Goal: Task Accomplishment & Management: Use online tool/utility

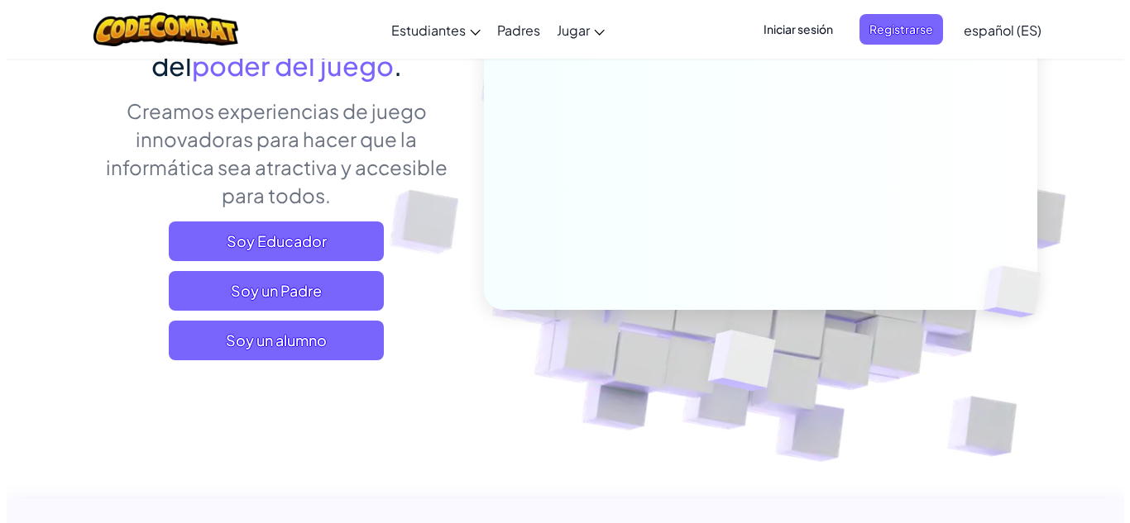
scroll to position [229, 0]
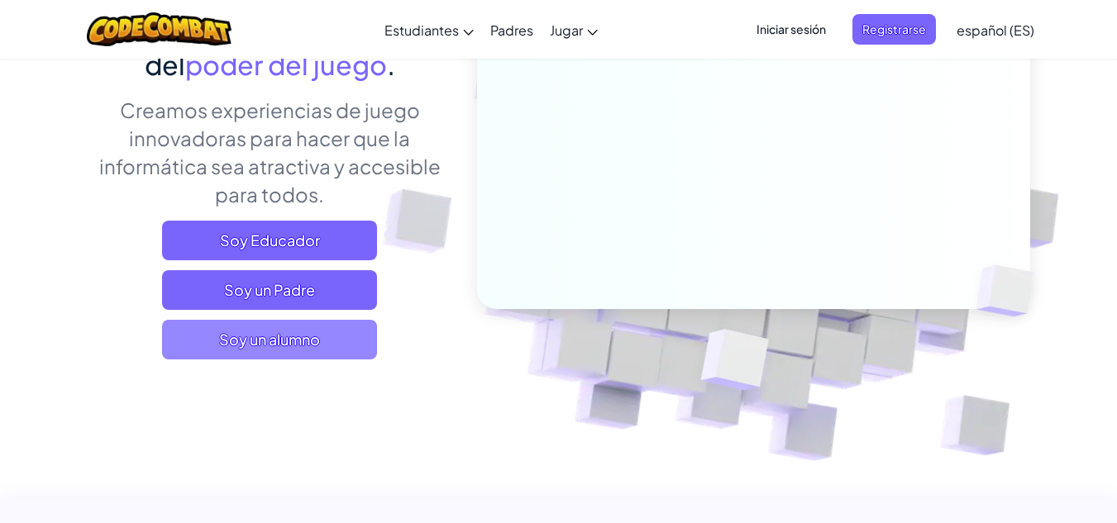
click at [303, 347] on span "Soy un alumno" at bounding box center [269, 340] width 215 height 40
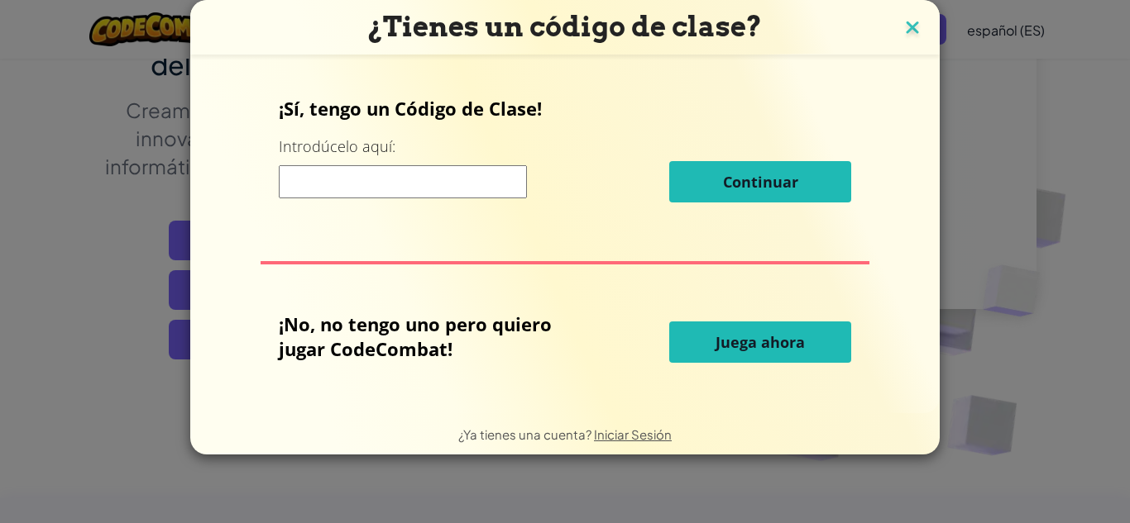
click at [910, 24] on img at bounding box center [911, 29] width 21 height 25
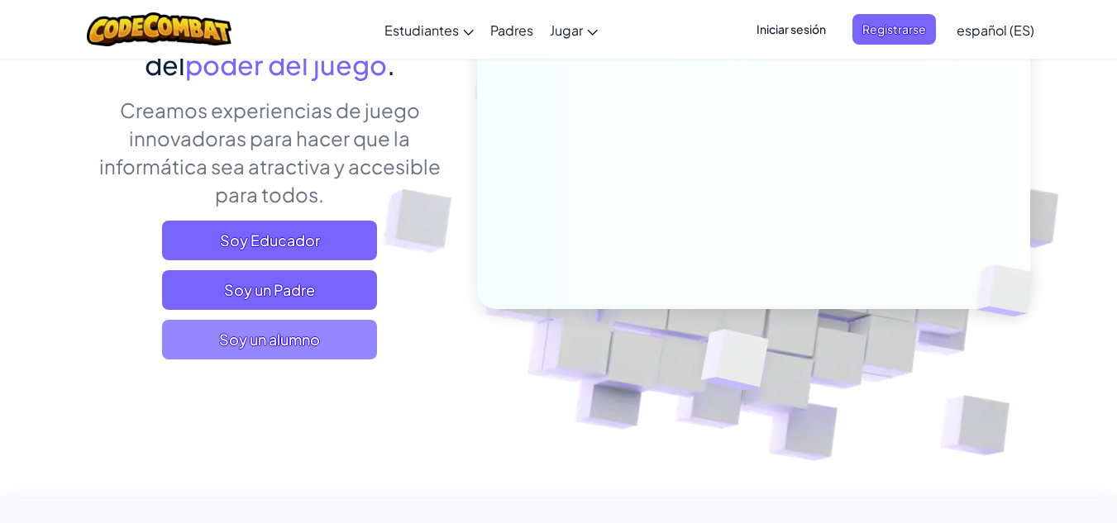
click at [330, 328] on span "Soy un alumno" at bounding box center [269, 340] width 215 height 40
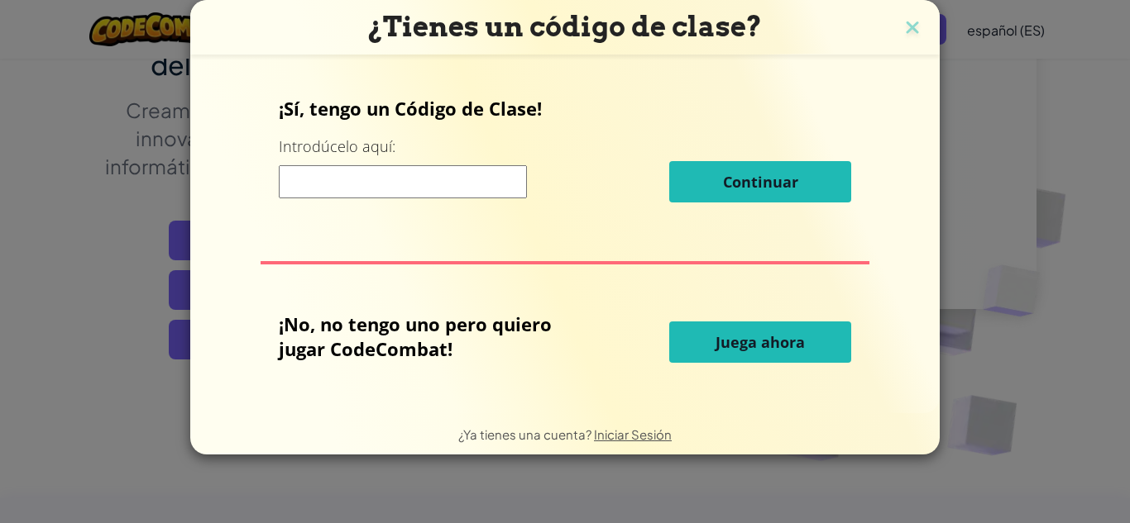
click at [694, 332] on button "Juega ahora" at bounding box center [760, 342] width 182 height 41
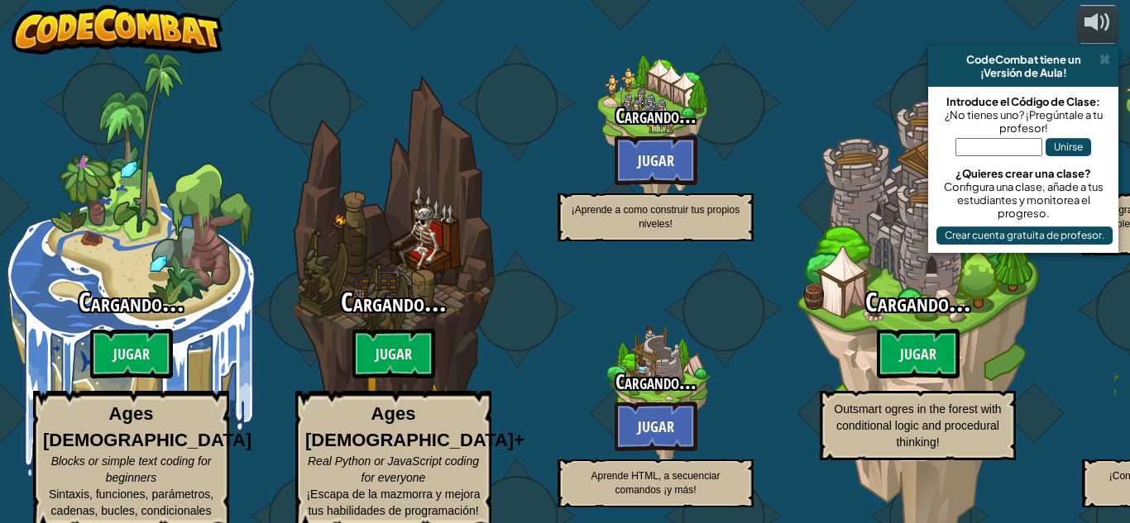
select select "es-ES"
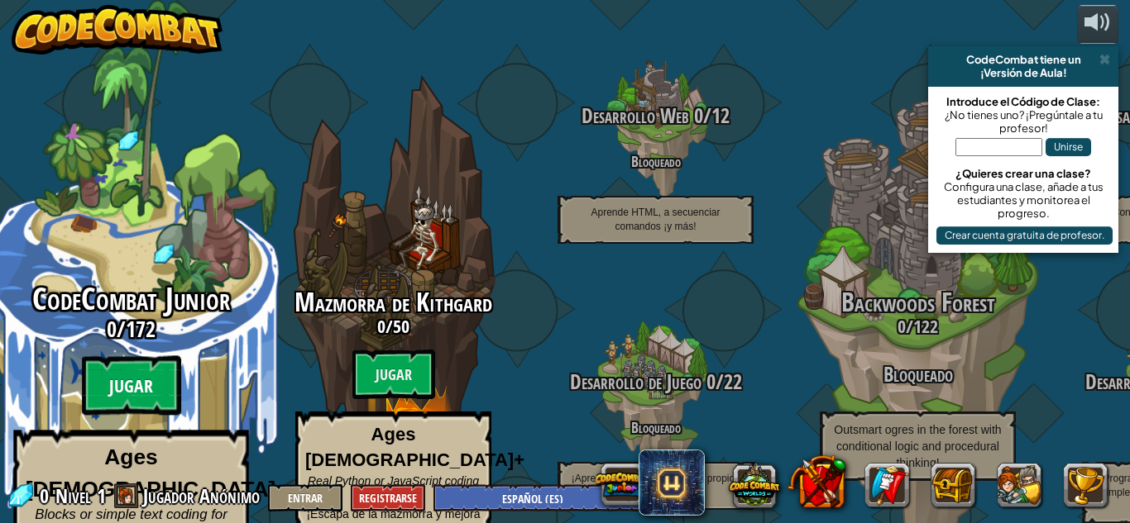
click at [136, 356] on btn "Jugar" at bounding box center [131, 386] width 99 height 60
select select "es-ES"
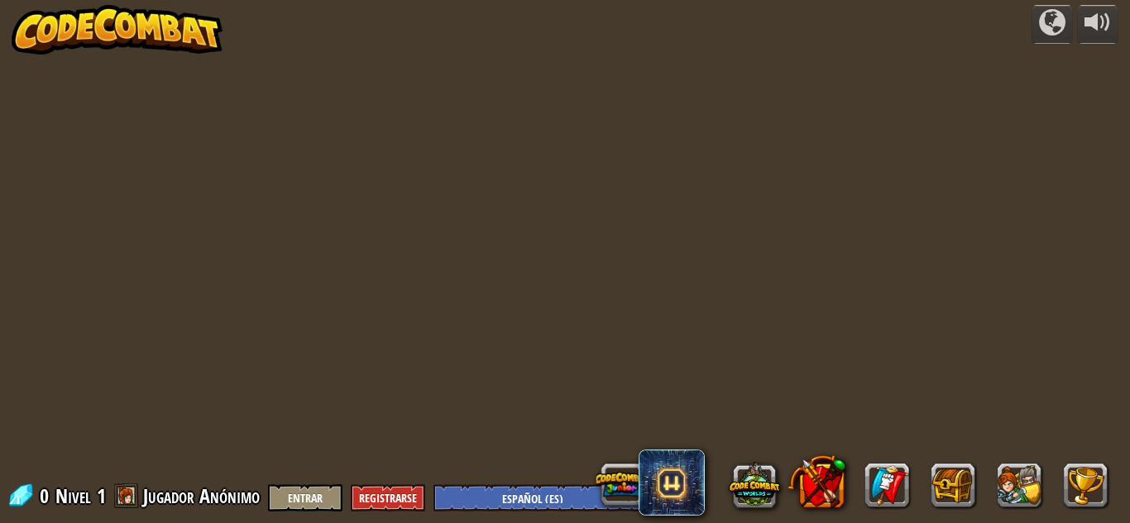
select select "es-ES"
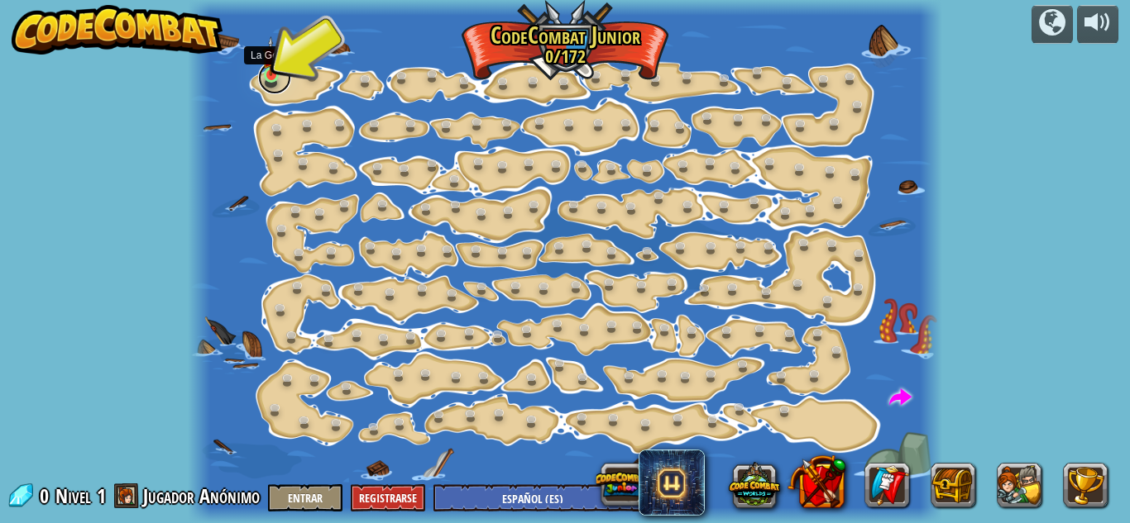
click at [279, 85] on link at bounding box center [274, 77] width 33 height 33
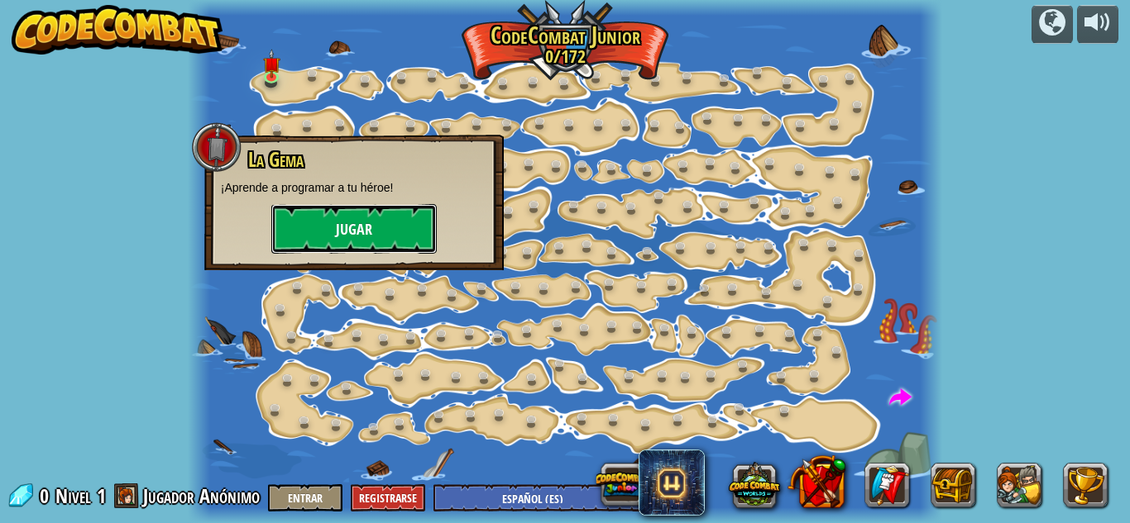
click at [288, 240] on button "Jugar" at bounding box center [353, 229] width 165 height 50
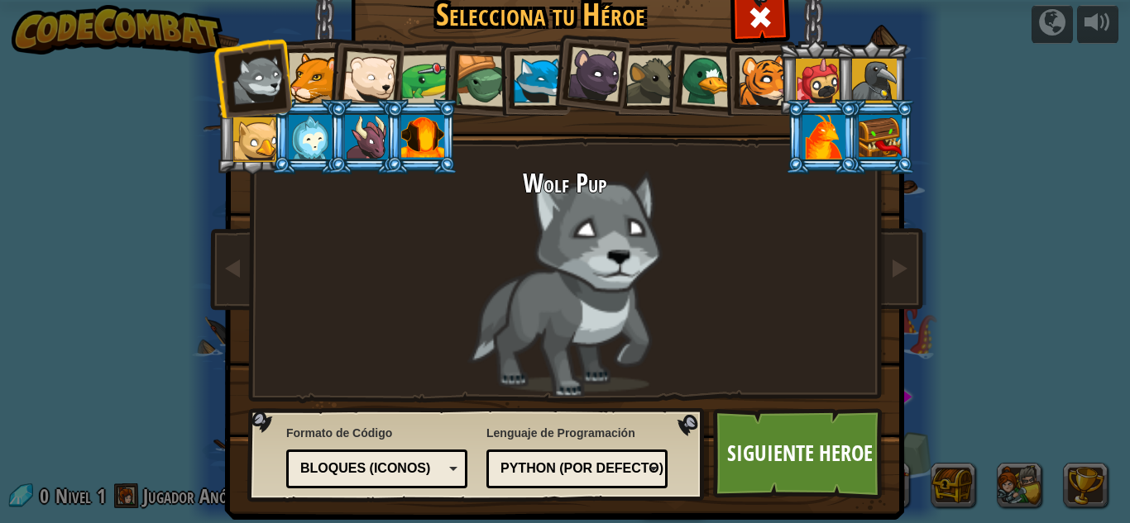
click at [386, 463] on div "Bloques (iconos)" at bounding box center [371, 469] width 143 height 19
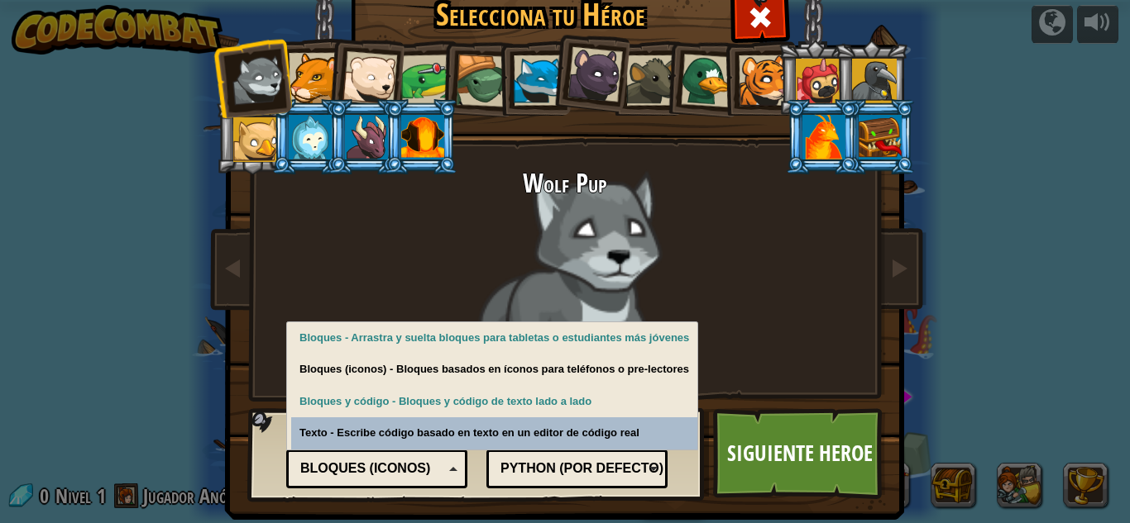
click at [501, 476] on div "Python (Por defecto)" at bounding box center [571, 469] width 143 height 19
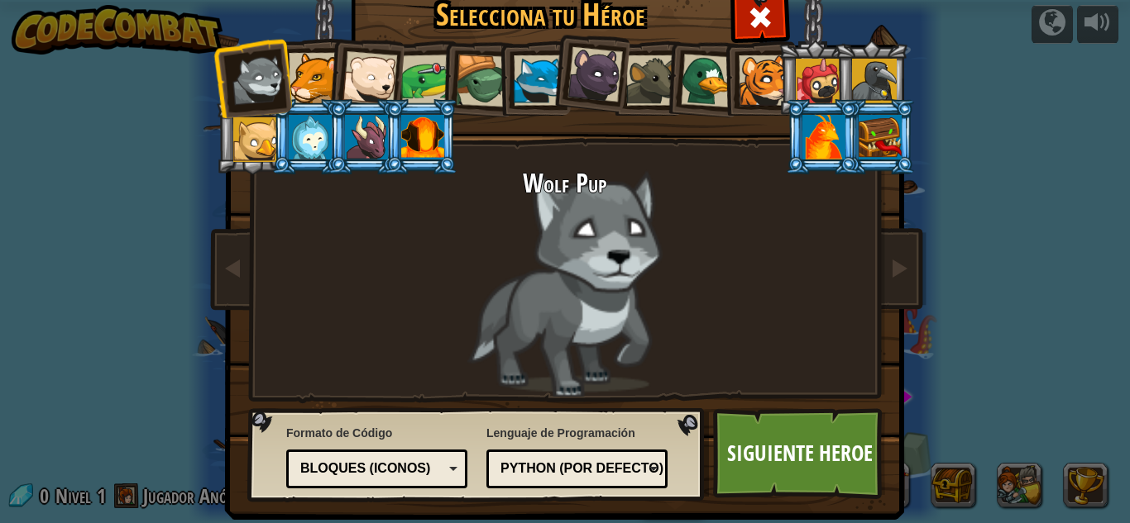
click at [404, 399] on img at bounding box center [568, 224] width 716 height 592
click at [614, 235] on div "Wolf Pup" at bounding box center [565, 283] width 620 height 227
drag, startPoint x: 265, startPoint y: 92, endPoint x: 464, endPoint y: 203, distance: 228.0
click at [464, 203] on div "[PERSON_NAME] Pup Cougar Polar Bear Cub Frog Tortuga Blue [PERSON_NAME] Panteri…" at bounding box center [565, 212] width 620 height 361
drag, startPoint x: 273, startPoint y: 99, endPoint x: 294, endPoint y: 99, distance: 20.7
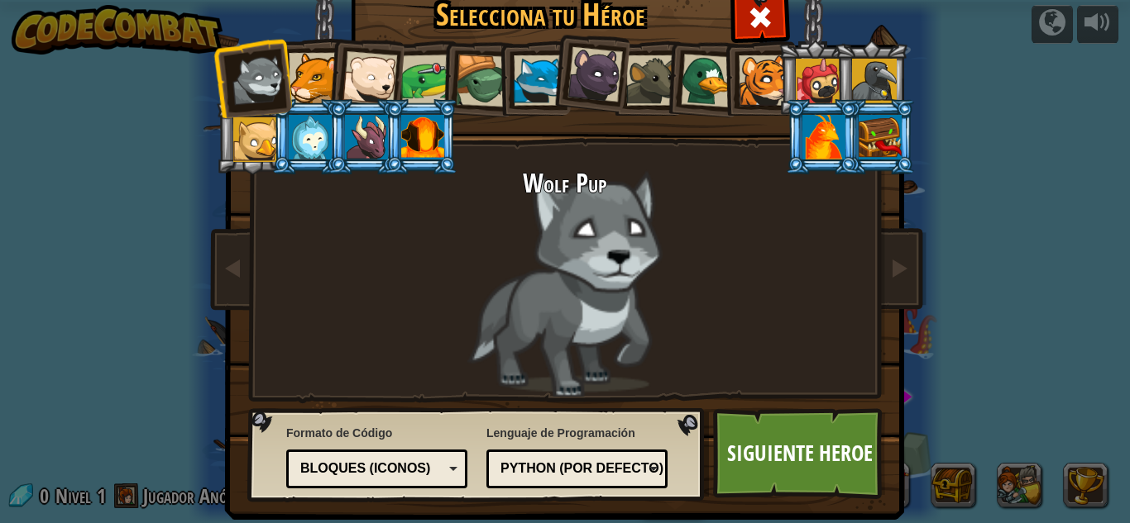
click at [294, 41] on ol at bounding box center [565, 41] width 682 height 0
click at [323, 41] on ol at bounding box center [565, 41] width 682 height 0
click at [375, 78] on div at bounding box center [369, 78] width 55 height 55
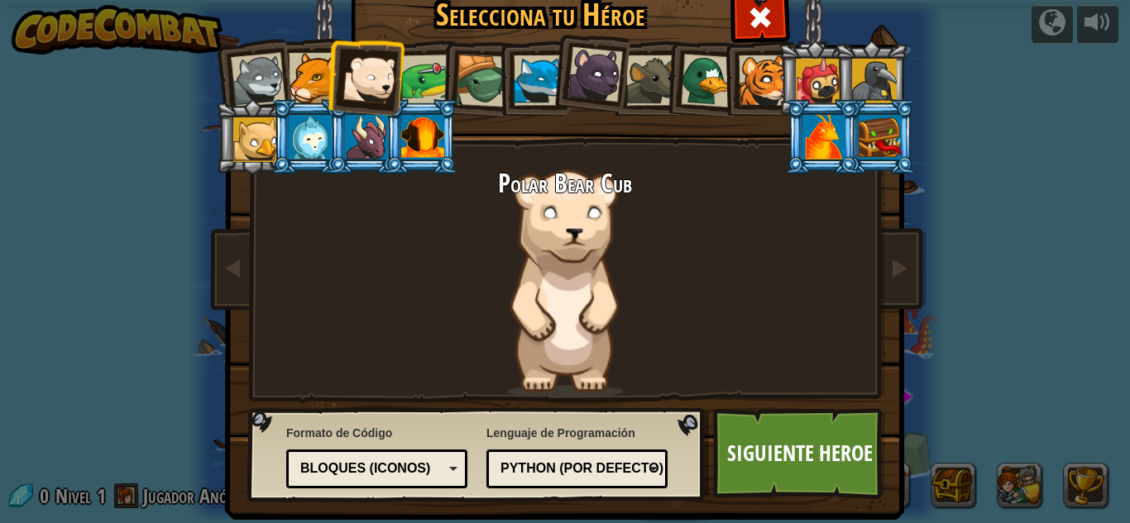
click at [432, 74] on div at bounding box center [426, 80] width 51 height 51
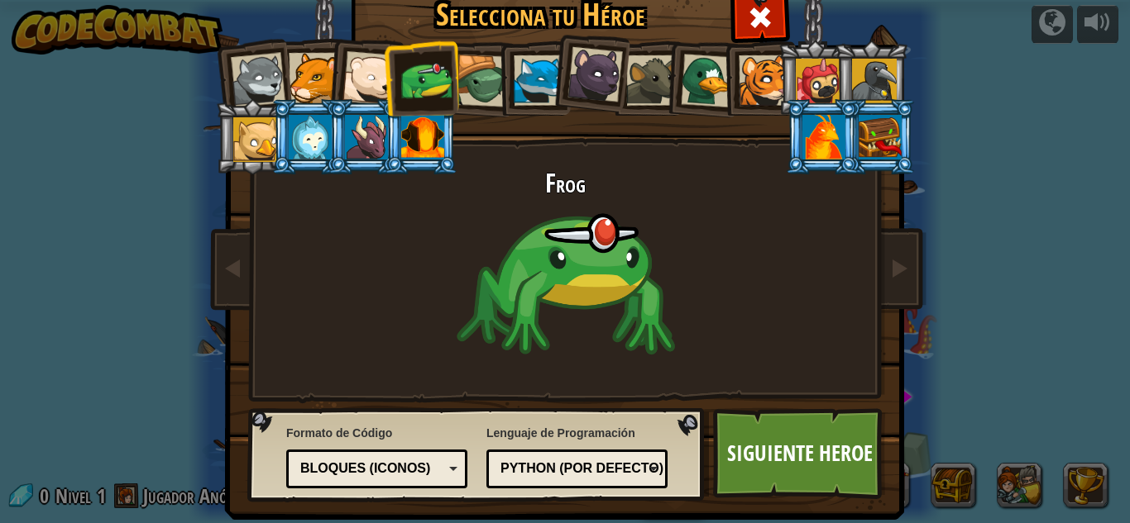
click at [709, 74] on div at bounding box center [708, 81] width 54 height 54
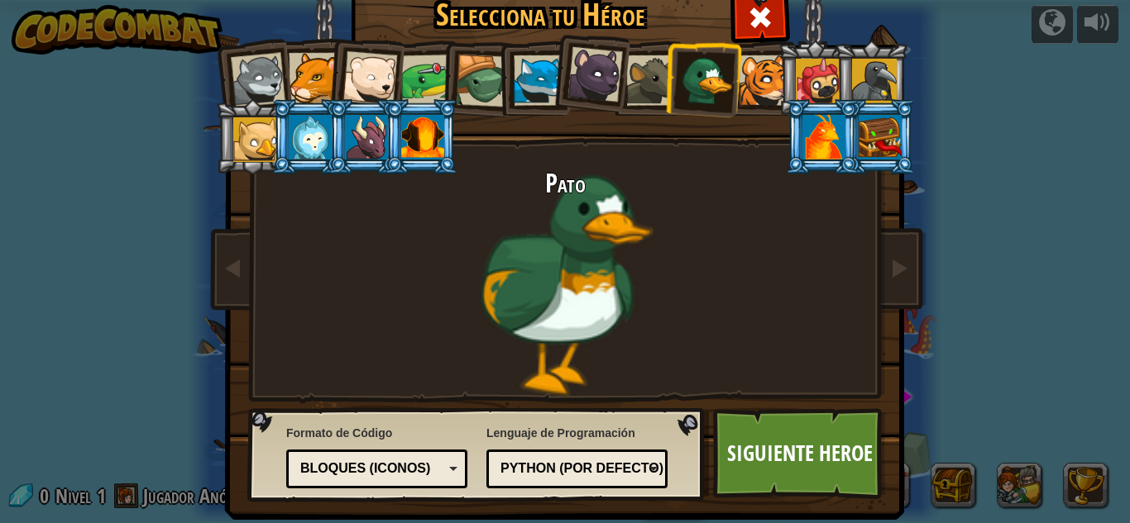
click at [351, 476] on div "Bloques (iconos)" at bounding box center [371, 469] width 143 height 19
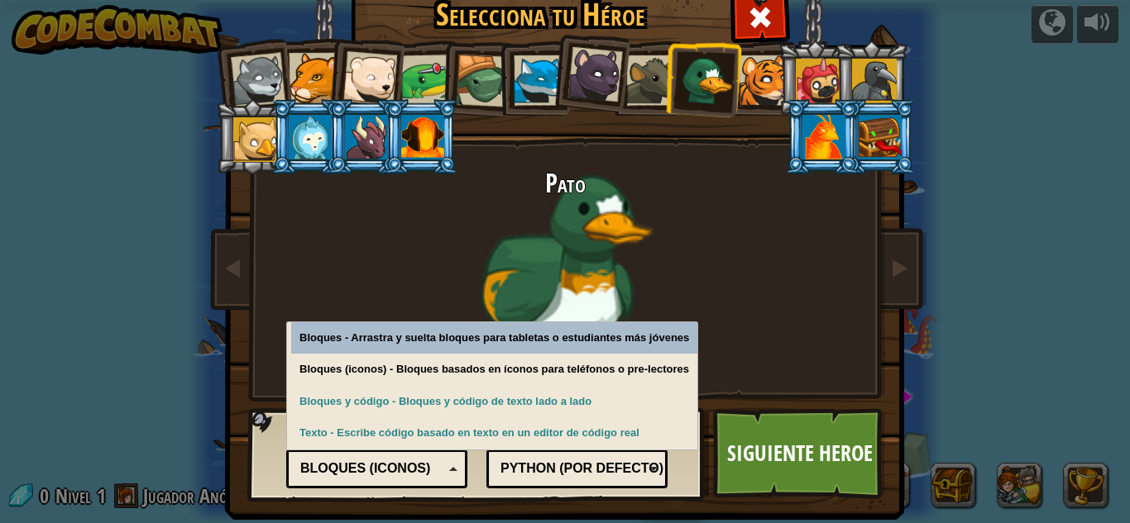
click at [351, 476] on div "Bloques (iconos)" at bounding box center [371, 469] width 143 height 19
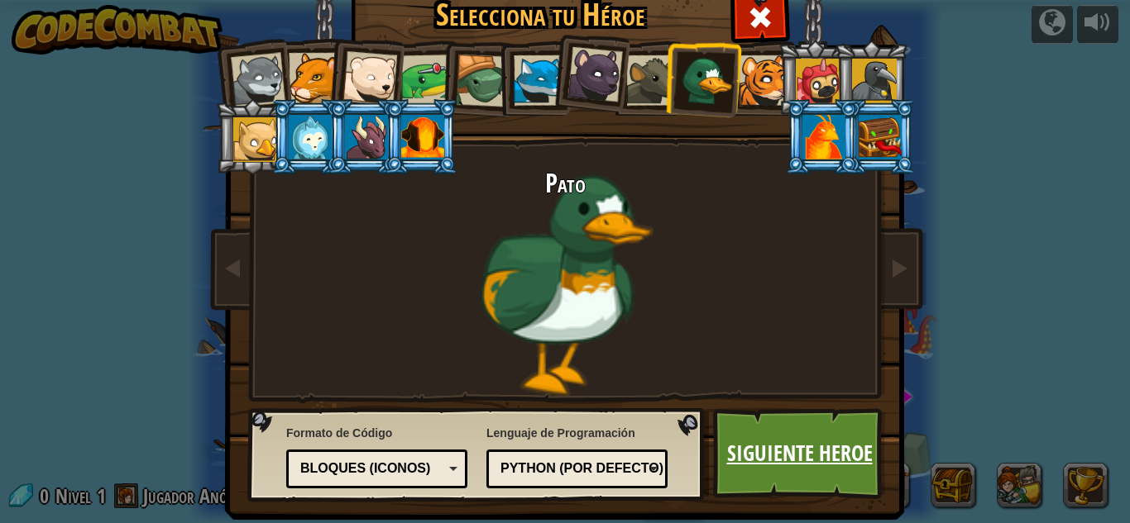
click at [734, 428] on link "Siguiente Heroe" at bounding box center [799, 453] width 173 height 91
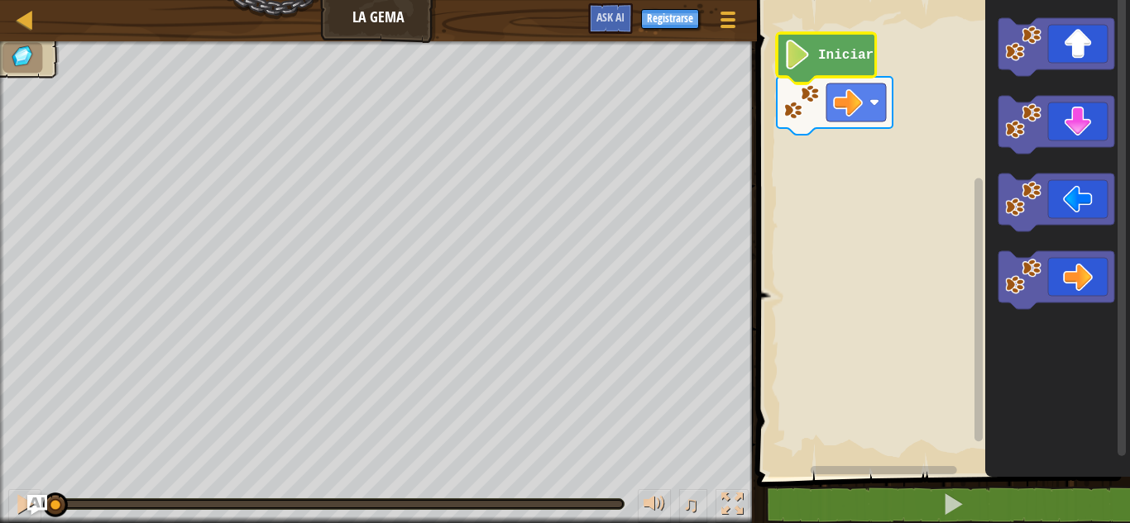
click at [795, 50] on image "Espacio de trabajo de Blockly" at bounding box center [797, 55] width 28 height 30
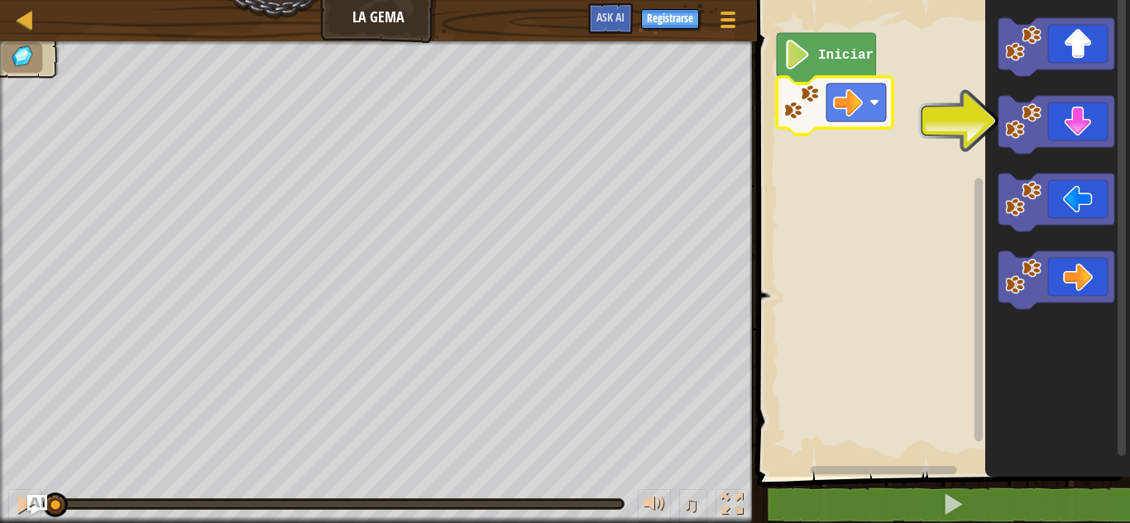
click at [899, 119] on rect "Espacio de trabajo de Blockly" at bounding box center [941, 234] width 378 height 485
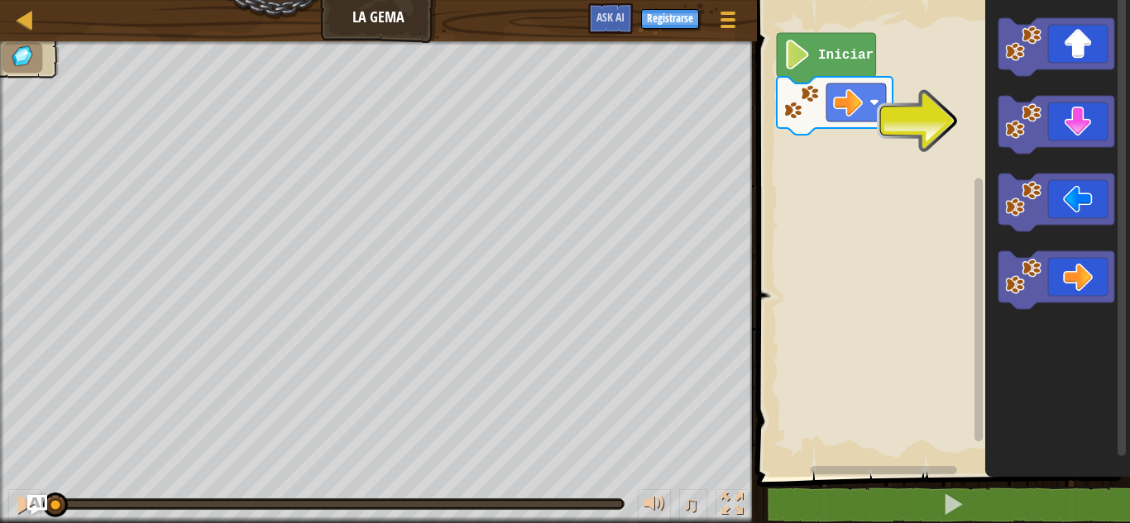
click at [953, 137] on rect "Espacio de trabajo de Blockly" at bounding box center [941, 234] width 378 height 485
click at [874, 93] on rect "Espacio de trabajo de Blockly" at bounding box center [856, 103] width 60 height 38
click at [918, 123] on rect "Espacio de trabajo de Blockly" at bounding box center [941, 234] width 378 height 485
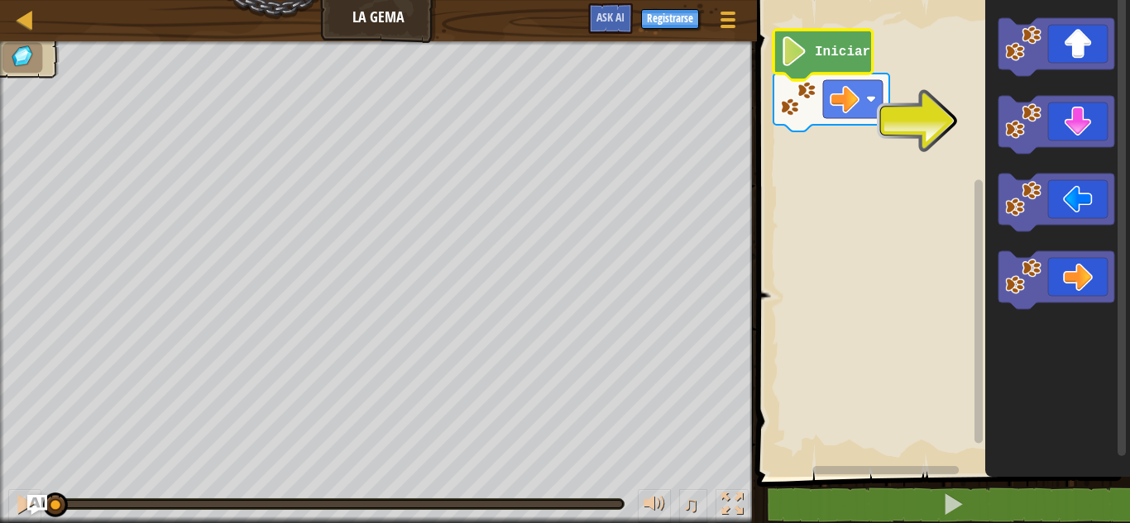
click at [842, 47] on g "Iniciar" at bounding box center [831, 81] width 116 height 102
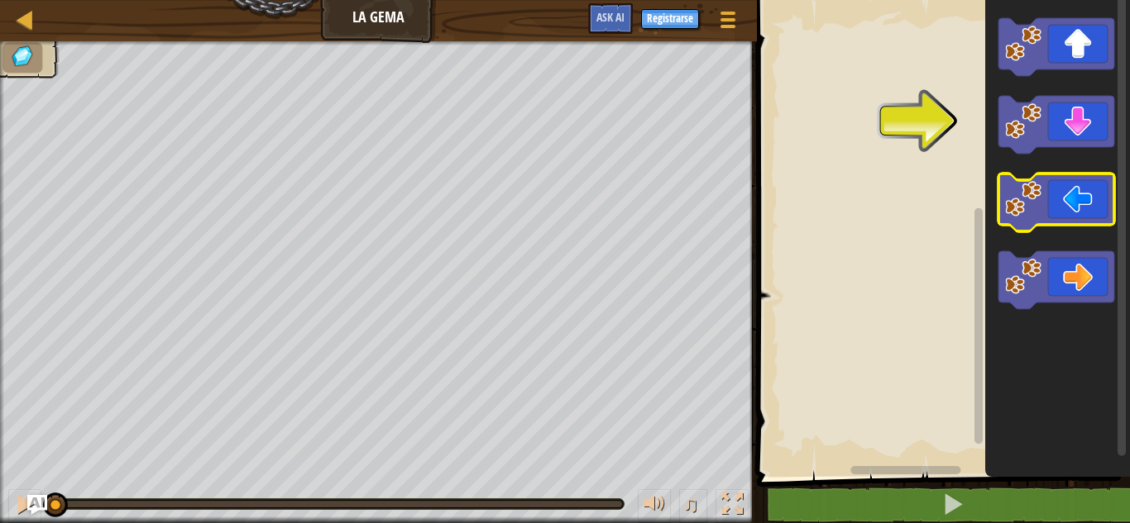
click at [1053, 214] on icon "Espacio de trabajo de Blockly" at bounding box center [1056, 203] width 116 height 58
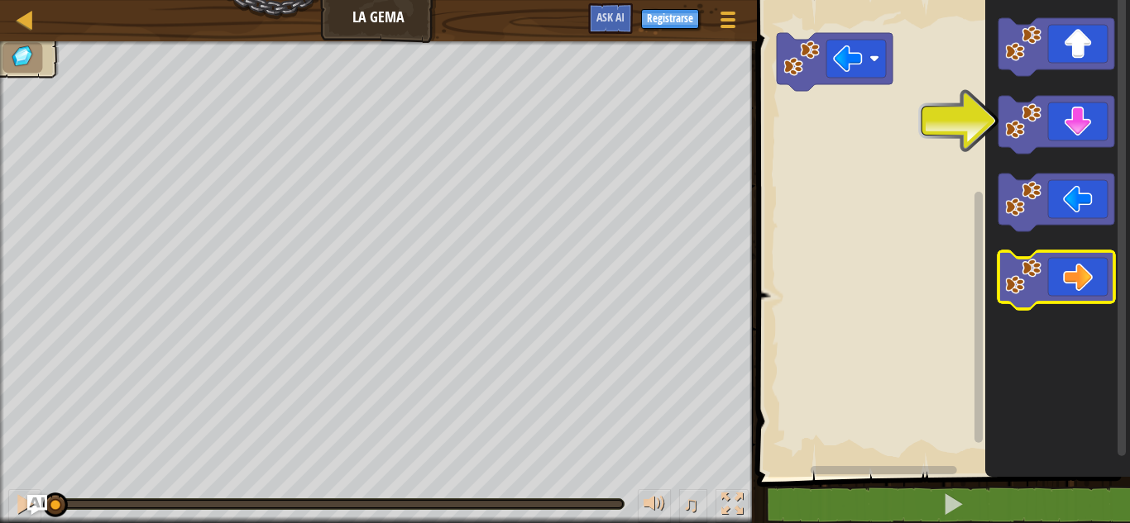
click at [1082, 277] on icon "Espacio de trabajo de Blockly" at bounding box center [1056, 280] width 116 height 58
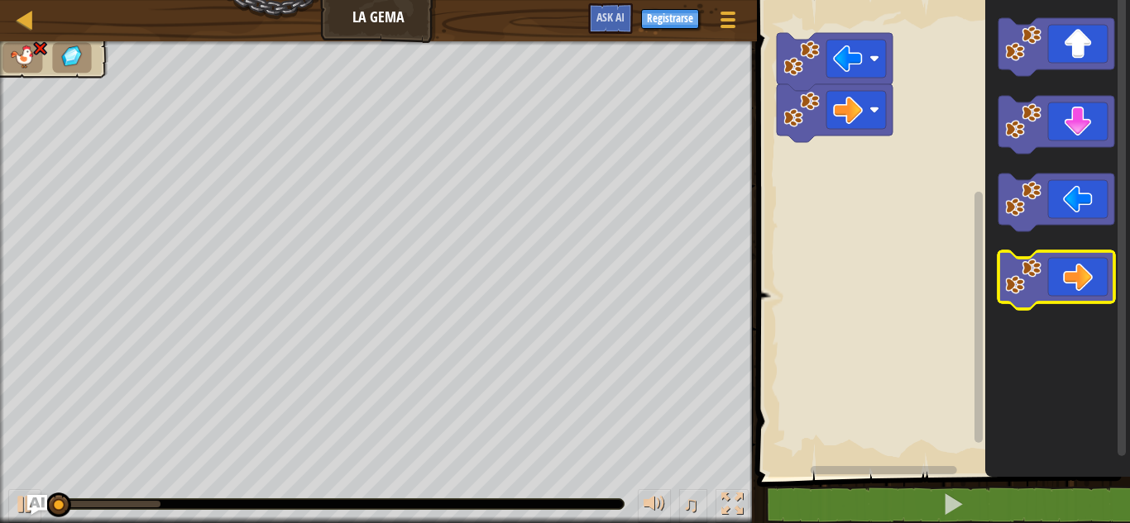
click at [1082, 277] on icon "Espacio de trabajo de Blockly" at bounding box center [1056, 280] width 116 height 58
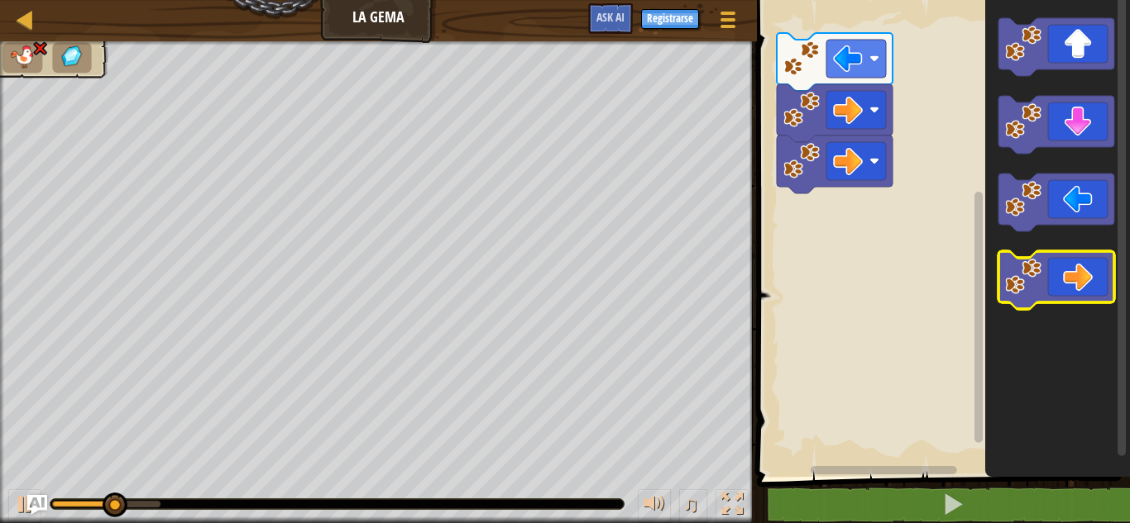
click at [1082, 277] on icon "Espacio de trabajo de Blockly" at bounding box center [1056, 280] width 116 height 58
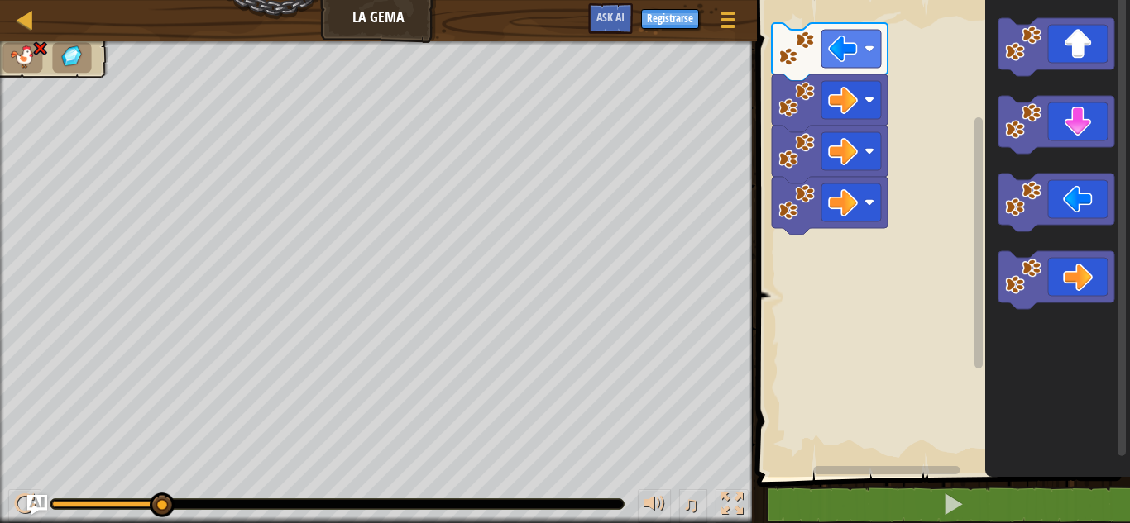
click at [888, 232] on rect "Espacio de trabajo de Blockly" at bounding box center [941, 234] width 378 height 485
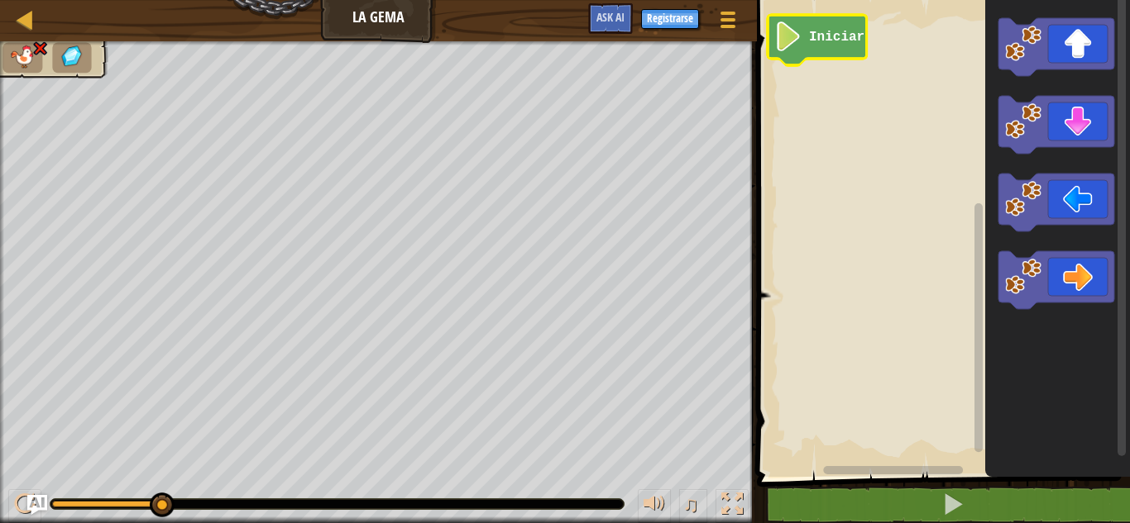
click at [803, 47] on g "Iniciar" at bounding box center [816, 40] width 99 height 50
click at [1034, 89] on icon "Espacio de trabajo de Blockly" at bounding box center [1057, 234] width 145 height 485
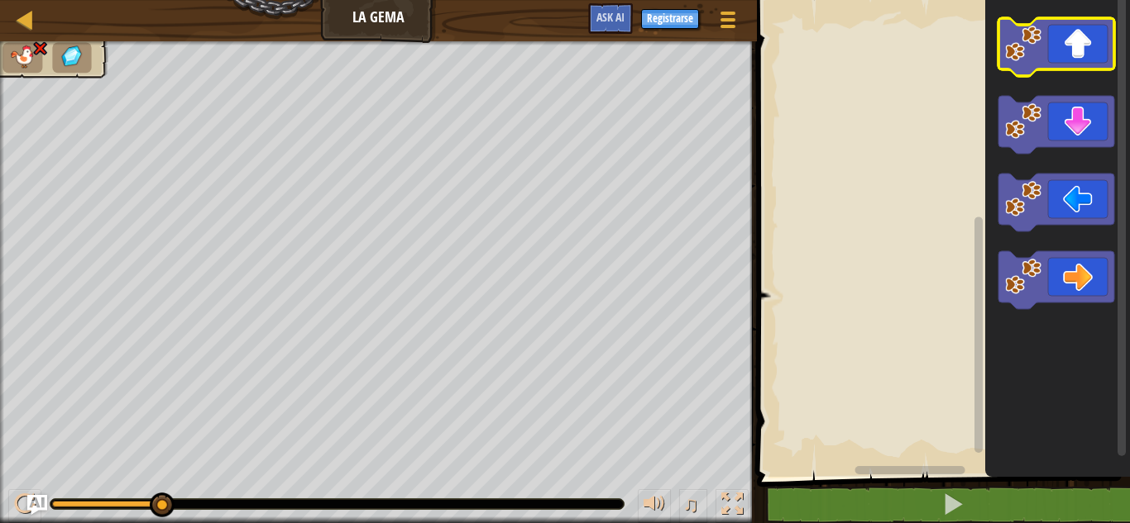
click at [1037, 181] on g "Espacio de trabajo de Blockly" at bounding box center [1056, 163] width 116 height 291
click at [1042, 155] on icon "Espacio de trabajo de Blockly" at bounding box center [1057, 234] width 145 height 485
click at [1045, 201] on icon "Espacio de trabajo de Blockly" at bounding box center [1056, 203] width 116 height 58
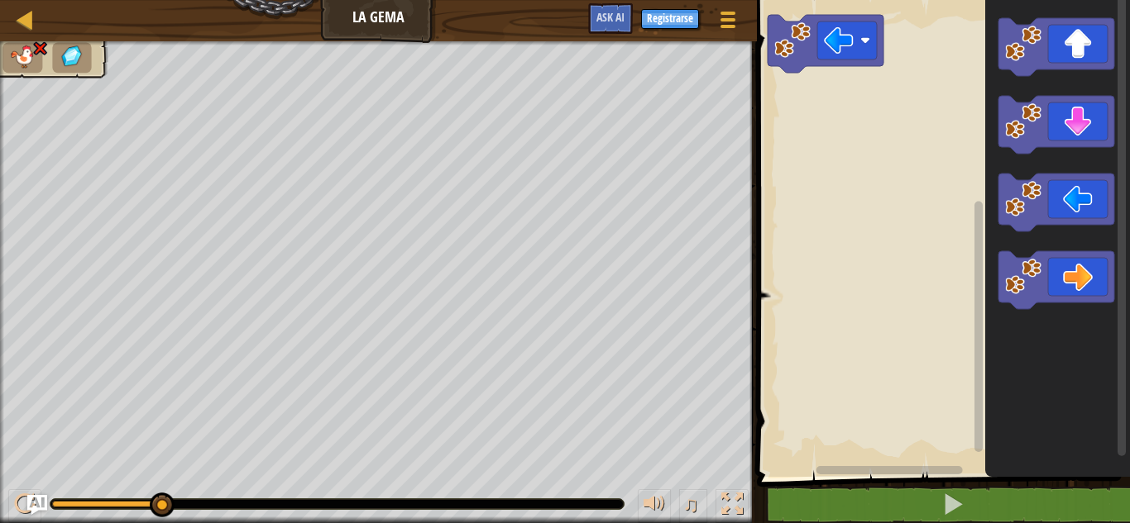
click at [1044, 201] on icon "Espacio de trabajo de Blockly" at bounding box center [1056, 203] width 116 height 58
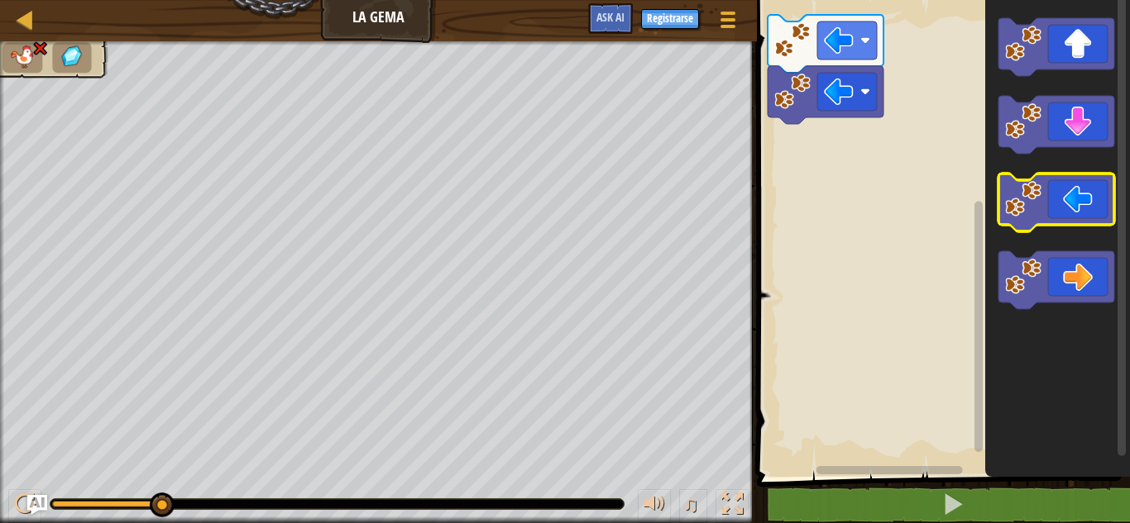
click at [1041, 201] on icon "Espacio de trabajo de Blockly" at bounding box center [1056, 203] width 116 height 58
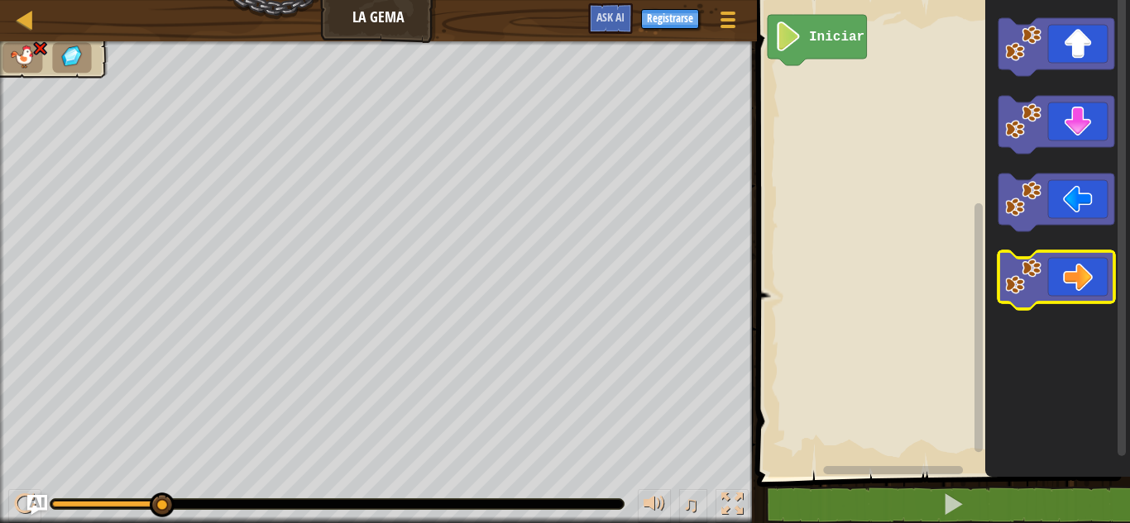
click at [1073, 276] on icon "Espacio de trabajo de Blockly" at bounding box center [1056, 280] width 116 height 58
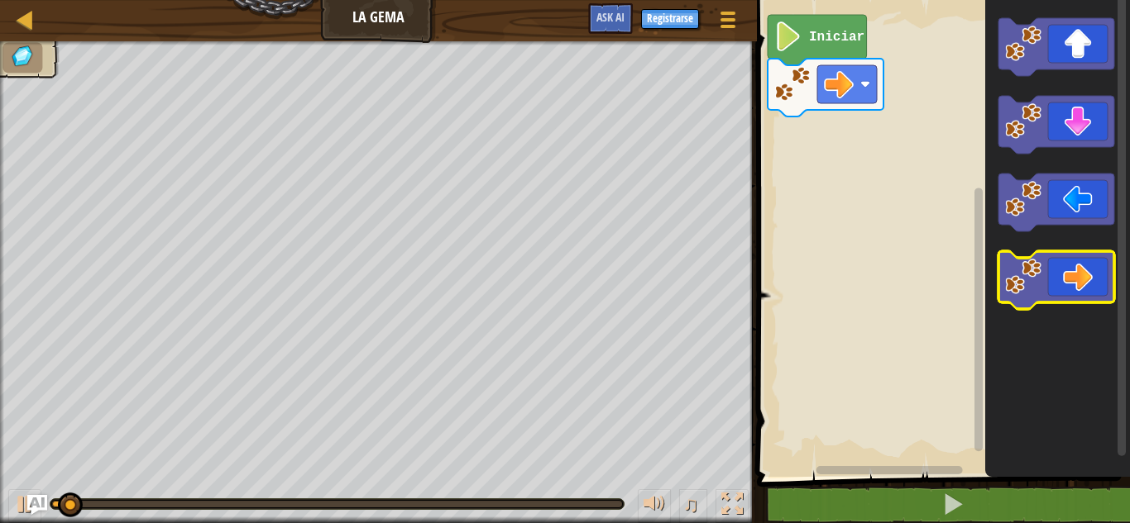
click at [1073, 276] on icon "Espacio de trabajo de Blockly" at bounding box center [1056, 280] width 116 height 58
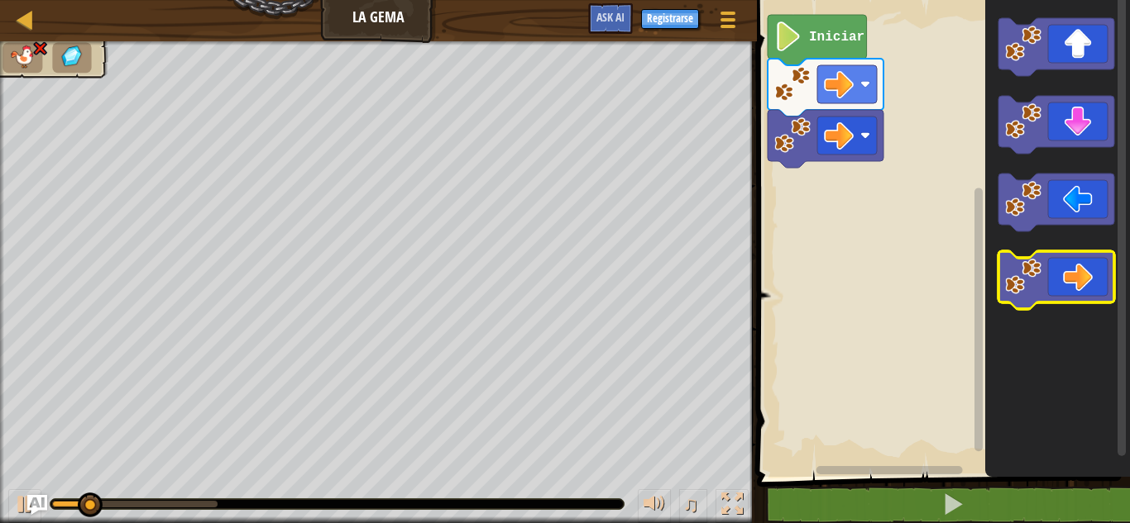
click at [1073, 276] on icon "Espacio de trabajo de Blockly" at bounding box center [1056, 280] width 116 height 58
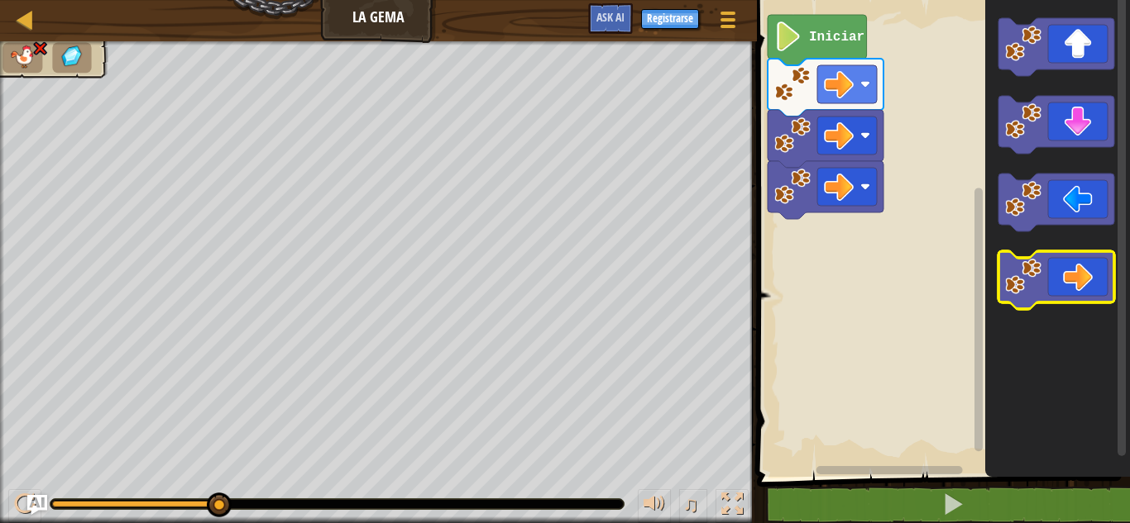
click at [1041, 287] on g "Espacio de trabajo de Blockly" at bounding box center [1056, 280] width 116 height 58
click at [1025, 303] on icon "Espacio de trabajo de Blockly" at bounding box center [1056, 280] width 116 height 58
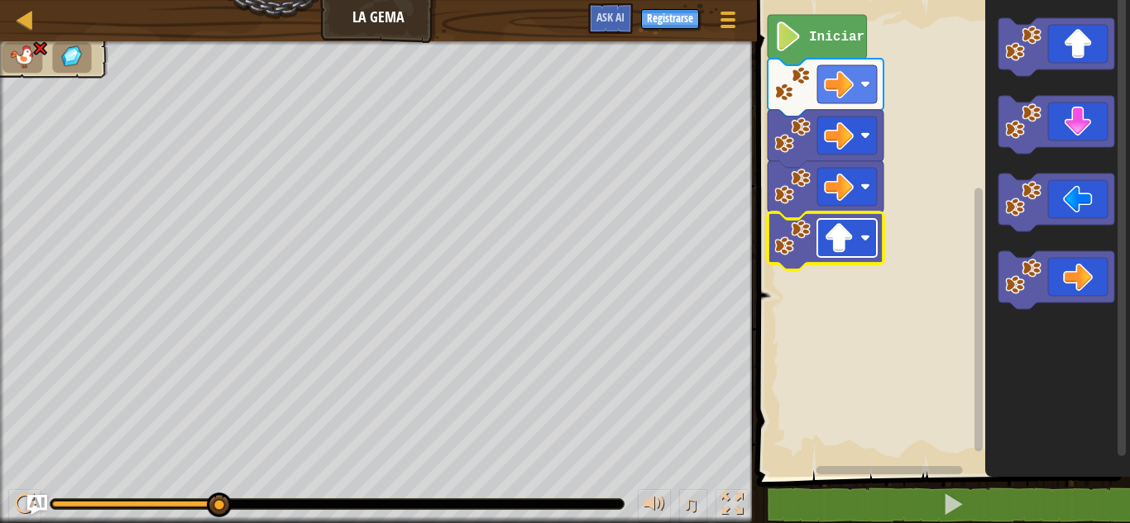
click at [838, 246] on image "Espacio de trabajo de Blockly" at bounding box center [839, 238] width 30 height 30
click at [829, 196] on image "Espacio de trabajo de Blockly" at bounding box center [839, 187] width 30 height 30
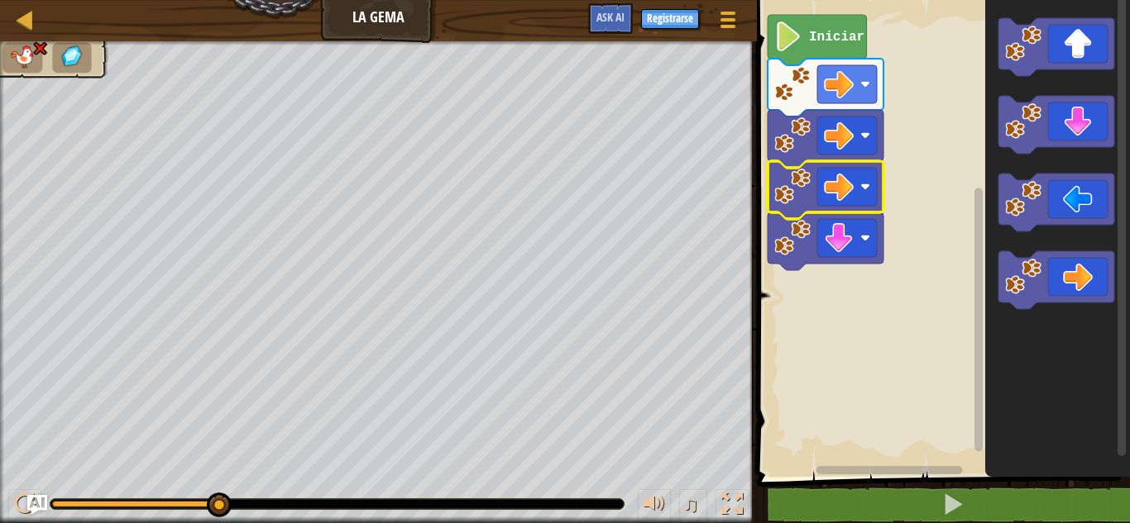
click at [998, 108] on icon "Espacio de trabajo de Blockly" at bounding box center [1057, 234] width 145 height 485
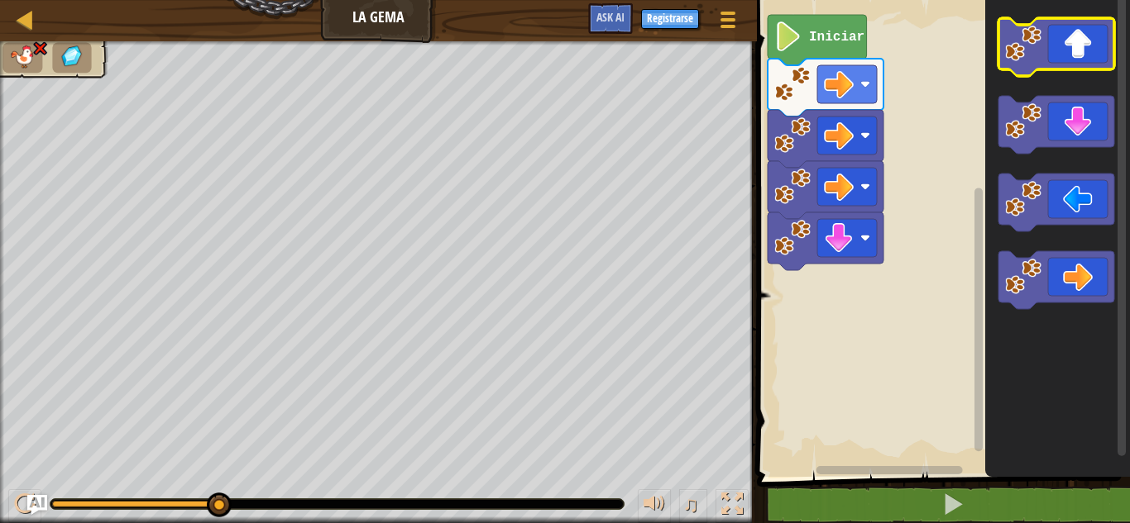
click at [1036, 58] on image "Espacio de trabajo de Blockly" at bounding box center [1023, 44] width 36 height 36
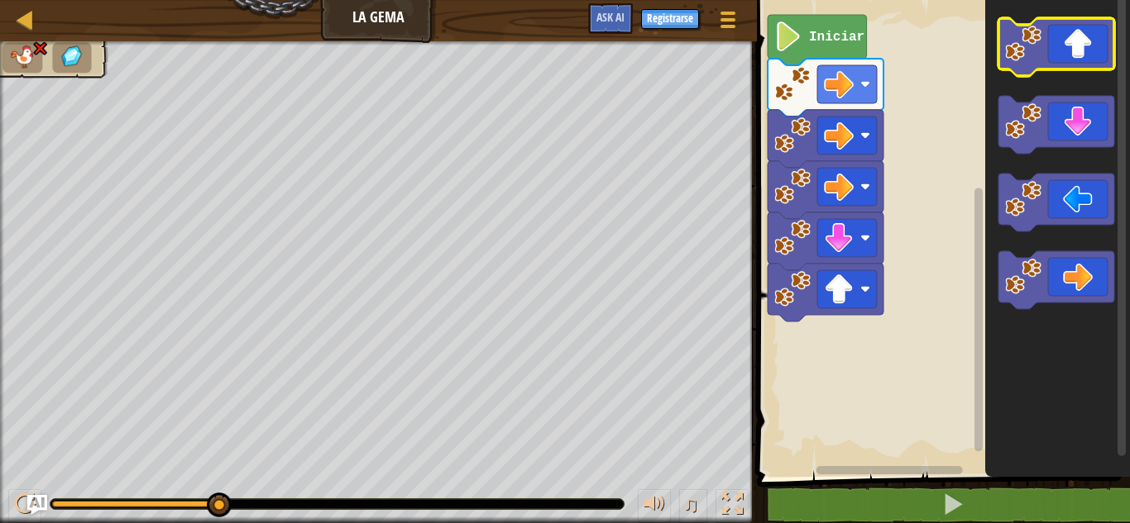
click at [1036, 58] on image "Espacio de trabajo de Blockly" at bounding box center [1023, 44] width 36 height 36
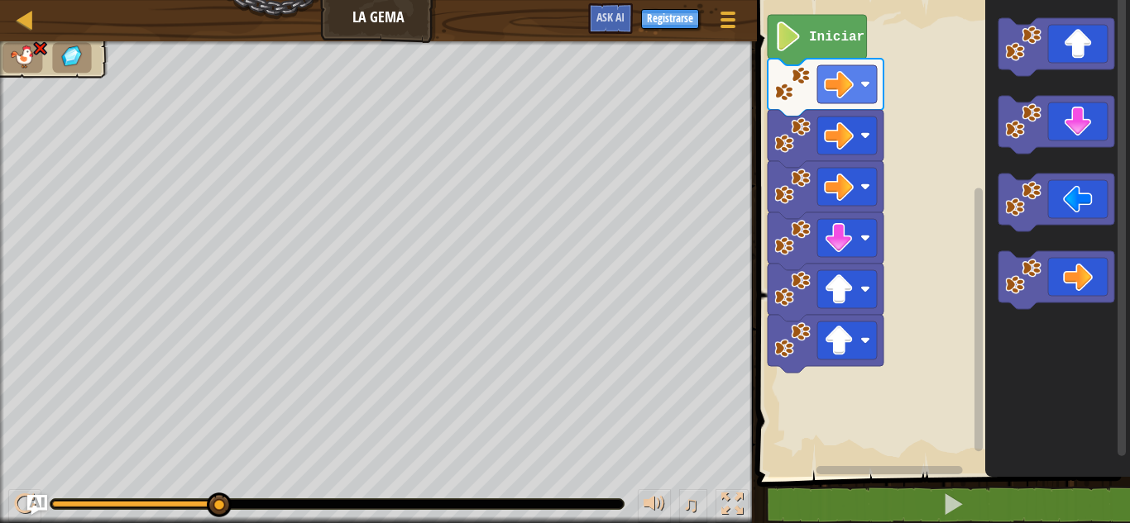
click at [1015, 173] on icon "Espacio de trabajo de Blockly" at bounding box center [1057, 234] width 145 height 485
click at [1013, 199] on image "Espacio de trabajo de Blockly" at bounding box center [1023, 199] width 36 height 36
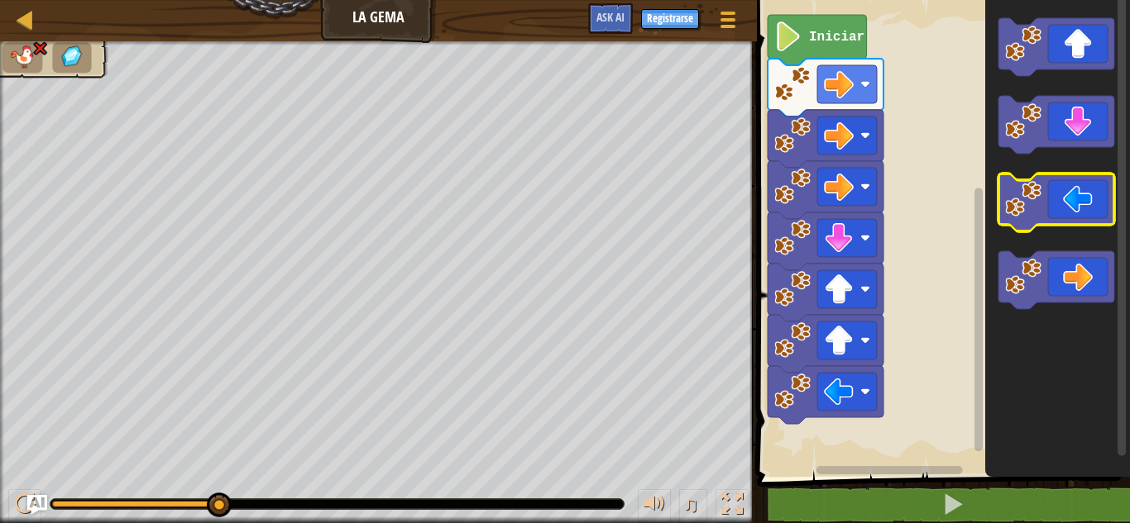
click at [1013, 199] on image "Espacio de trabajo de Blockly" at bounding box center [1023, 199] width 36 height 36
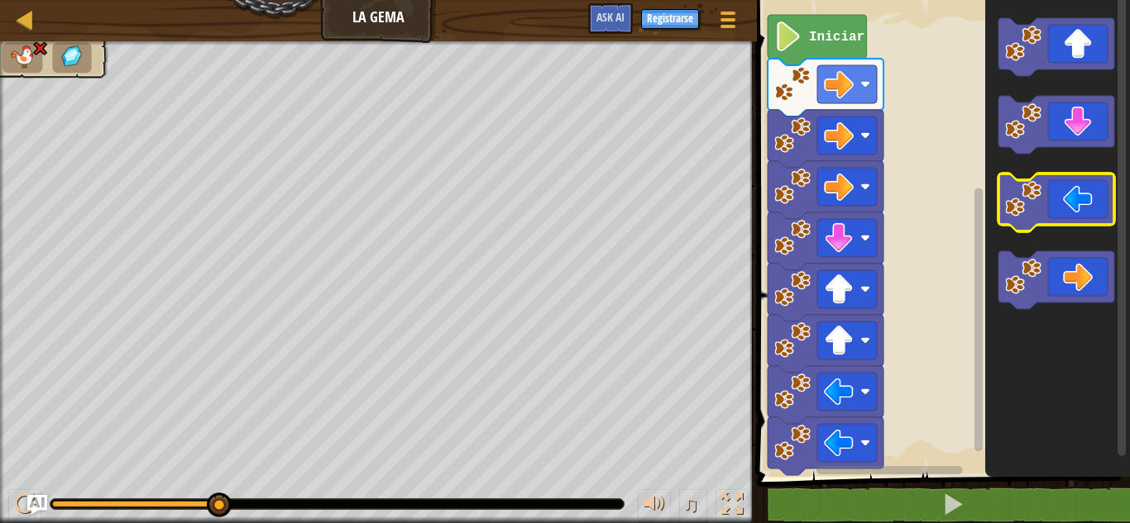
click at [1013, 199] on image "Espacio de trabajo de Blockly" at bounding box center [1023, 199] width 36 height 36
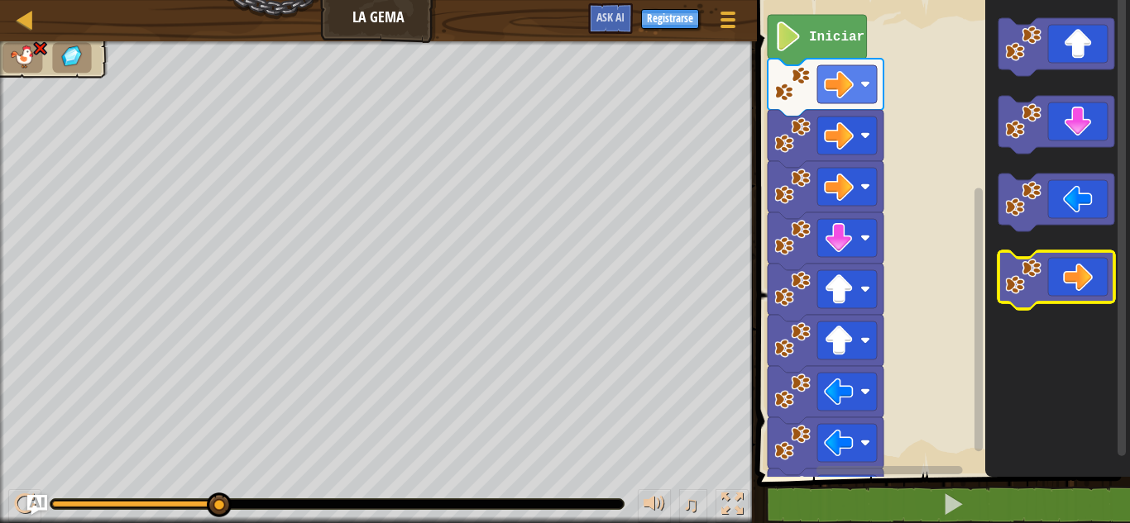
click at [1009, 294] on g "Espacio de trabajo de Blockly" at bounding box center [1056, 280] width 116 height 58
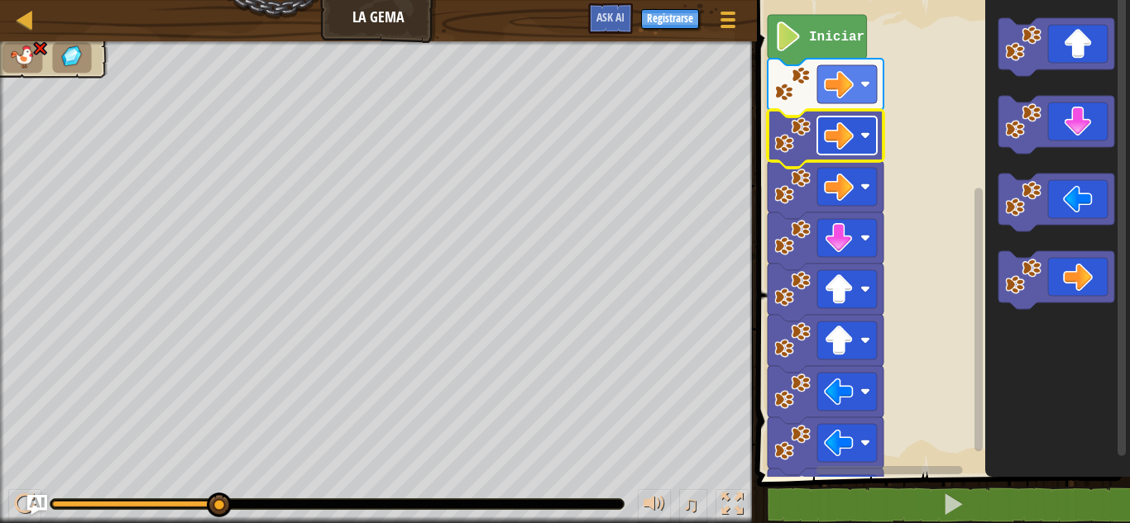
click at [837, 121] on image "Espacio de trabajo de Blockly" at bounding box center [839, 136] width 30 height 30
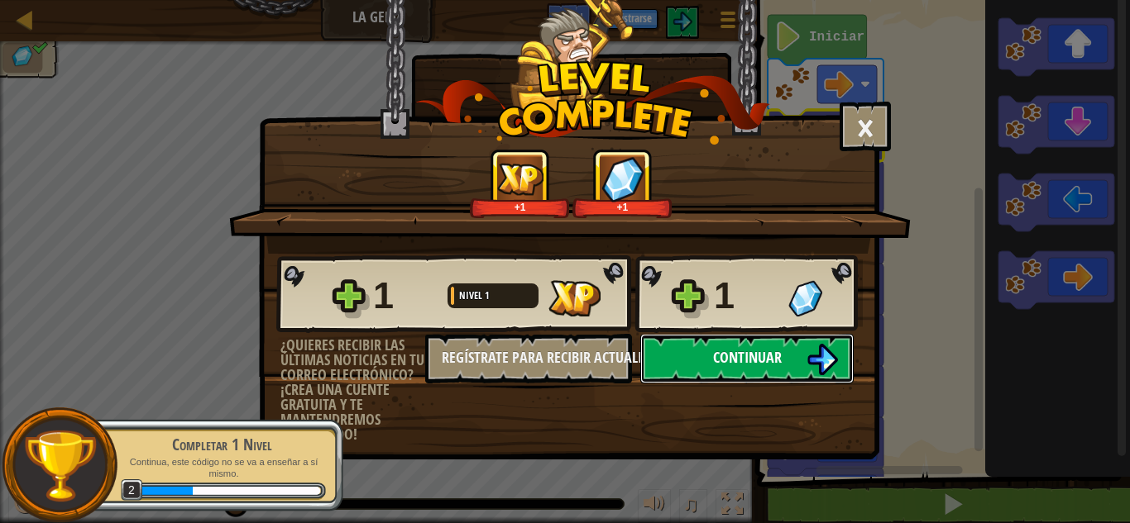
click at [724, 338] on button "Continuar" at bounding box center [746, 359] width 213 height 50
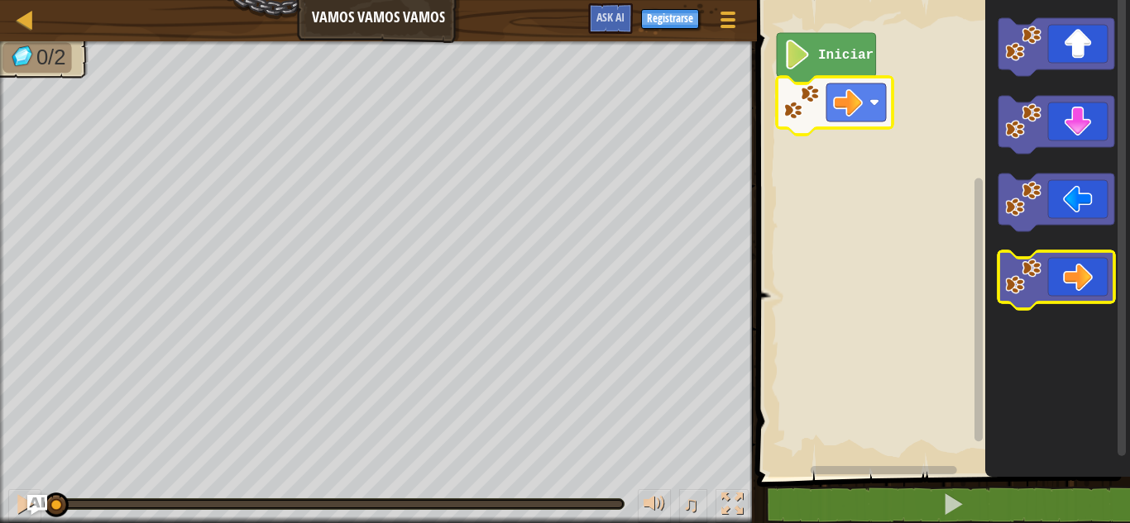
click at [1037, 265] on image "Espacio de trabajo de Blockly" at bounding box center [1023, 277] width 36 height 36
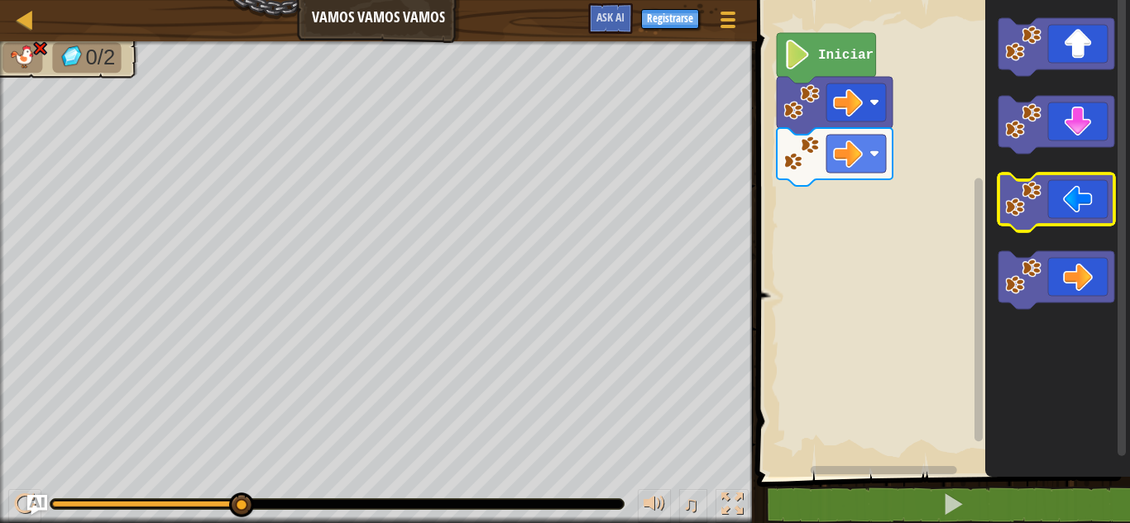
click at [1041, 217] on icon "Espacio de trabajo de Blockly" at bounding box center [1056, 203] width 116 height 58
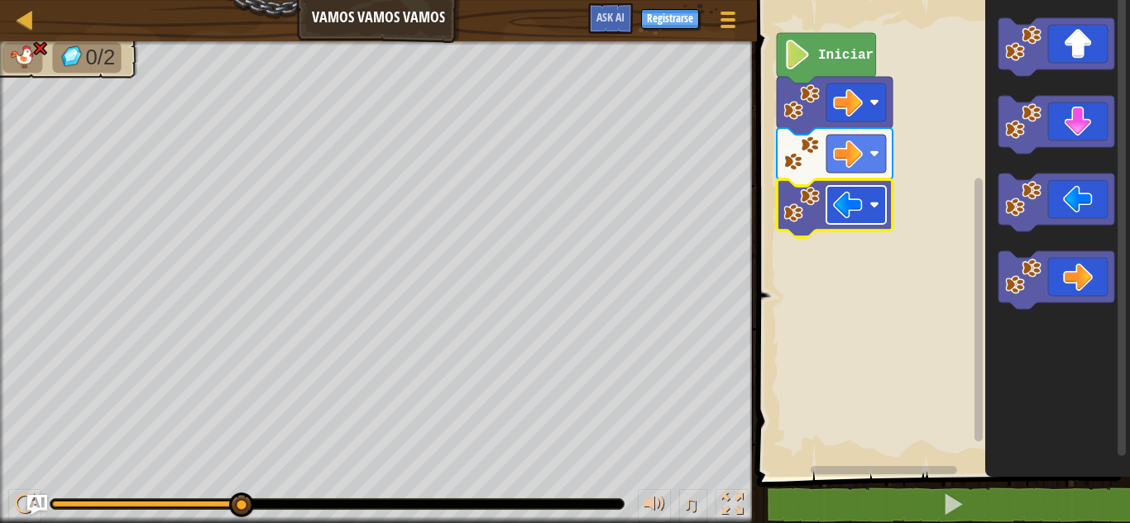
click at [849, 220] on image "Espacio de trabajo de Blockly" at bounding box center [848, 205] width 30 height 30
click at [849, 223] on rect "Espacio de trabajo de Blockly" at bounding box center [856, 205] width 60 height 38
click at [853, 227] on icon "Espacio de trabajo de Blockly" at bounding box center [834, 208] width 116 height 58
click at [843, 214] on image "Espacio de trabajo de Blockly" at bounding box center [848, 205] width 30 height 30
click at [858, 212] on image "Espacio de trabajo de Blockly" at bounding box center [848, 205] width 30 height 30
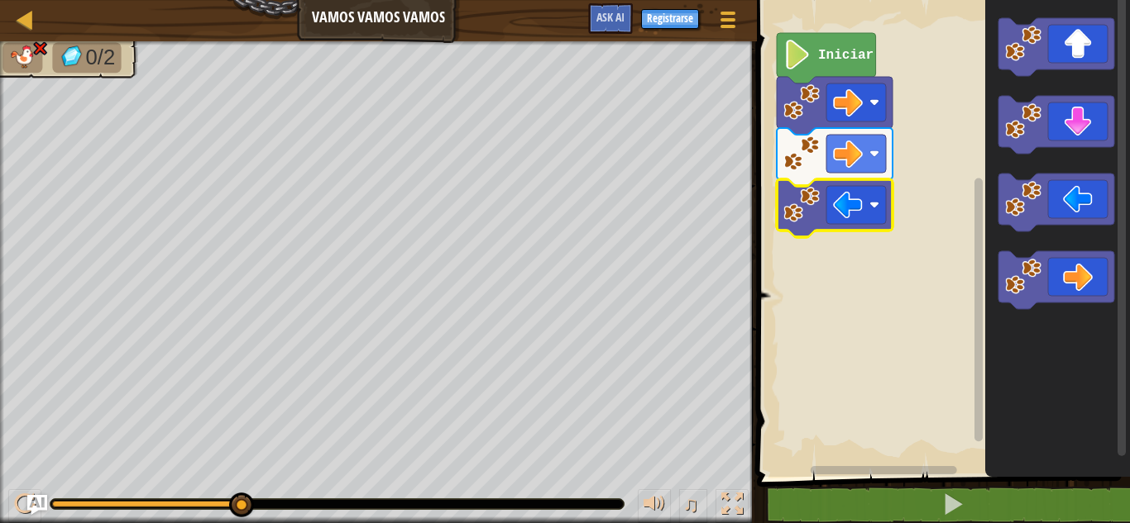
click at [862, 227] on icon "Espacio de trabajo de Blockly" at bounding box center [834, 208] width 116 height 58
click at [835, 227] on icon "Espacio de trabajo de Blockly" at bounding box center [834, 208] width 116 height 58
click at [833, 227] on icon "Espacio de trabajo de Blockly" at bounding box center [834, 208] width 116 height 58
click at [884, 198] on rect "Espacio de trabajo de Blockly" at bounding box center [856, 205] width 60 height 38
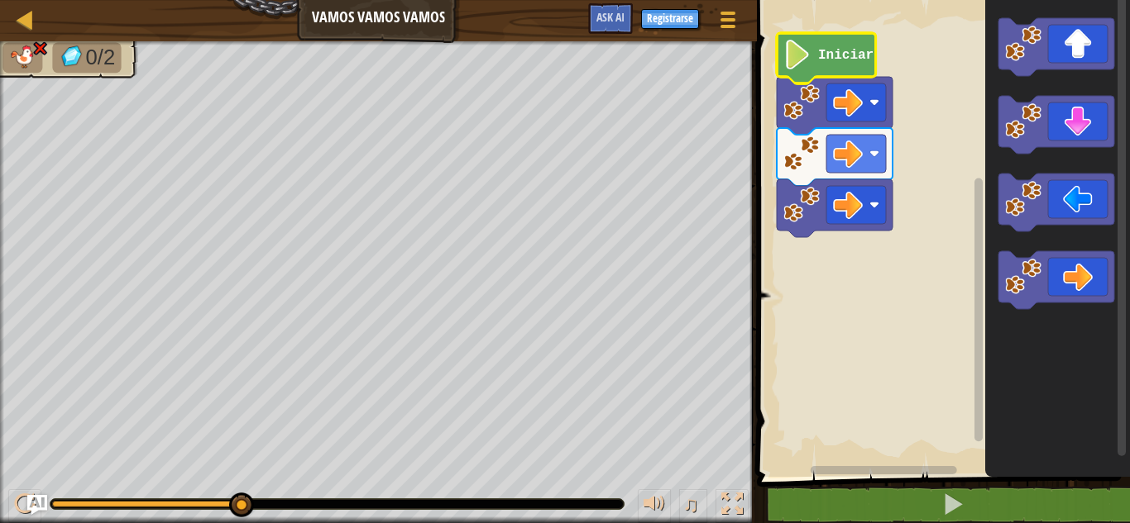
click at [829, 71] on icon "Espacio de trabajo de Blockly" at bounding box center [825, 58] width 99 height 50
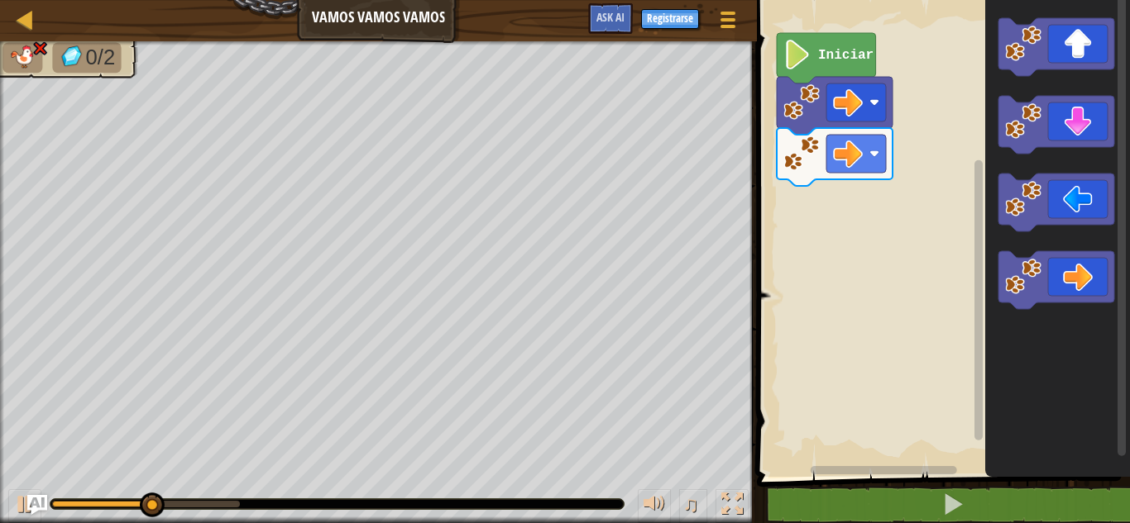
click at [905, 121] on div "Iniciar" at bounding box center [941, 234] width 378 height 485
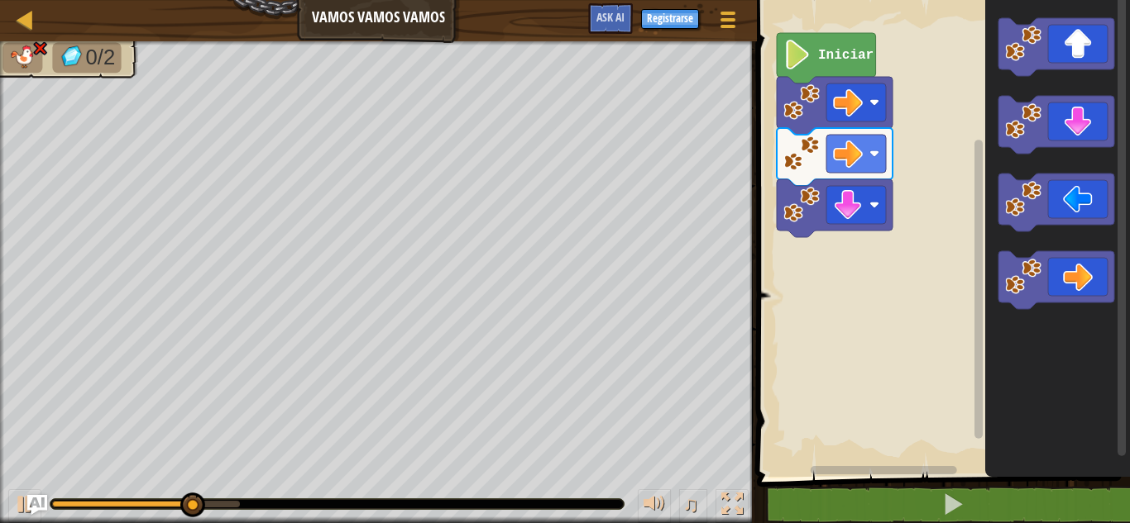
click at [1055, 79] on icon "Espacio de trabajo de Blockly" at bounding box center [1057, 234] width 145 height 485
click at [890, 237] on div "Iniciar" at bounding box center [941, 234] width 378 height 485
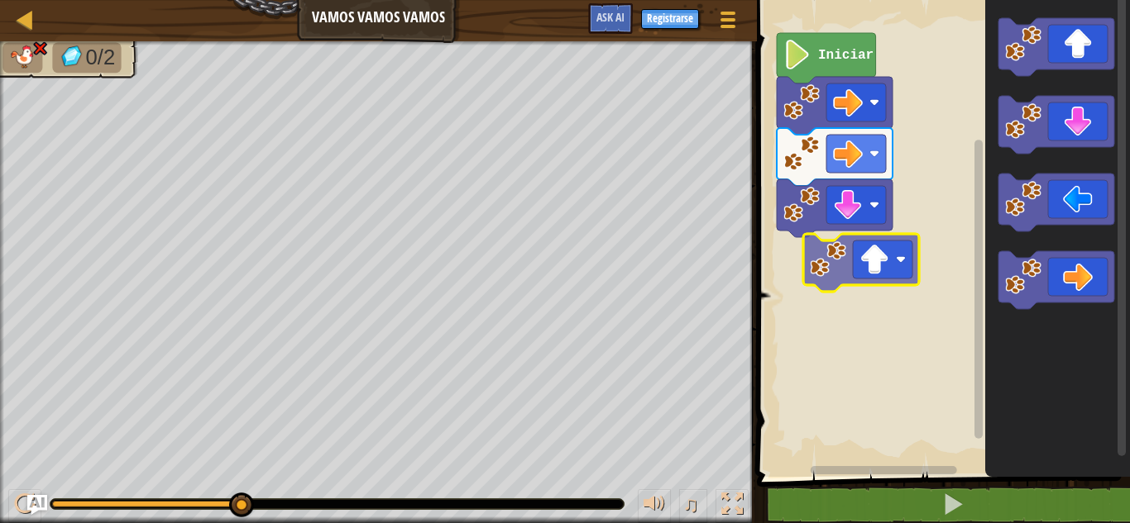
click at [821, 276] on div "Iniciar" at bounding box center [941, 234] width 378 height 485
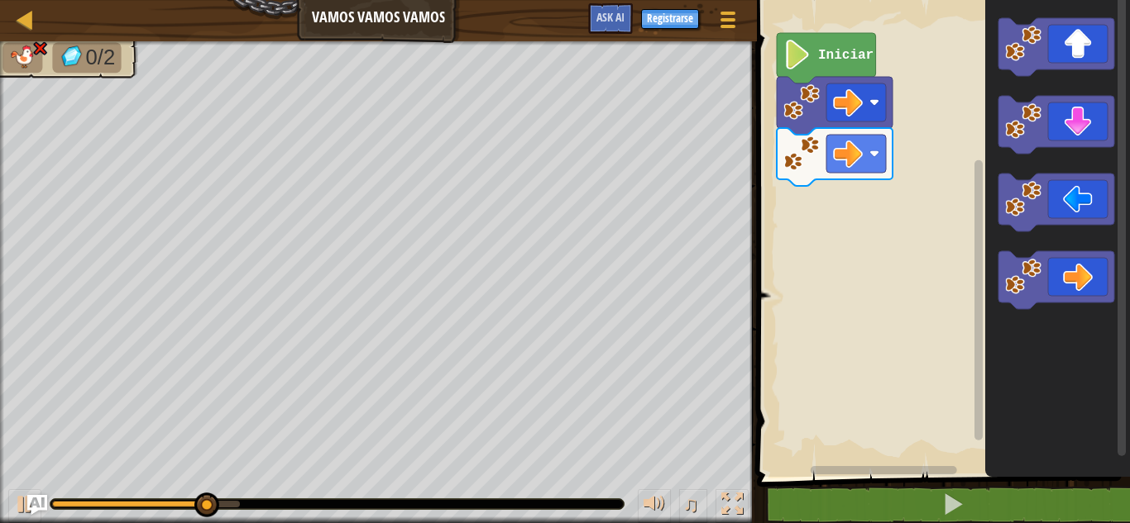
click at [828, 227] on div "Iniciar" at bounding box center [941, 234] width 378 height 485
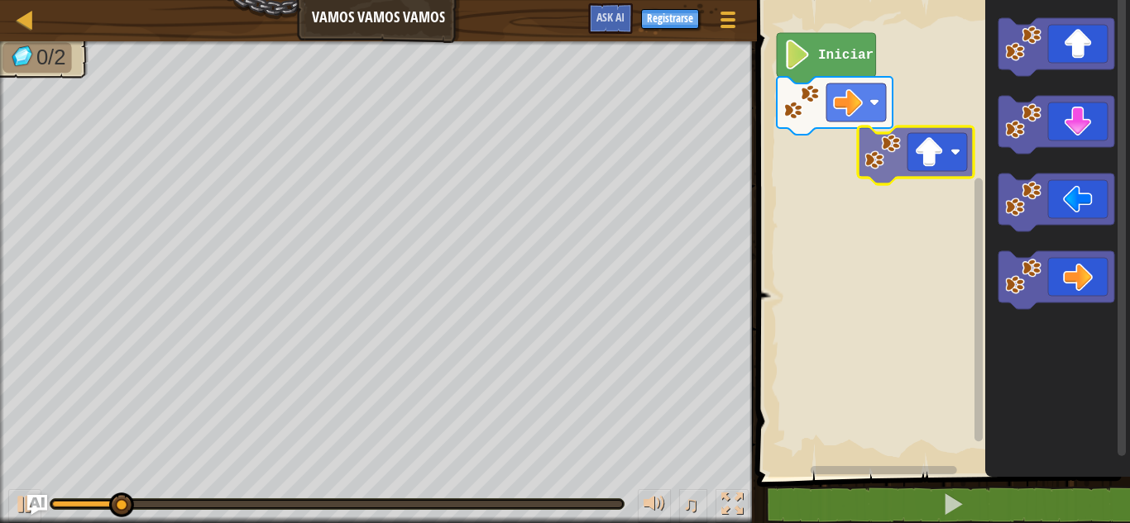
click at [898, 182] on div "Iniciar" at bounding box center [941, 234] width 378 height 485
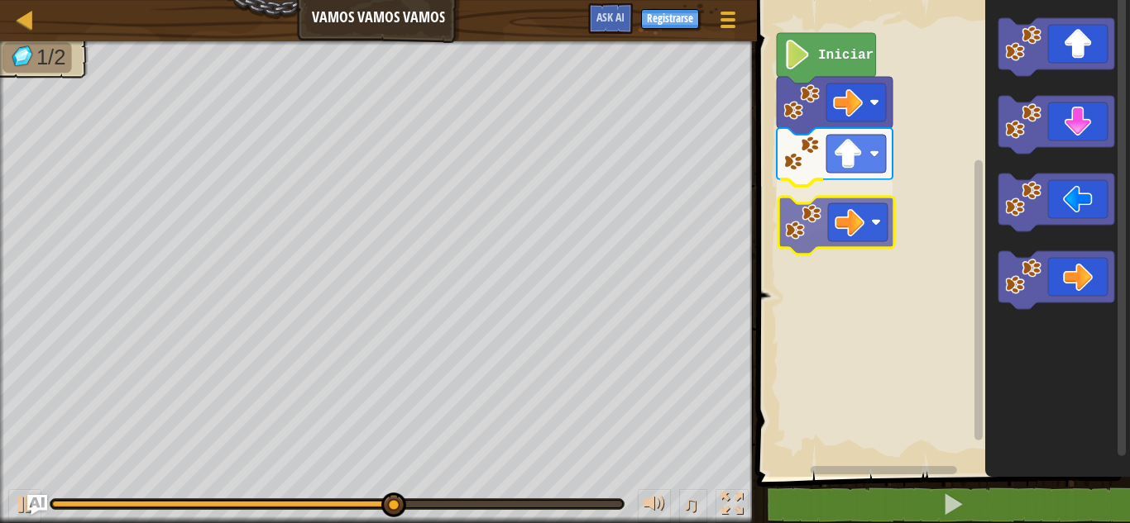
click at [836, 213] on div "Iniciar" at bounding box center [941, 234] width 378 height 485
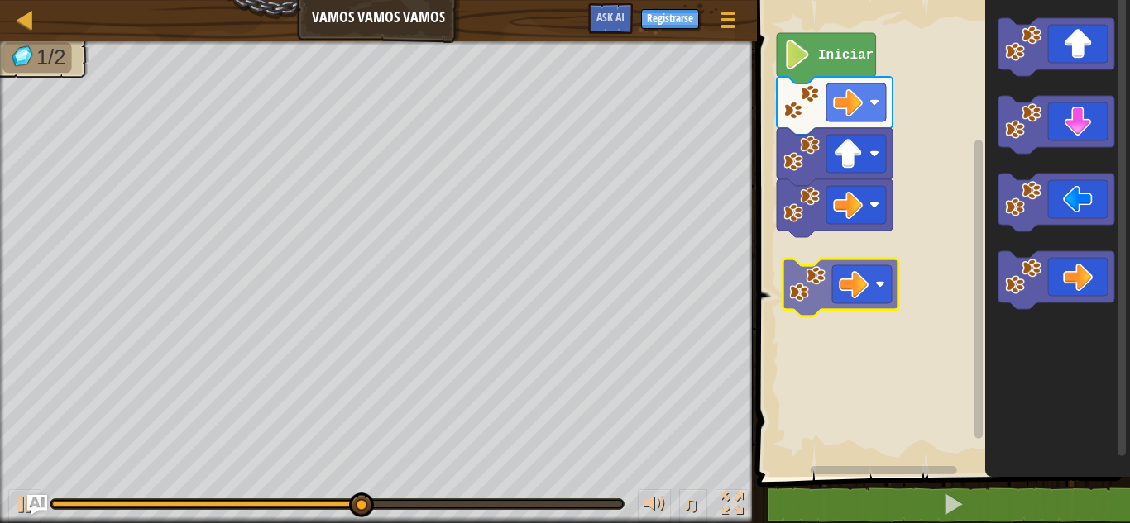
click at [810, 281] on div "Iniciar" at bounding box center [941, 234] width 378 height 485
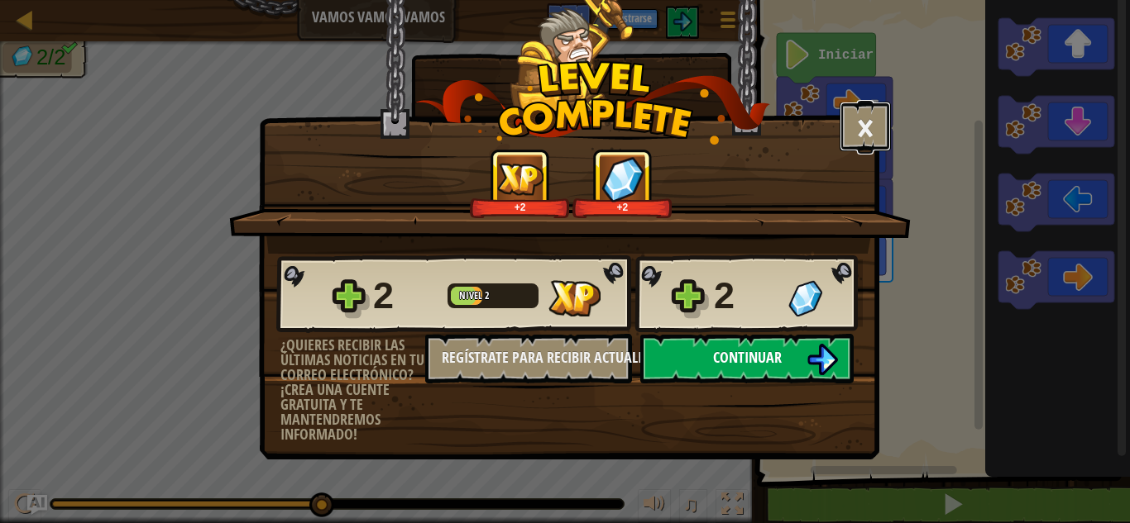
drag, startPoint x: 860, startPoint y: 136, endPoint x: 762, endPoint y: 343, distance: 229.7
click at [762, 343] on div "× Puntúa este nivel: +2 +2 Reticulating Splines... 2 Nivel 2 2 ¿Quieres recibir…" at bounding box center [569, 188] width 620 height 378
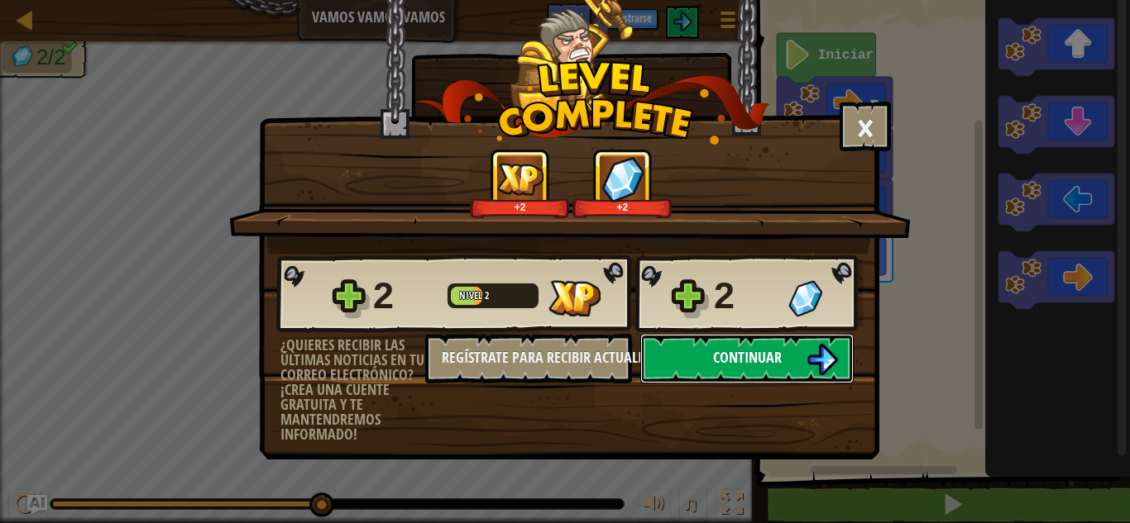
click at [762, 343] on button "Continuar" at bounding box center [746, 359] width 213 height 50
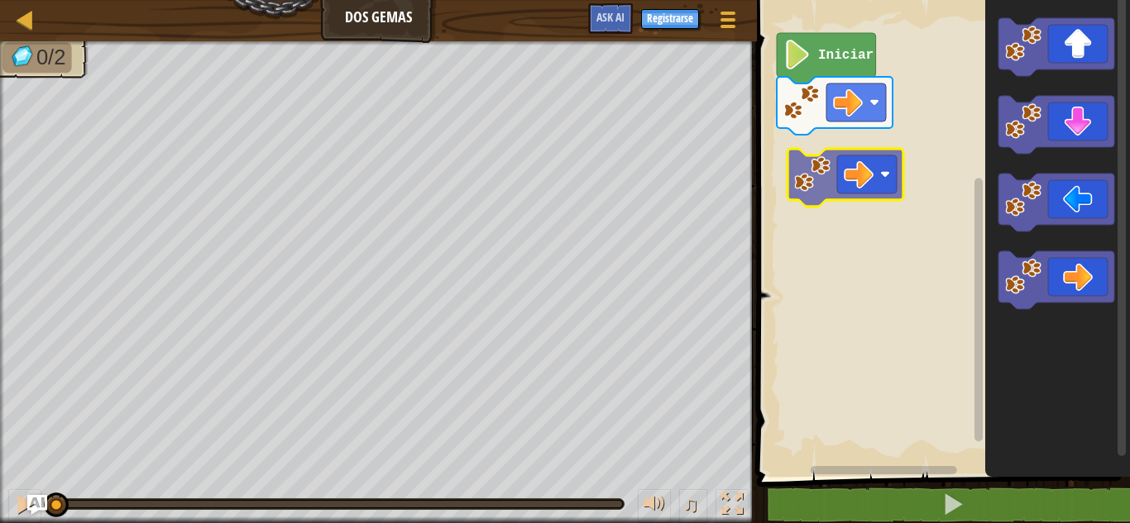
click at [814, 190] on div "Iniciar" at bounding box center [941, 234] width 378 height 485
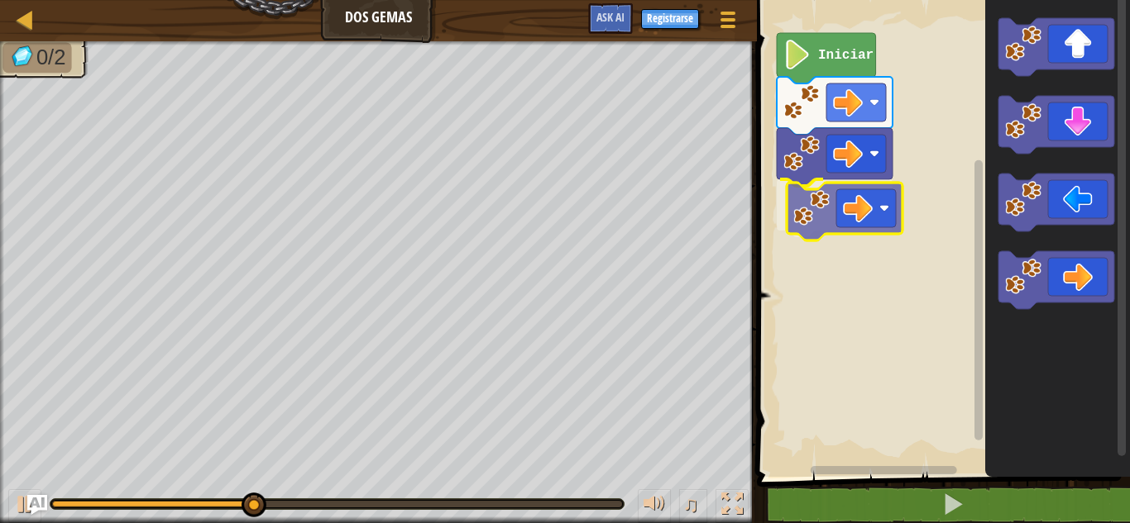
click at [852, 194] on div "Iniciar" at bounding box center [941, 234] width 378 height 485
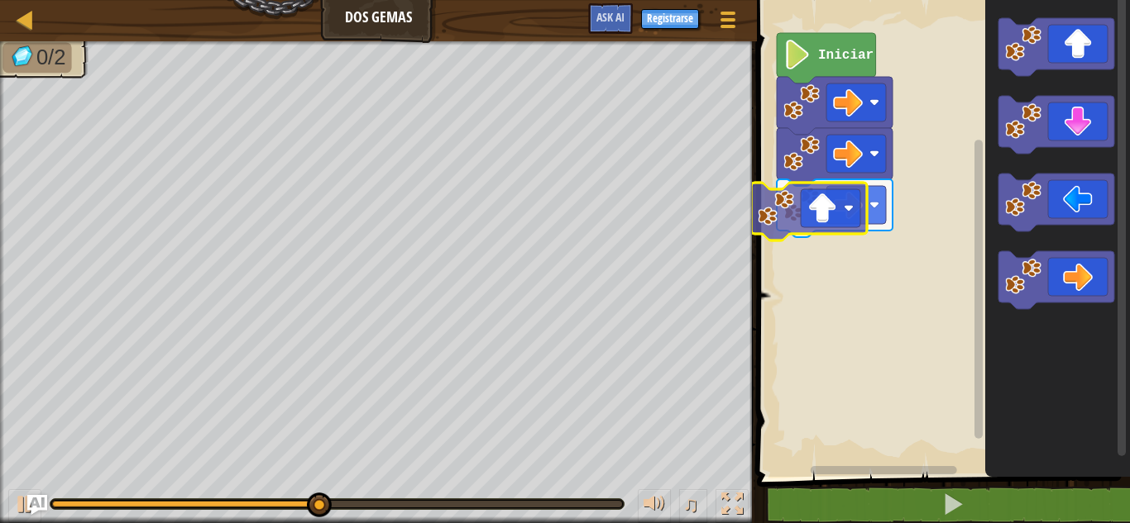
click at [819, 237] on div "Iniciar" at bounding box center [941, 234] width 378 height 485
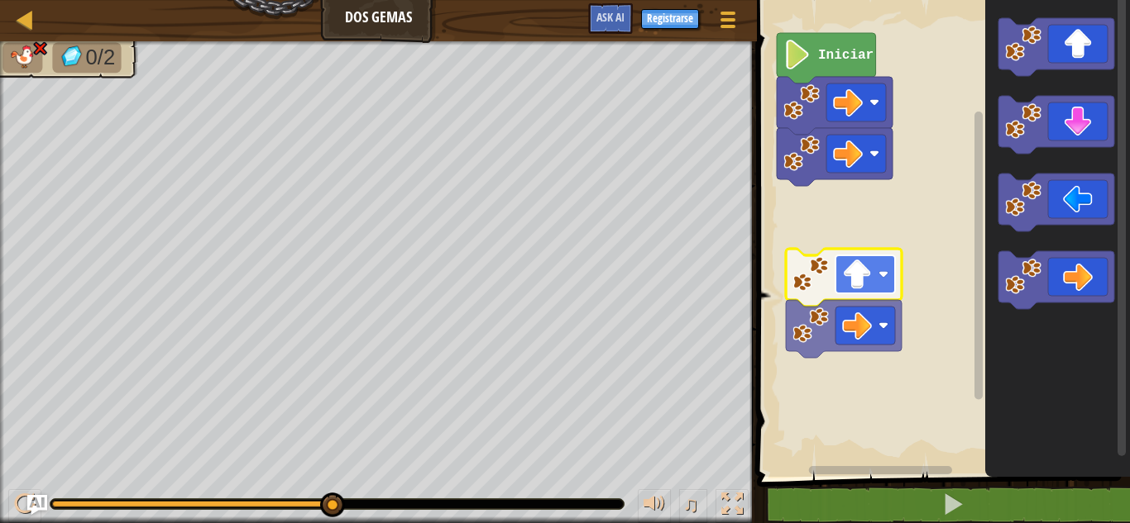
click at [872, 289] on image "Espacio de trabajo de Blockly" at bounding box center [857, 275] width 30 height 30
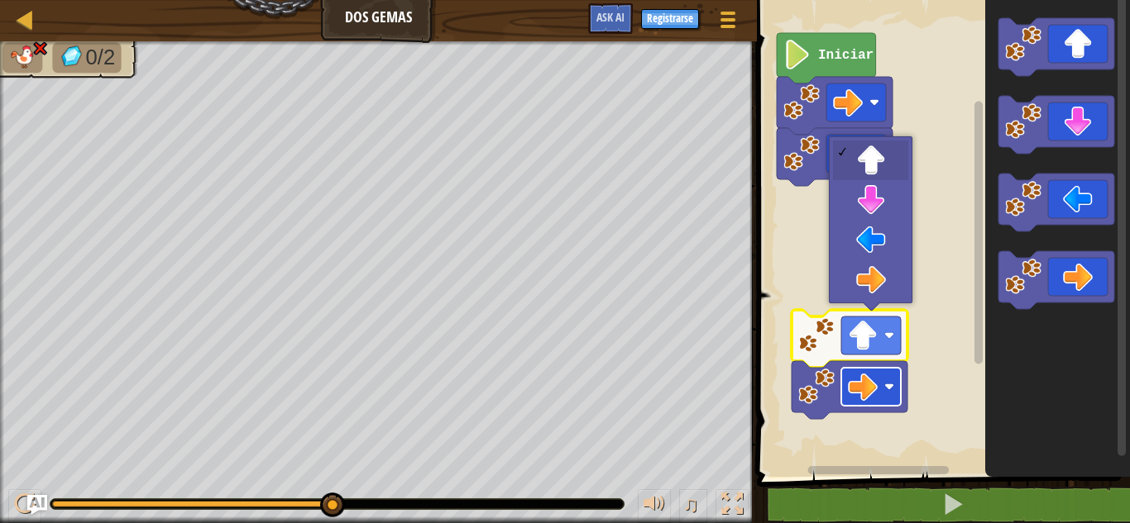
click at [869, 378] on image "Espacio de trabajo de Blockly" at bounding box center [863, 387] width 30 height 30
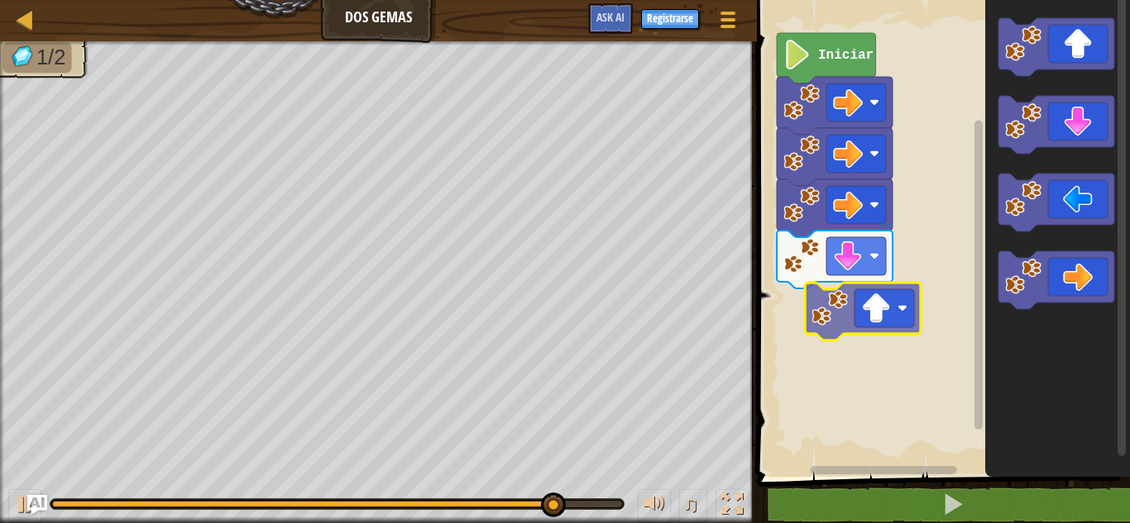
click at [851, 342] on div "Iniciar" at bounding box center [941, 234] width 378 height 485
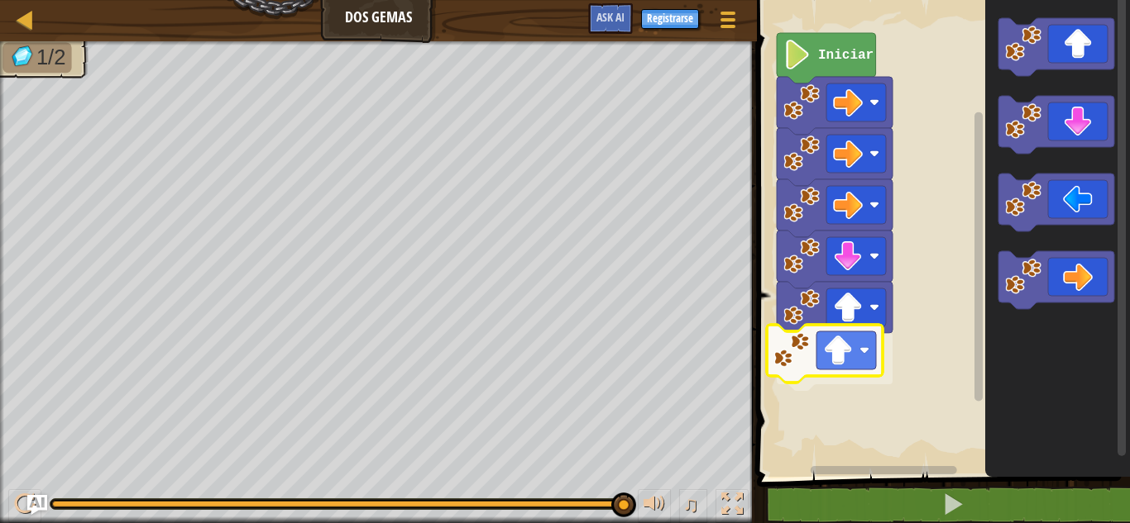
click at [840, 356] on div "Iniciar" at bounding box center [941, 234] width 378 height 485
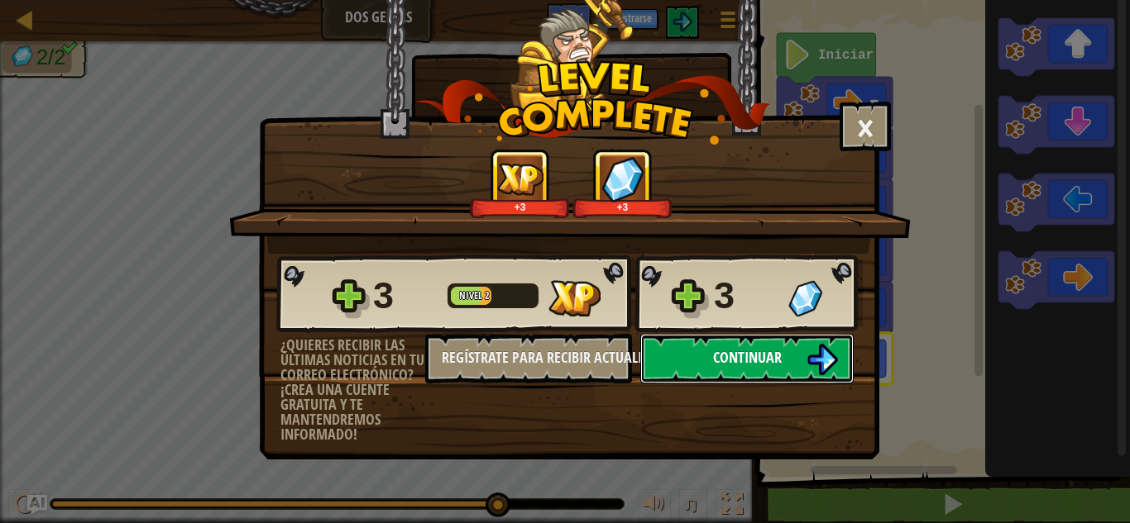
click at [773, 337] on button "Continuar" at bounding box center [746, 359] width 213 height 50
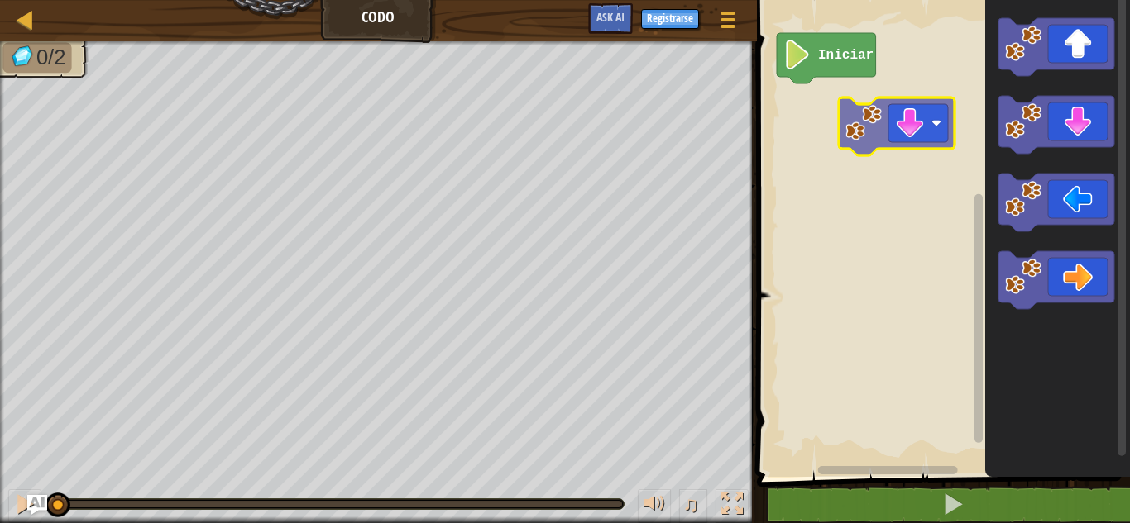
click at [847, 122] on div "Iniciar" at bounding box center [941, 234] width 378 height 485
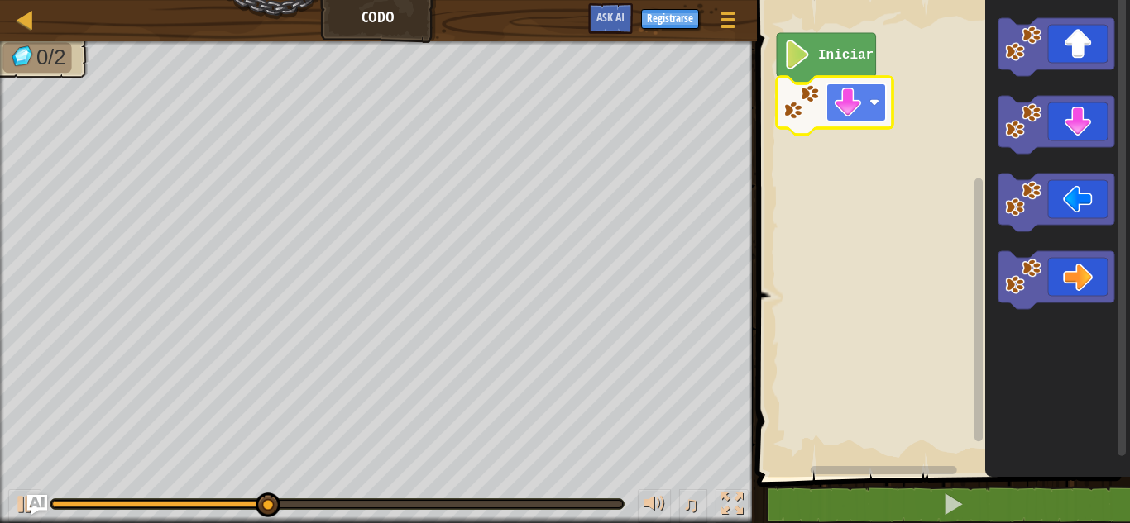
click at [873, 109] on rect "Espacio de trabajo de Blockly" at bounding box center [856, 103] width 60 height 38
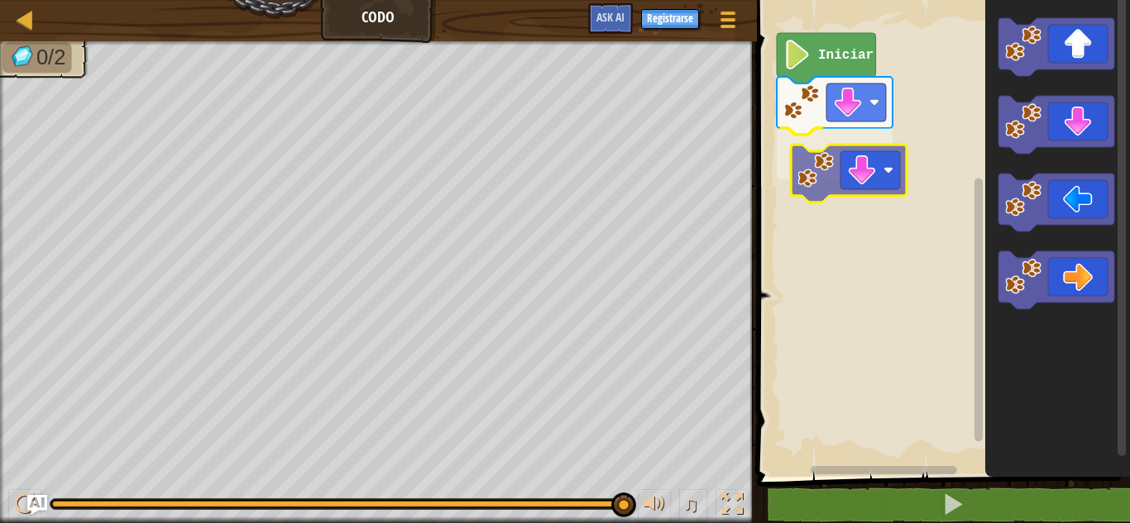
click at [801, 167] on div "Iniciar" at bounding box center [941, 234] width 378 height 485
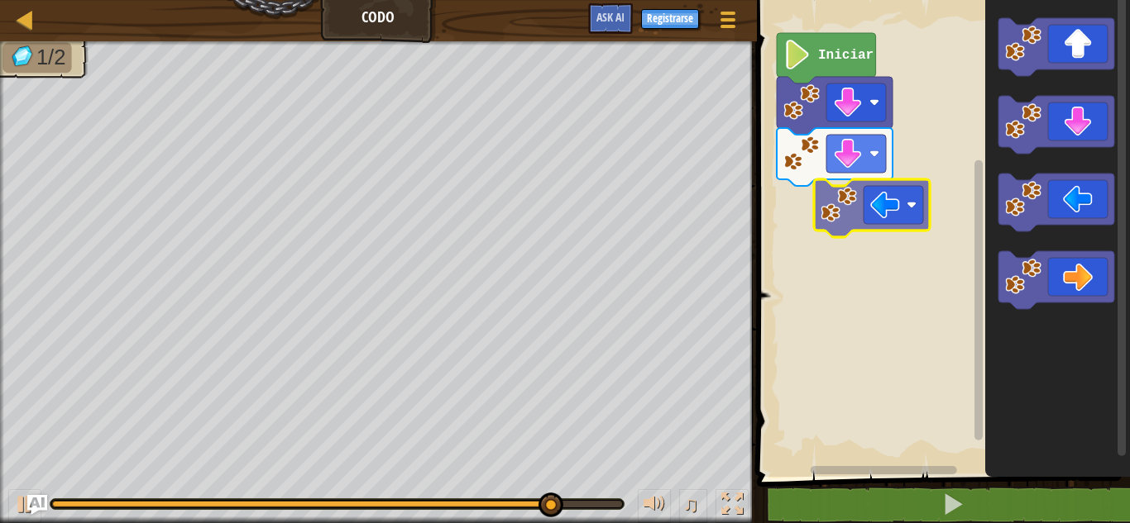
click at [873, 203] on div "Iniciar" at bounding box center [941, 234] width 378 height 485
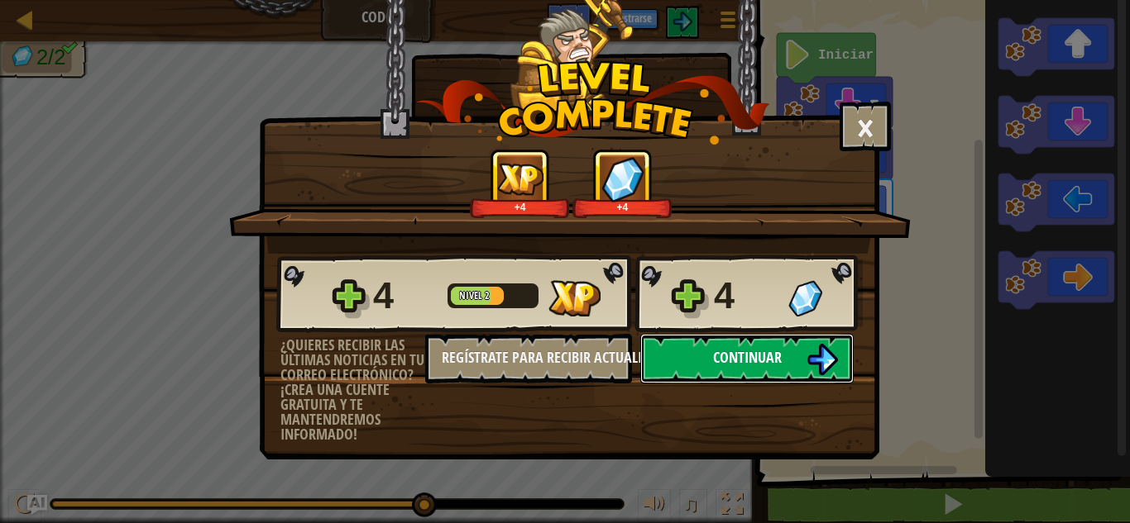
click at [772, 367] on span "Continuar" at bounding box center [747, 357] width 69 height 21
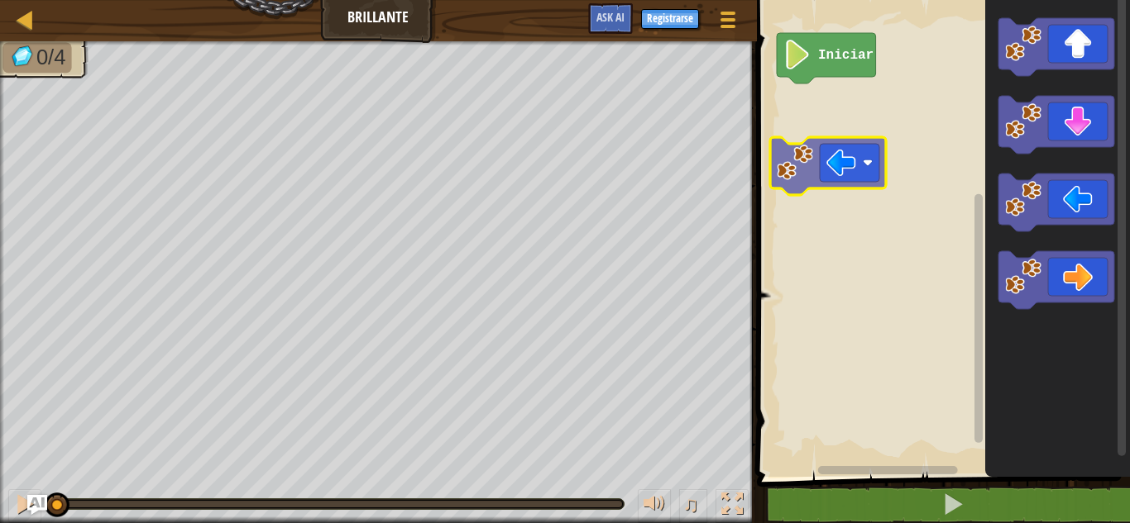
click at [805, 124] on div "Iniciar" at bounding box center [941, 234] width 378 height 485
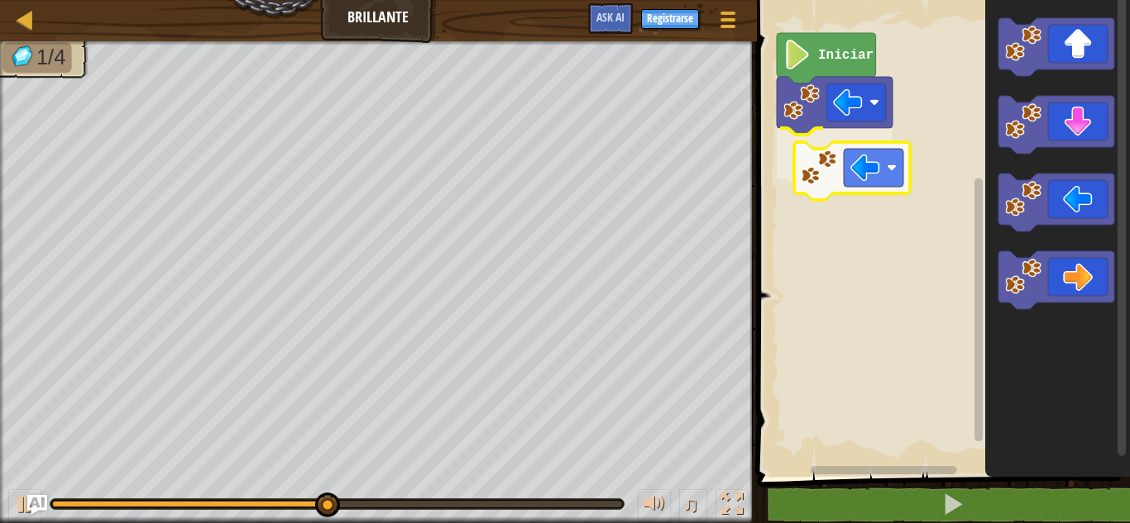
click at [870, 184] on div "Iniciar" at bounding box center [941, 234] width 378 height 485
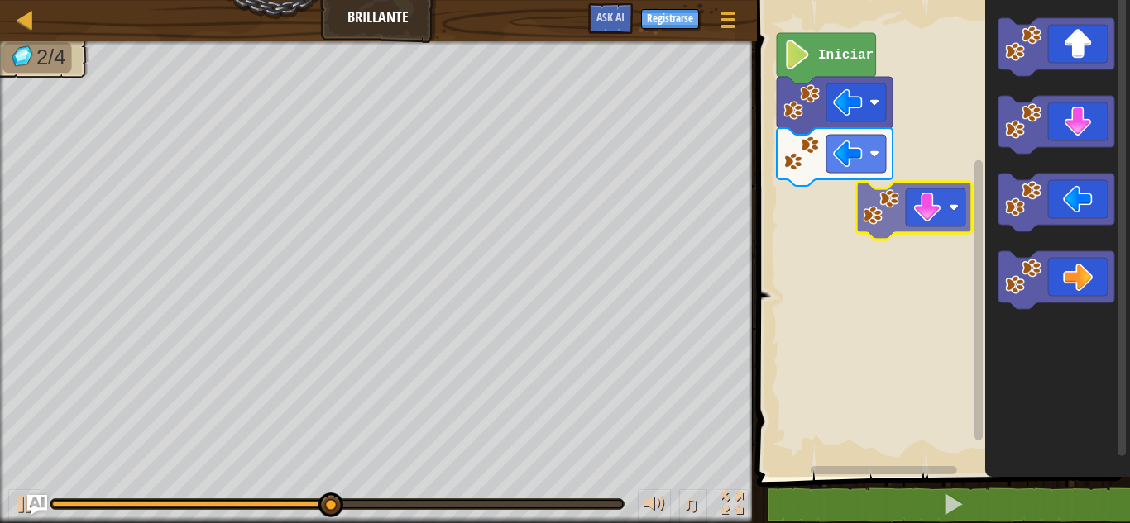
click at [883, 255] on div "Iniciar" at bounding box center [941, 234] width 378 height 485
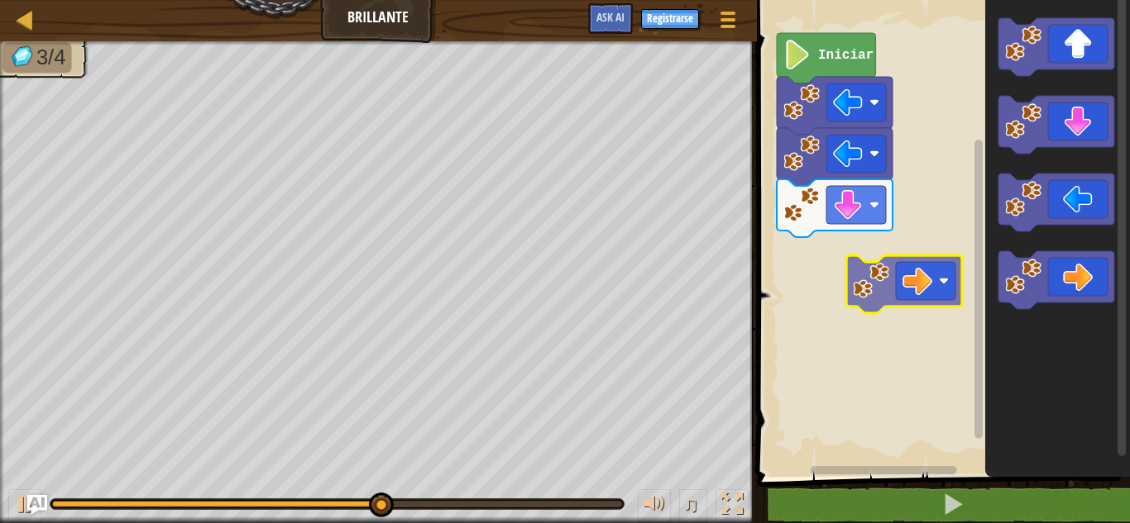
click at [896, 246] on div "Iniciar" at bounding box center [941, 234] width 378 height 485
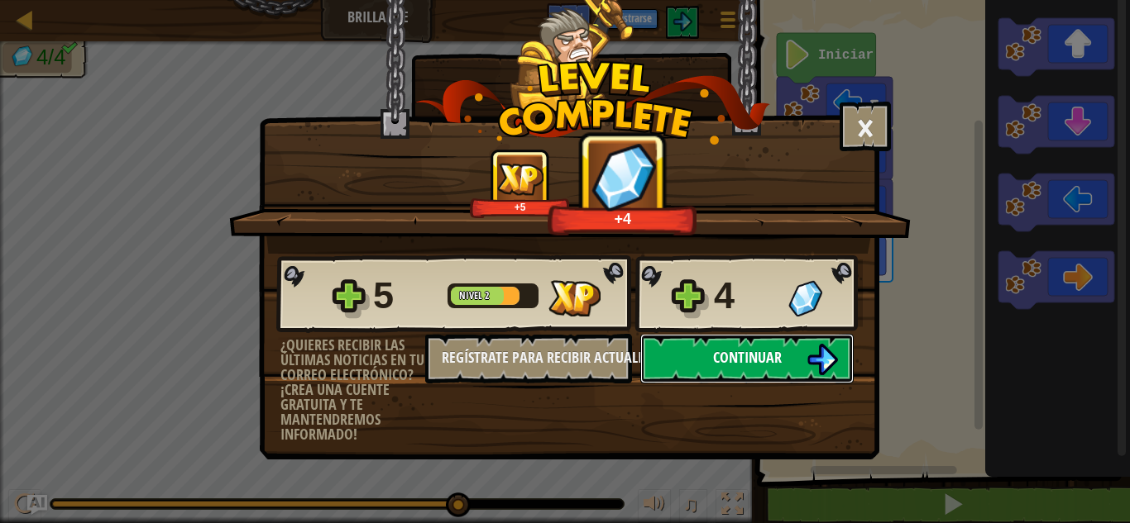
click at [789, 364] on button "Continuar" at bounding box center [746, 359] width 213 height 50
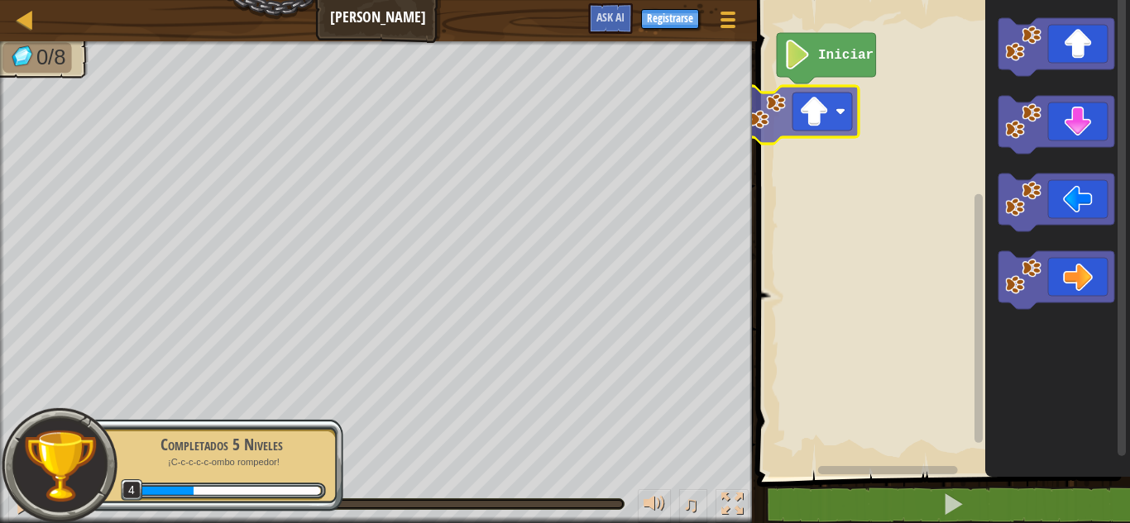
click at [807, 141] on div "Iniciar" at bounding box center [941, 234] width 378 height 485
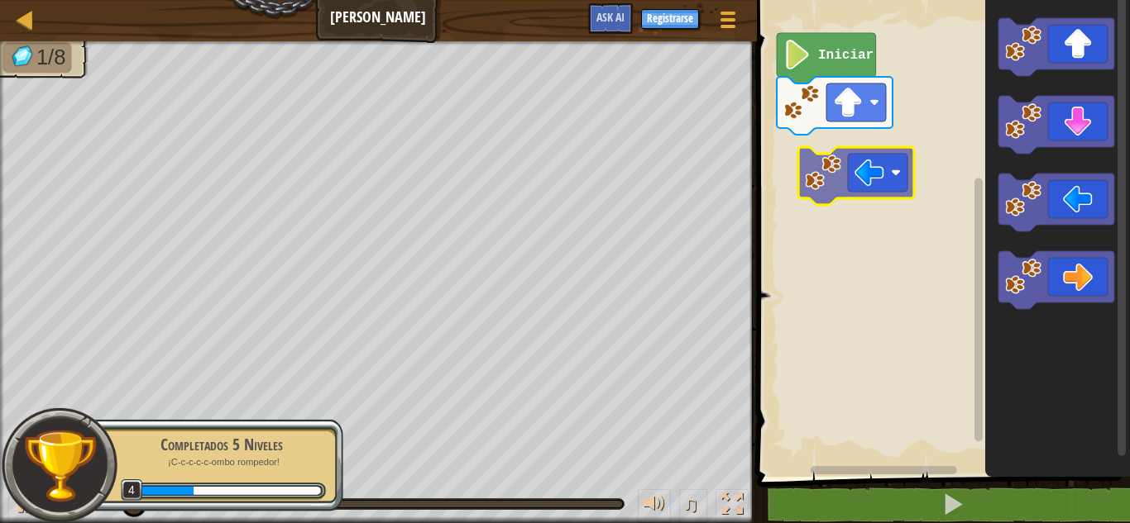
click at [838, 133] on div "Iniciar" at bounding box center [941, 234] width 378 height 485
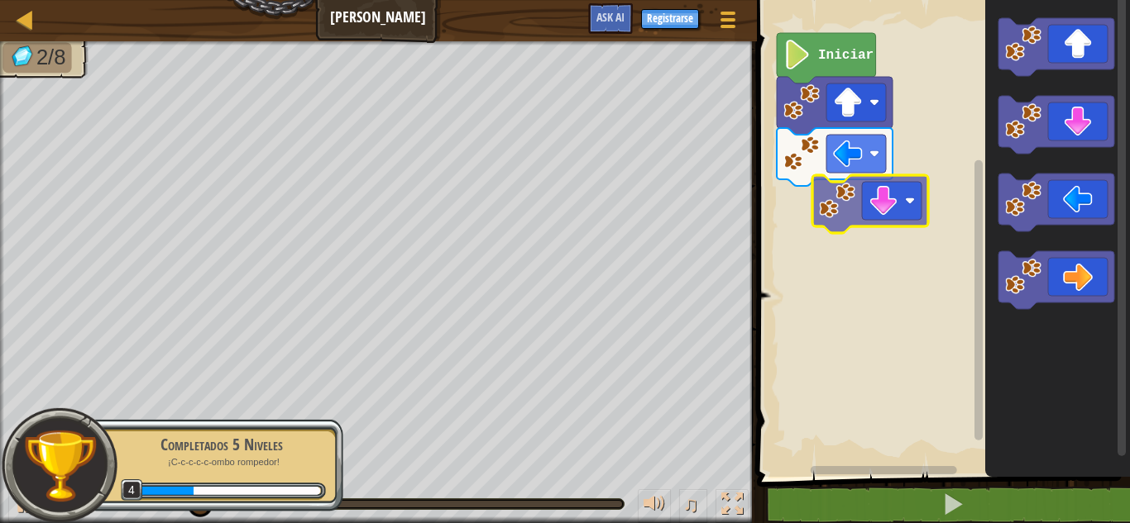
click at [892, 197] on div "Iniciar" at bounding box center [941, 234] width 378 height 485
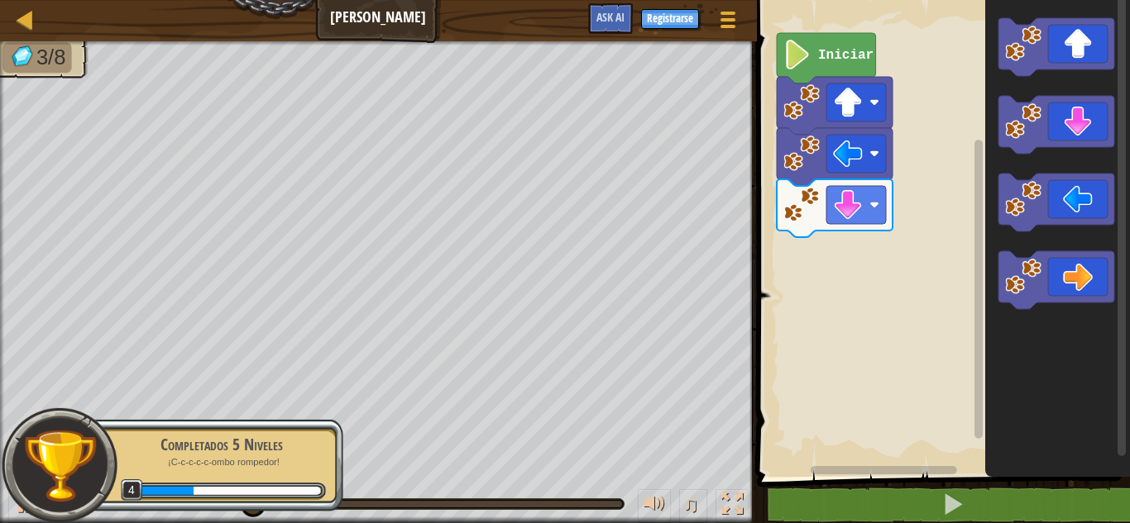
click at [1046, 155] on icon "Espacio de trabajo de Blockly" at bounding box center [1057, 234] width 145 height 485
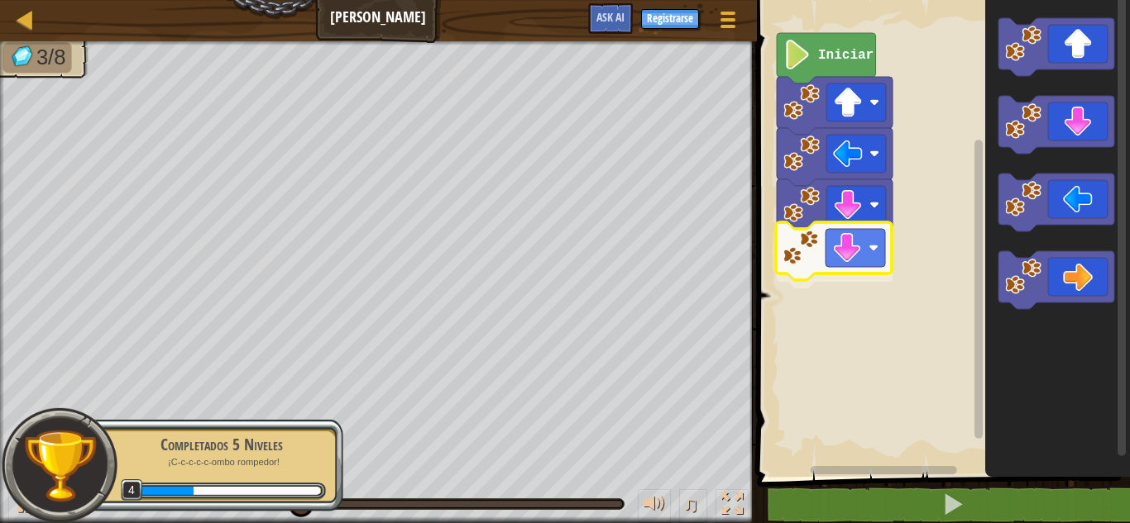
click at [829, 275] on div "Iniciar" at bounding box center [941, 234] width 378 height 485
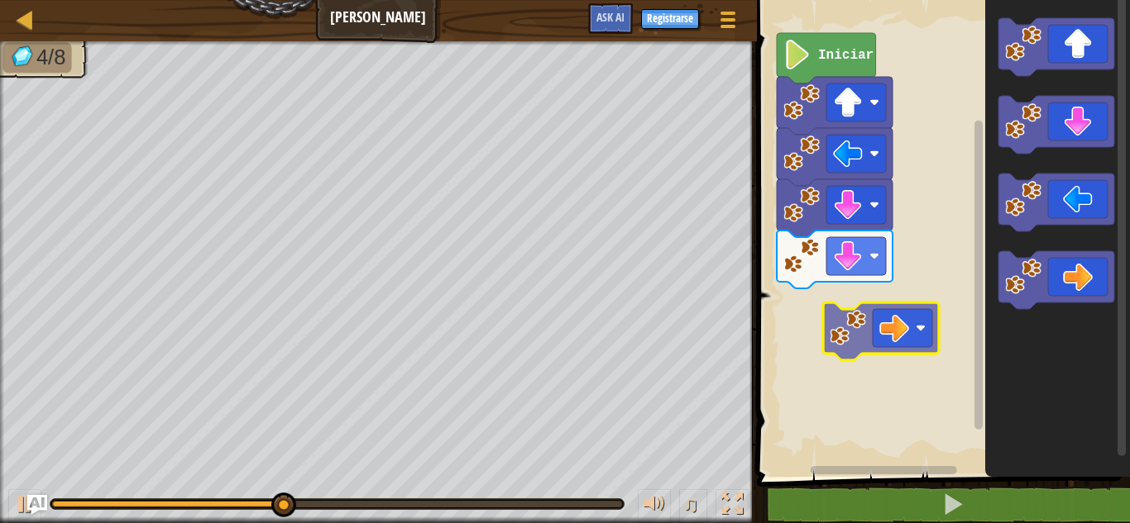
click at [884, 312] on div "Iniciar" at bounding box center [941, 234] width 378 height 485
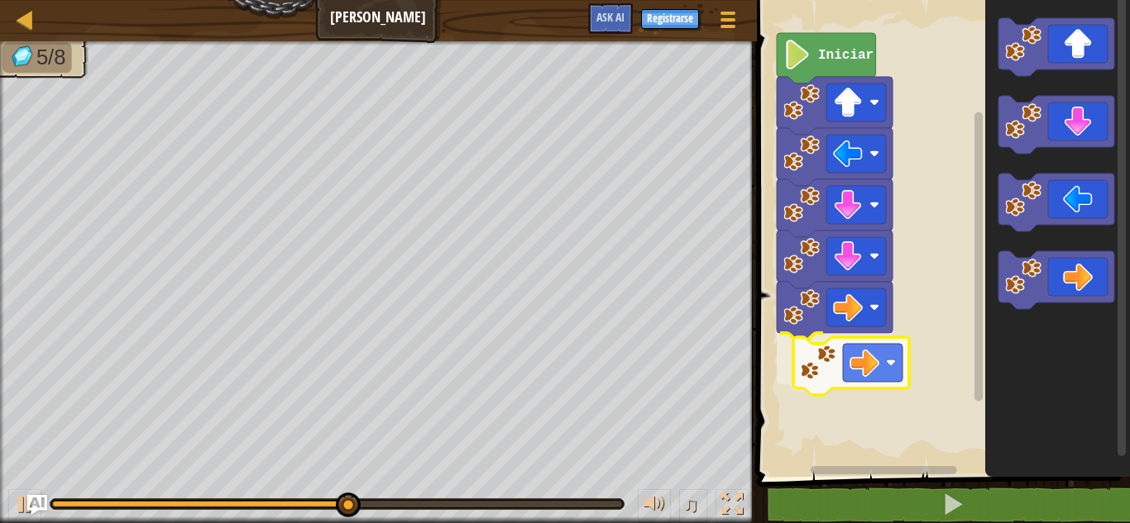
click at [865, 371] on div "Iniciar" at bounding box center [941, 234] width 378 height 485
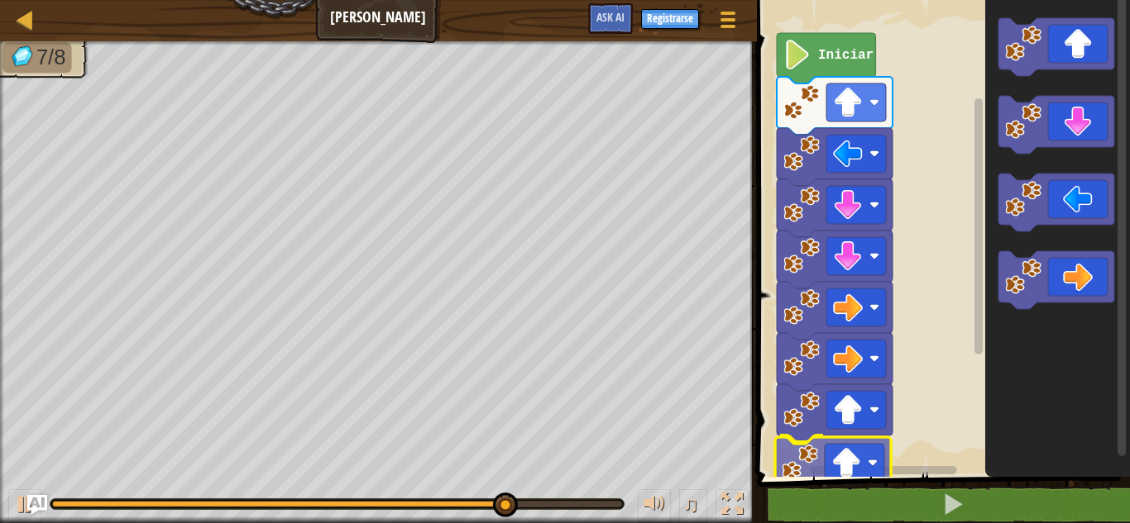
click at [851, 471] on div "Iniciar" at bounding box center [941, 234] width 378 height 485
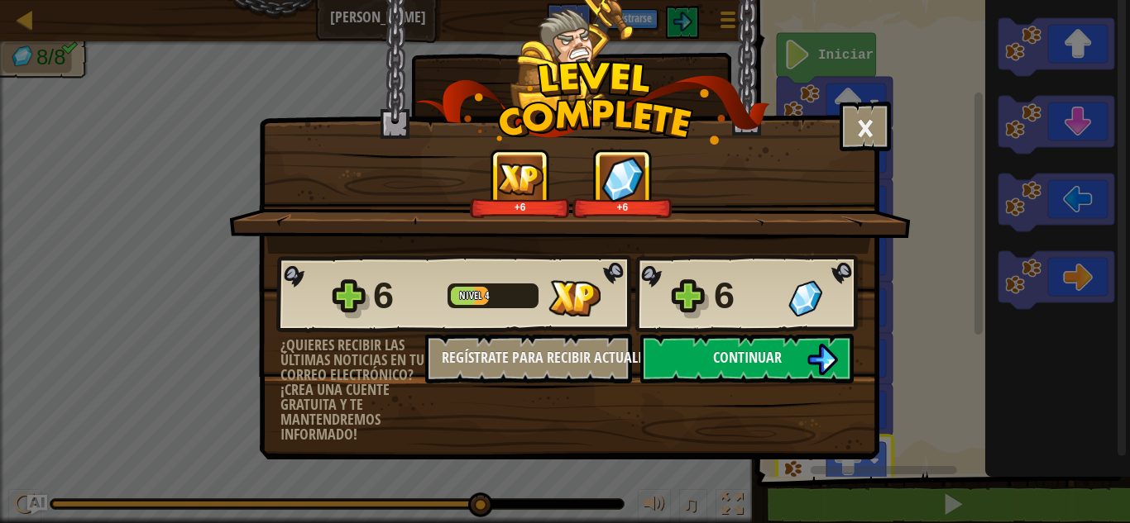
click at [563, 301] on img at bounding box center [574, 298] width 52 height 36
drag, startPoint x: 351, startPoint y: 298, endPoint x: 678, endPoint y: 151, distance: 358.7
click at [678, 151] on div "× Puntúa este nivel: +6 +6 Reticulating Splines... 6 Nivel 4 6 ¿Quieres recibir…" at bounding box center [569, 188] width 620 height 378
click at [609, 194] on img at bounding box center [622, 178] width 43 height 45
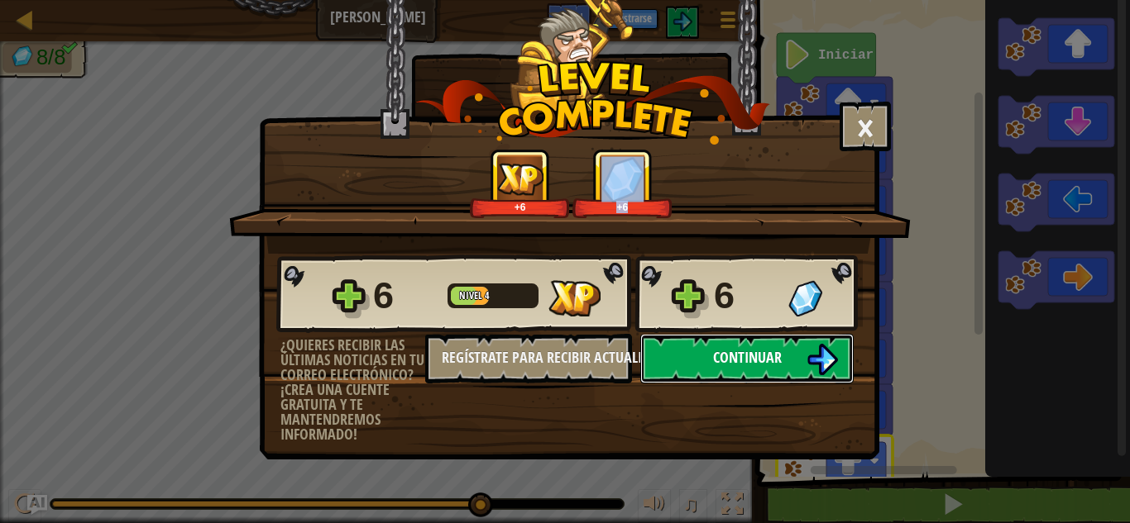
click at [759, 337] on button "Continuar" at bounding box center [746, 359] width 213 height 50
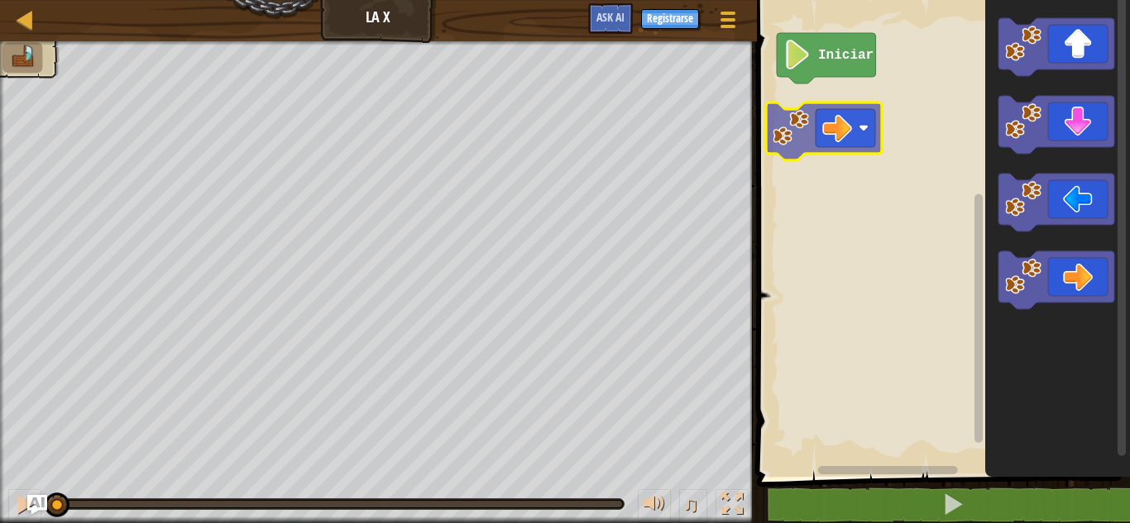
click at [817, 125] on div "Iniciar" at bounding box center [941, 234] width 378 height 485
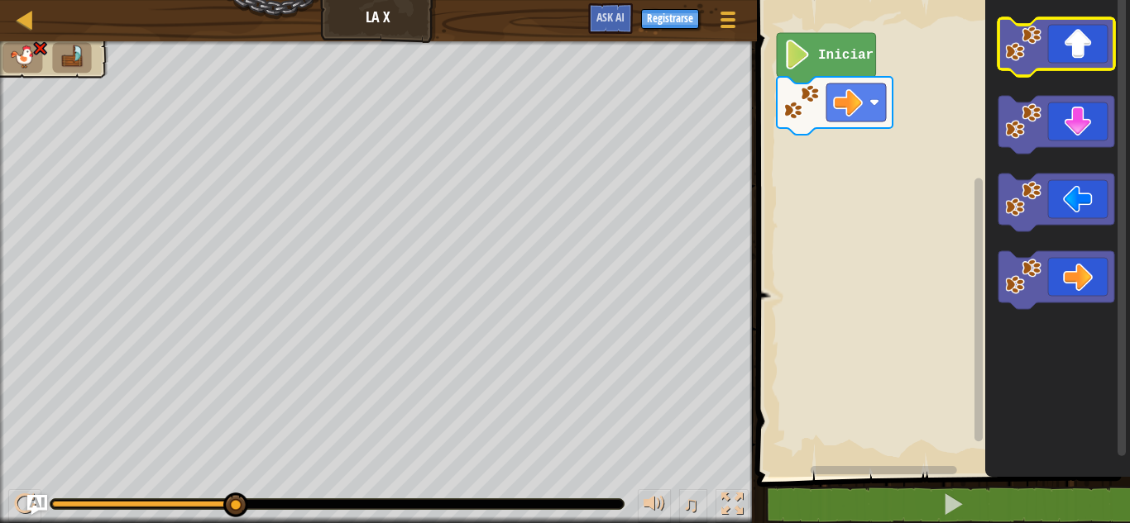
click at [1067, 59] on icon "Espacio de trabajo de Blockly" at bounding box center [1056, 47] width 116 height 58
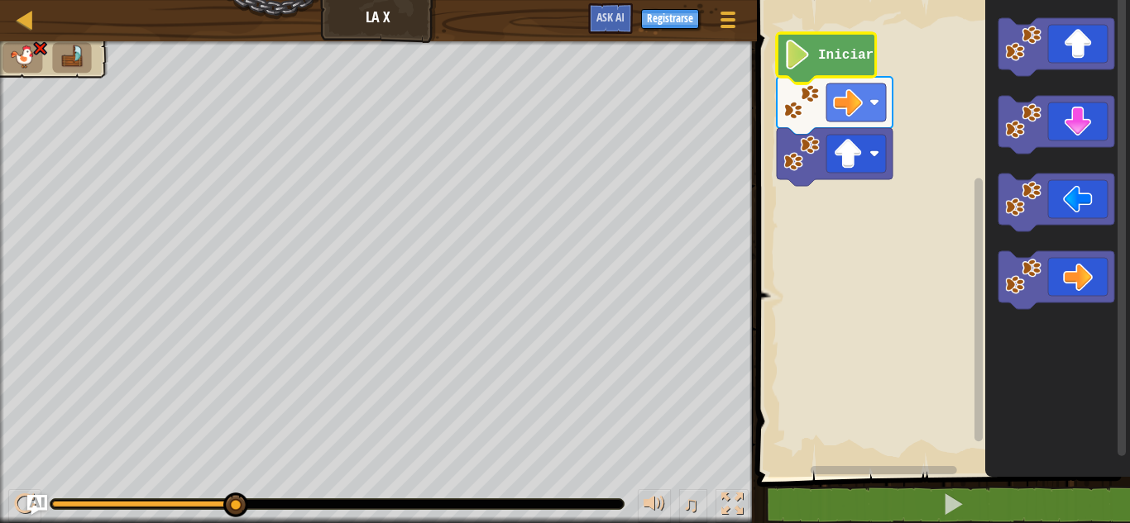
click at [845, 55] on text "Iniciar" at bounding box center [845, 55] width 55 height 15
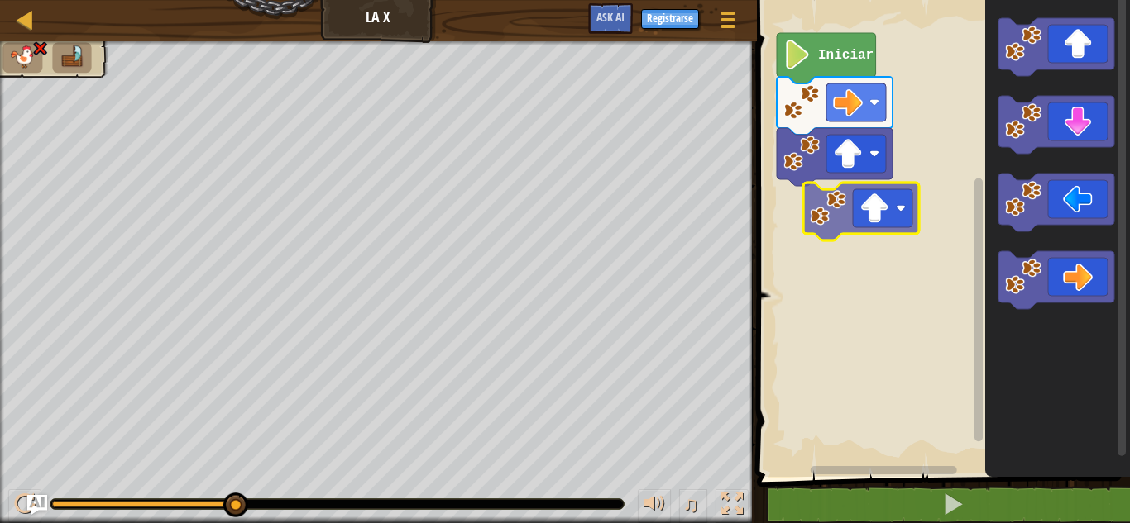
click at [822, 222] on div "Iniciar" at bounding box center [941, 234] width 378 height 485
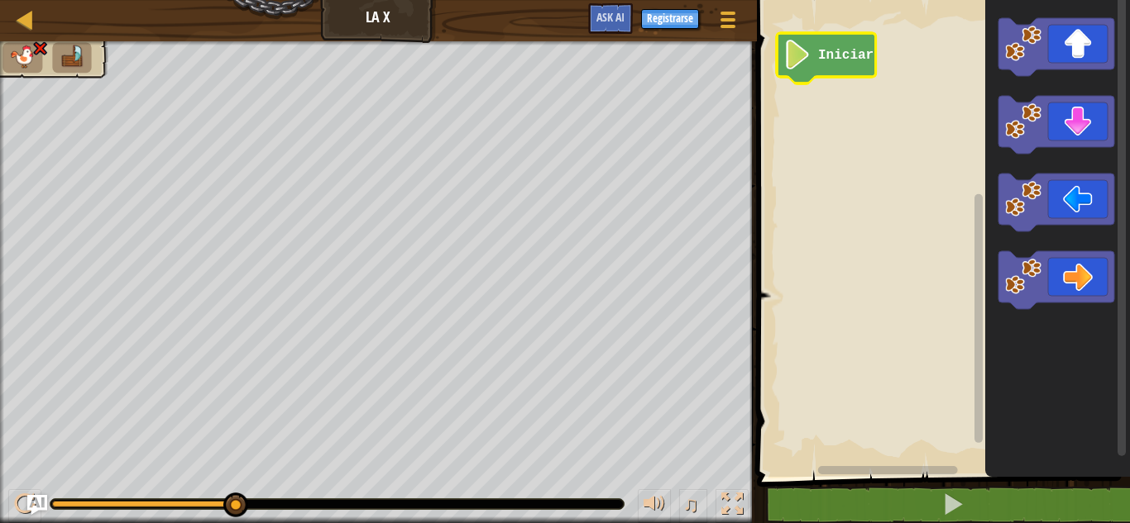
click at [843, 66] on icon "Espacio de trabajo de Blockly" at bounding box center [825, 58] width 99 height 50
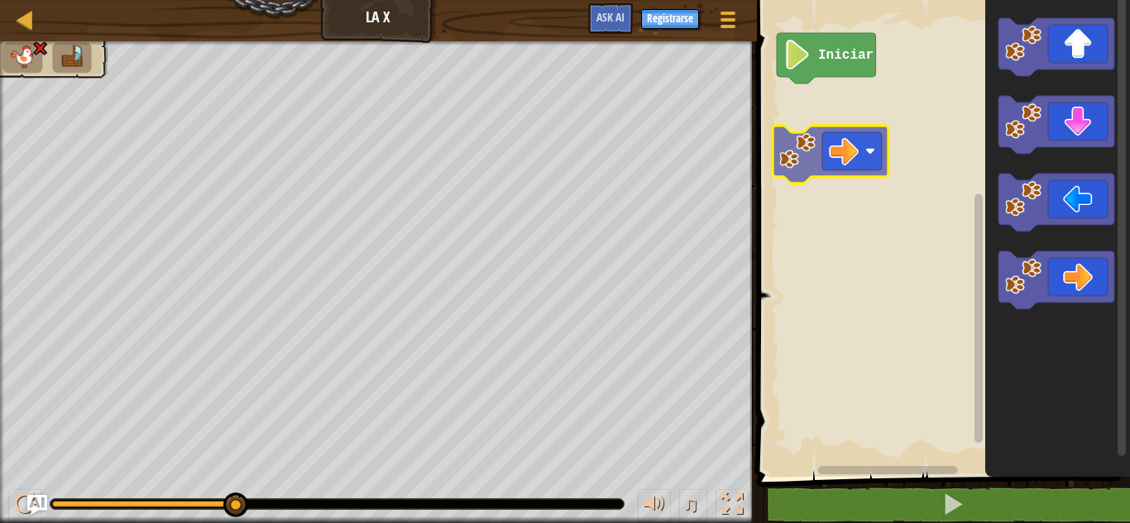
click at [805, 163] on div "Iniciar" at bounding box center [941, 234] width 378 height 485
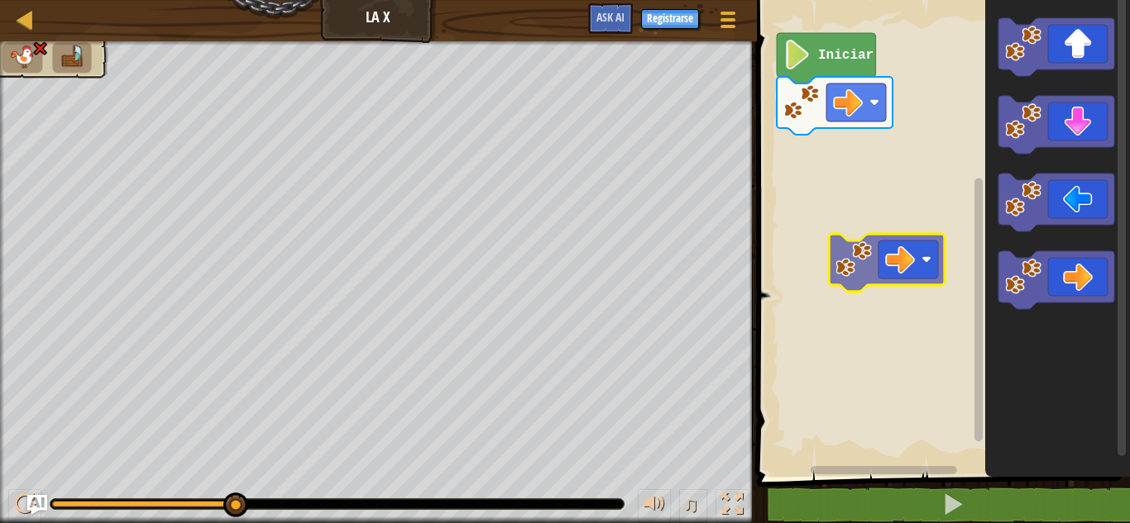
click at [876, 220] on div "Iniciar" at bounding box center [941, 234] width 378 height 485
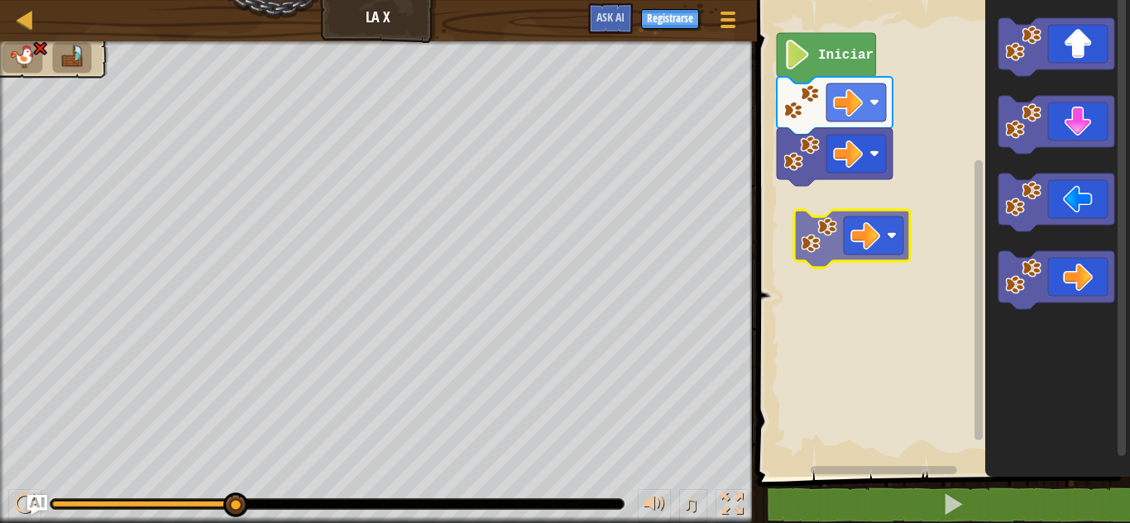
click at [811, 213] on div "Iniciar" at bounding box center [941, 234] width 378 height 485
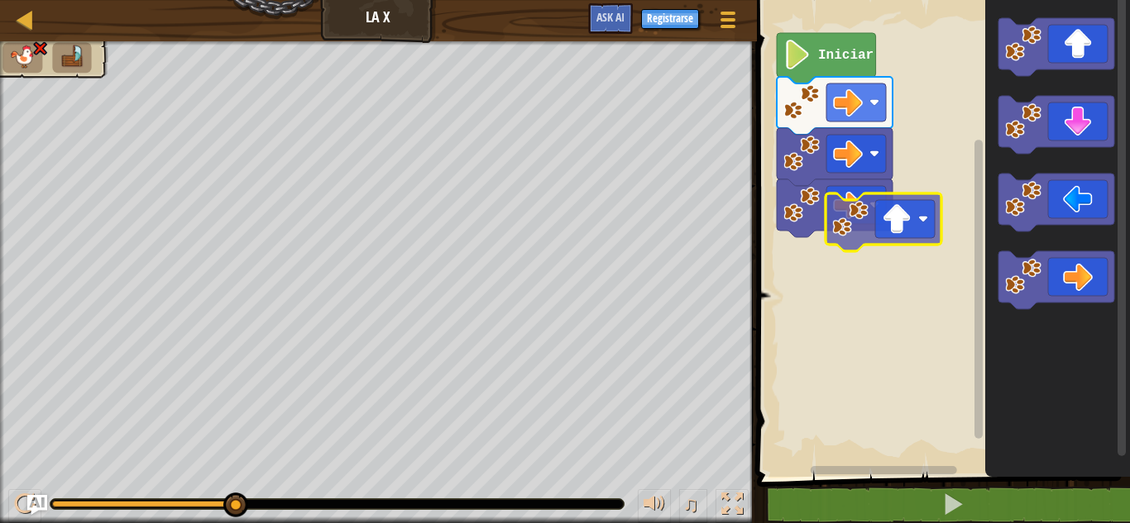
click at [852, 295] on div "Iniciar" at bounding box center [941, 234] width 378 height 485
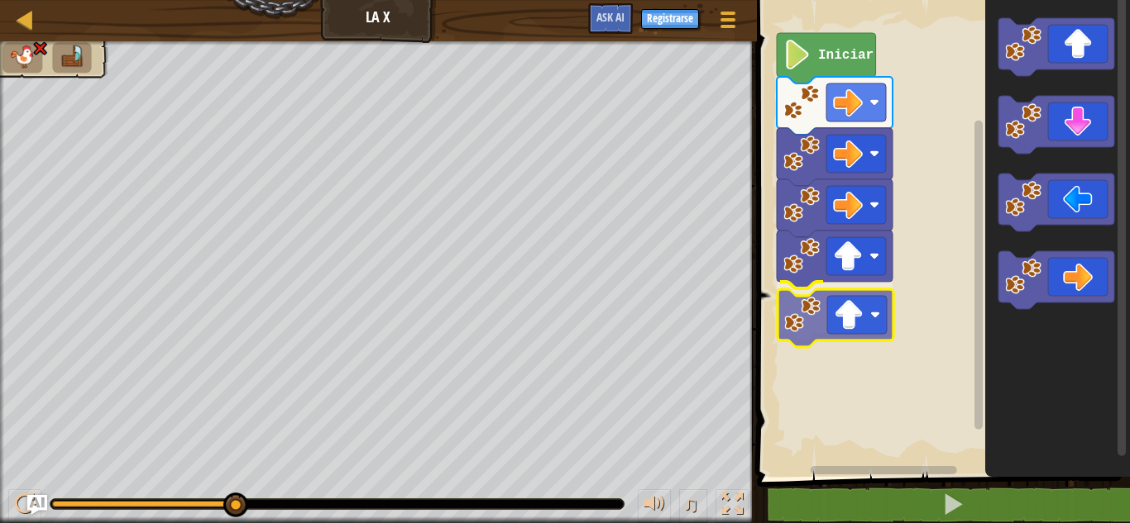
click at [824, 339] on div "Iniciar" at bounding box center [941, 234] width 378 height 485
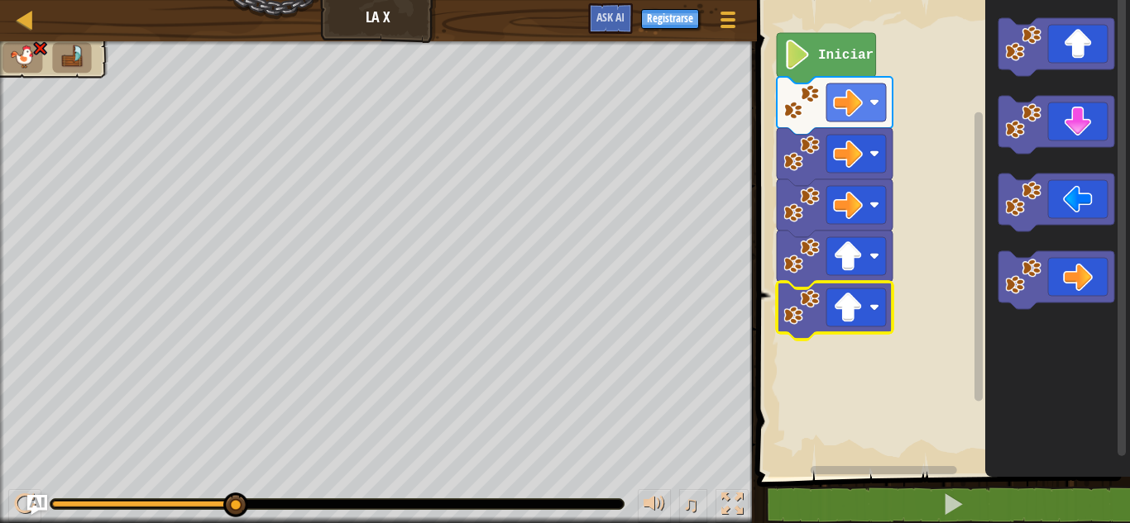
click at [840, 64] on icon "Espacio de trabajo de Blockly" at bounding box center [825, 58] width 99 height 50
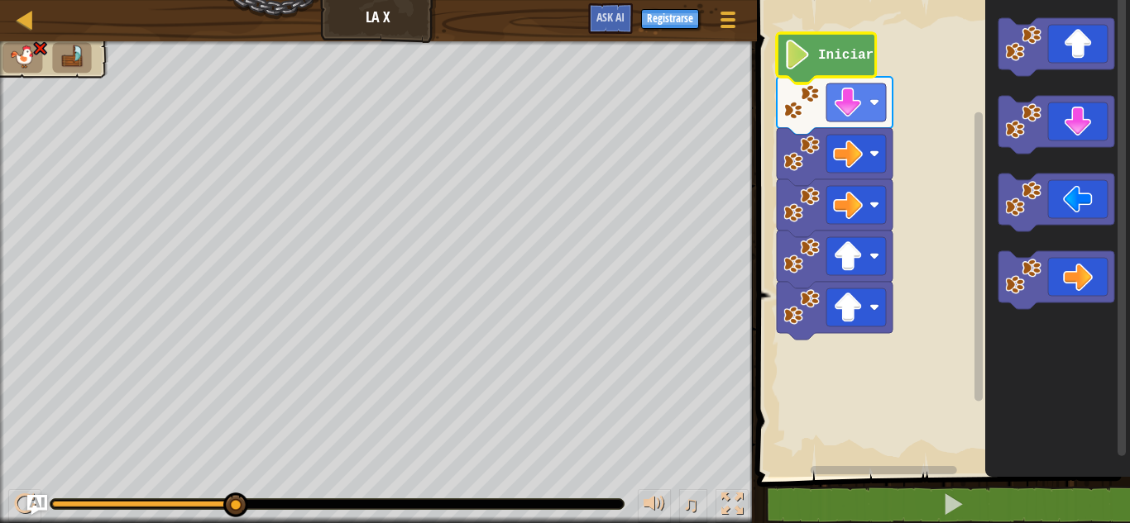
click at [857, 68] on icon "Espacio de trabajo de Blockly" at bounding box center [825, 58] width 99 height 50
click at [855, 103] on image "Espacio de trabajo de Blockly" at bounding box center [848, 103] width 30 height 30
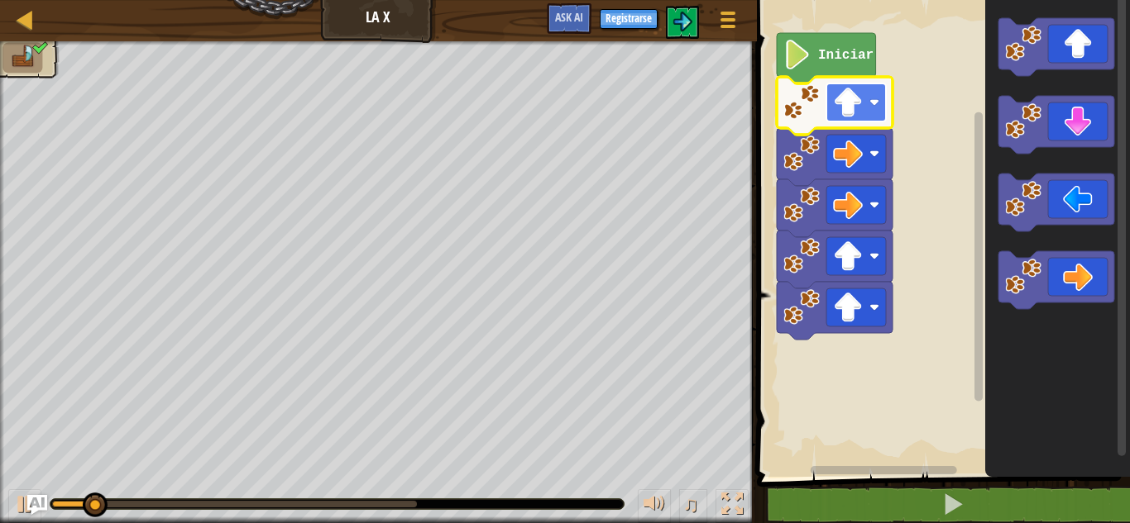
click at [857, 97] on image "Espacio de trabajo de Blockly" at bounding box center [848, 103] width 30 height 30
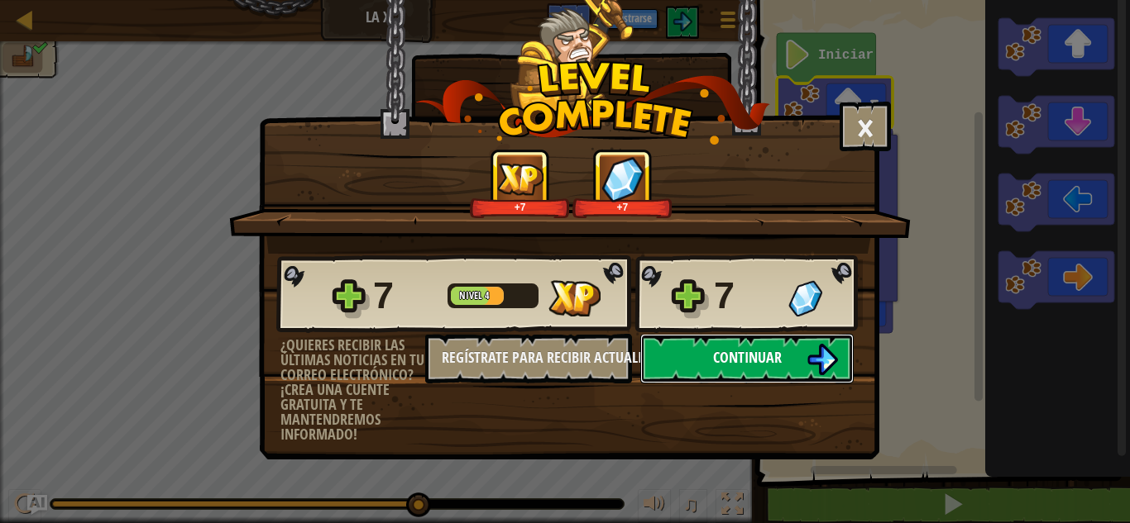
click at [783, 358] on button "Continuar" at bounding box center [746, 359] width 213 height 50
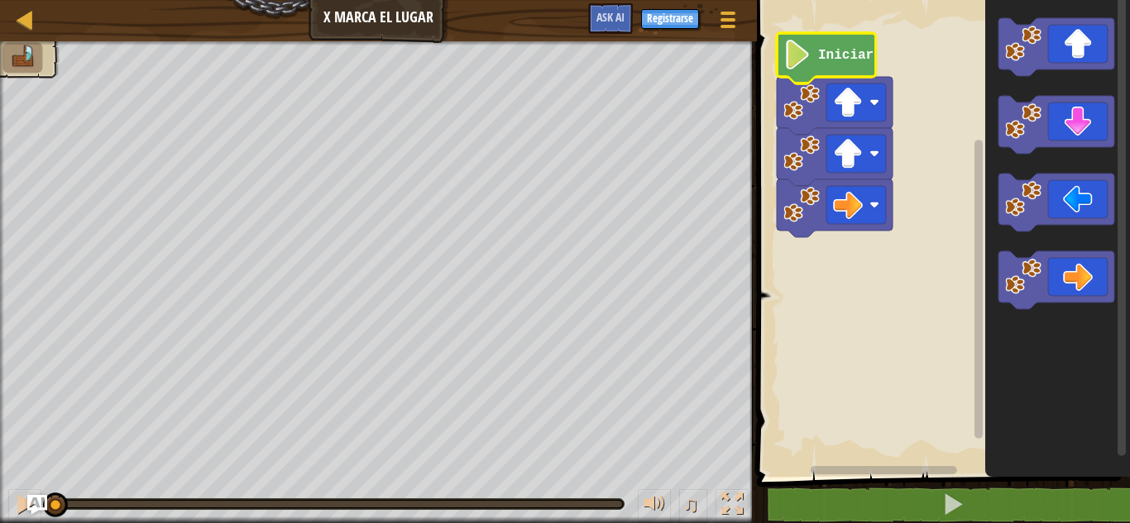
click at [850, 63] on icon "Espacio de trabajo de Blockly" at bounding box center [825, 58] width 99 height 50
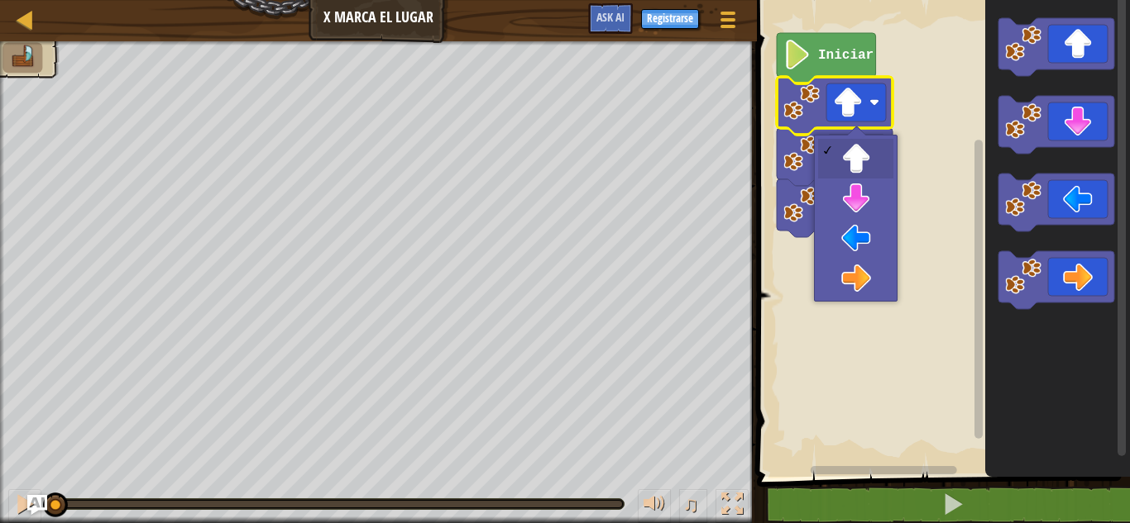
click at [872, 98] on image "Espacio de trabajo de Blockly" at bounding box center [874, 103] width 10 height 10
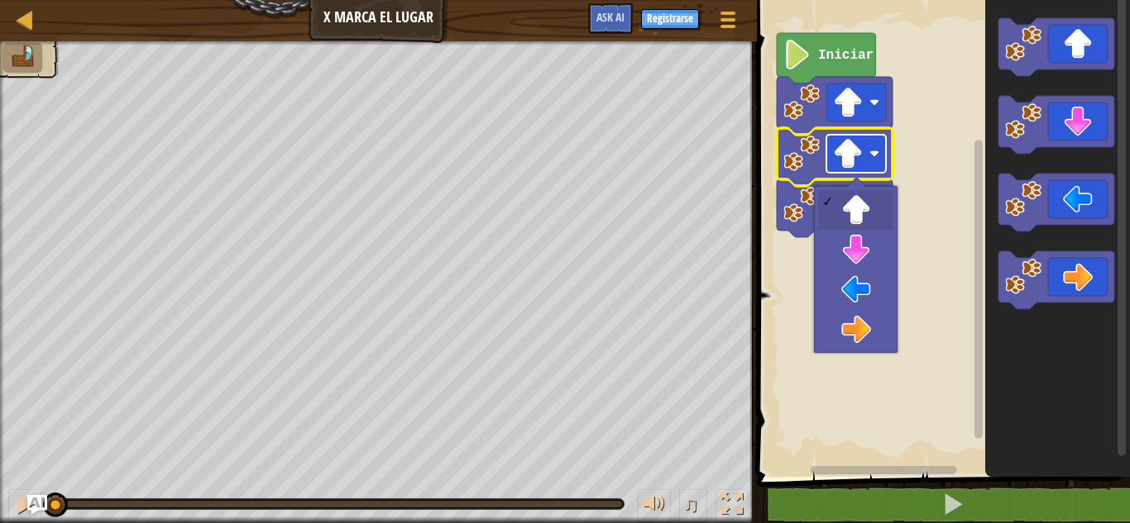
drag, startPoint x: 855, startPoint y: 177, endPoint x: 861, endPoint y: 165, distance: 13.7
click at [859, 0] on body "Mapa X Marca el Lugar Menú del Juego Registrarse Ask AI 1 ההההההההההההההההההההה…" at bounding box center [565, 0] width 1130 height 0
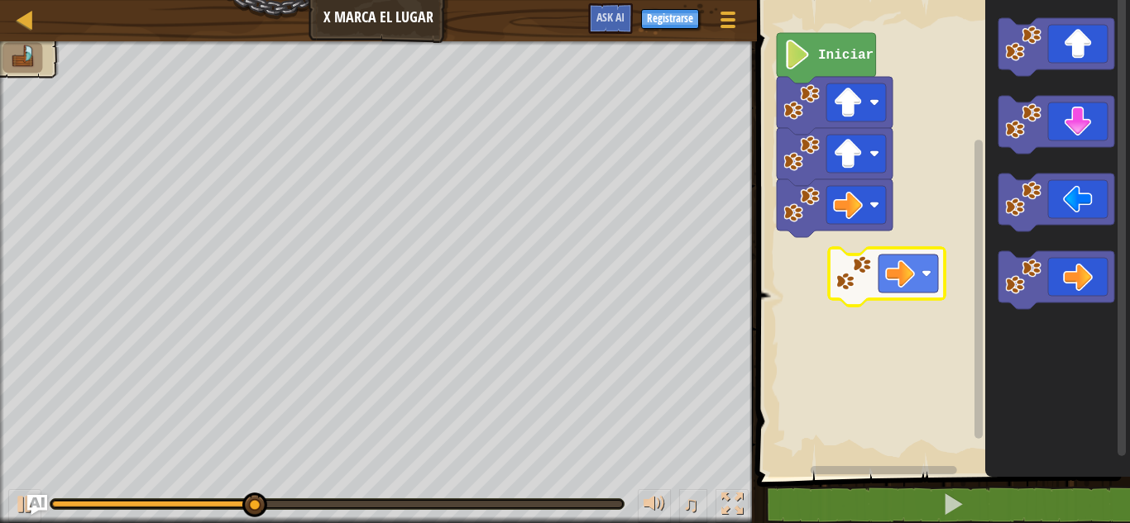
click at [852, 256] on div "Iniciar" at bounding box center [941, 234] width 378 height 485
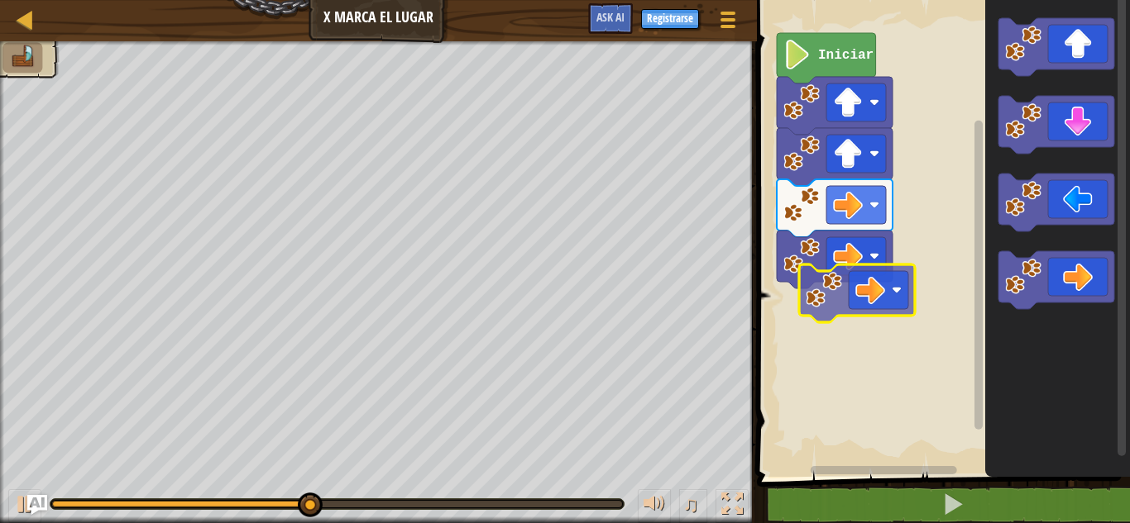
click at [855, 310] on div "Iniciar" at bounding box center [941, 234] width 378 height 485
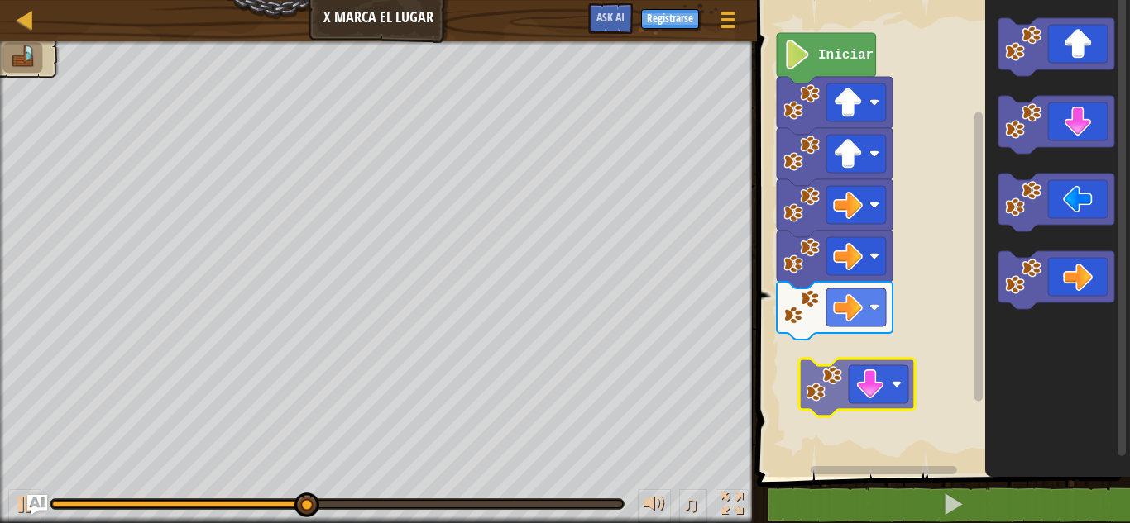
click at [873, 377] on div "Iniciar" at bounding box center [941, 234] width 378 height 485
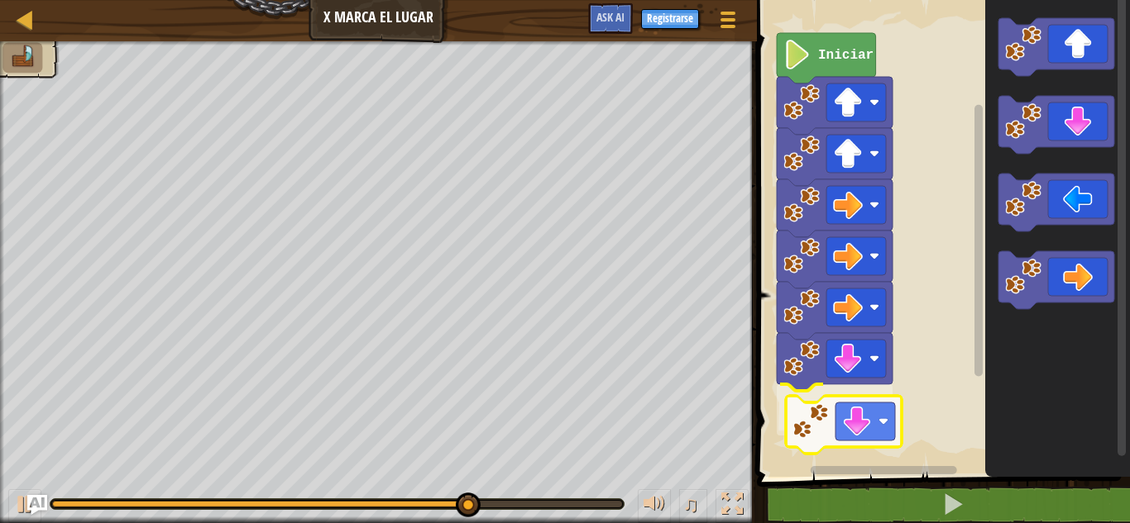
click at [866, 435] on div "Iniciar" at bounding box center [941, 234] width 378 height 485
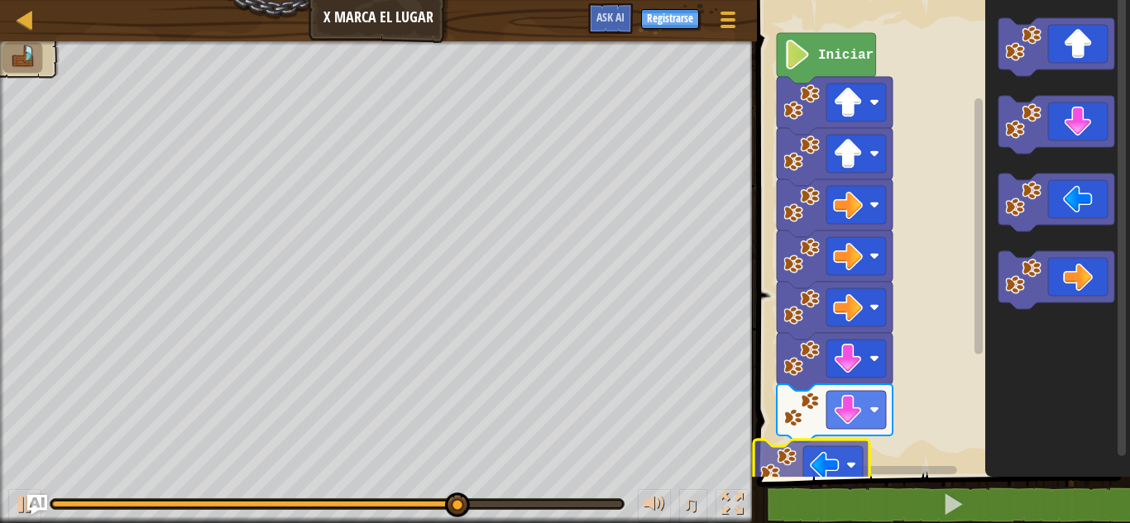
click at [812, 471] on div "Iniciar" at bounding box center [941, 234] width 378 height 485
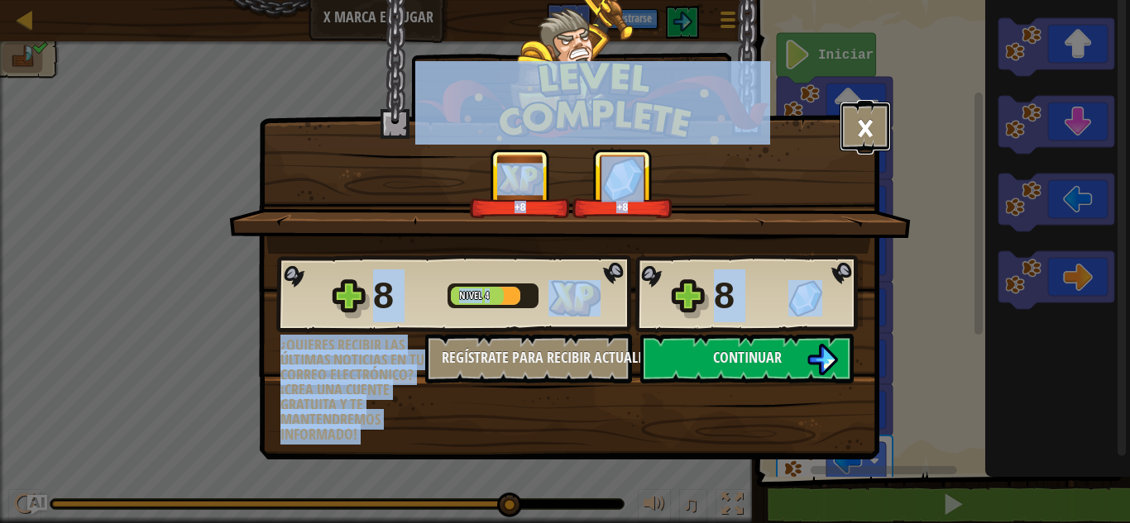
click at [865, 127] on button "×" at bounding box center [864, 127] width 51 height 50
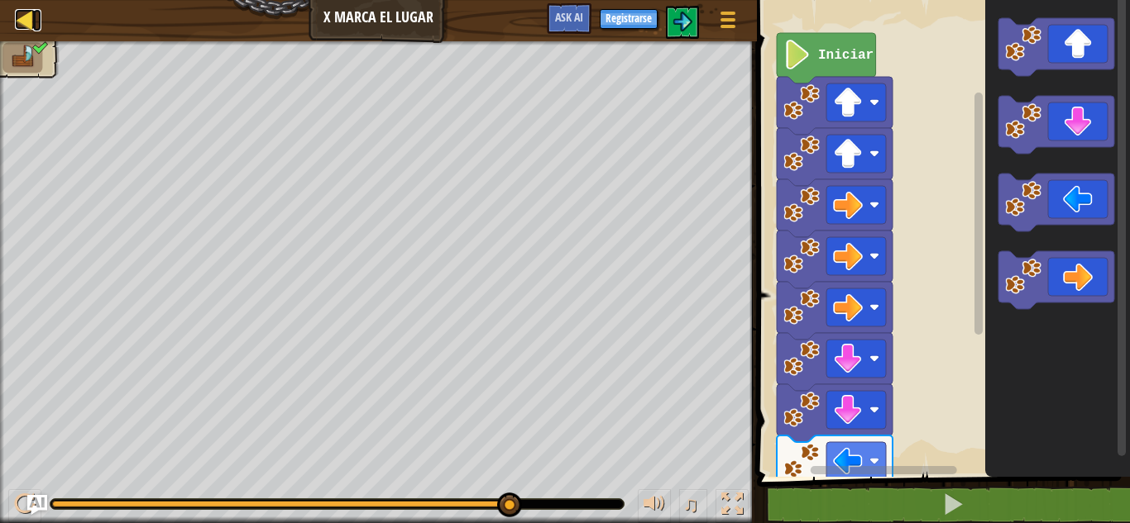
click at [29, 17] on div at bounding box center [25, 19] width 21 height 21
select select "es-ES"
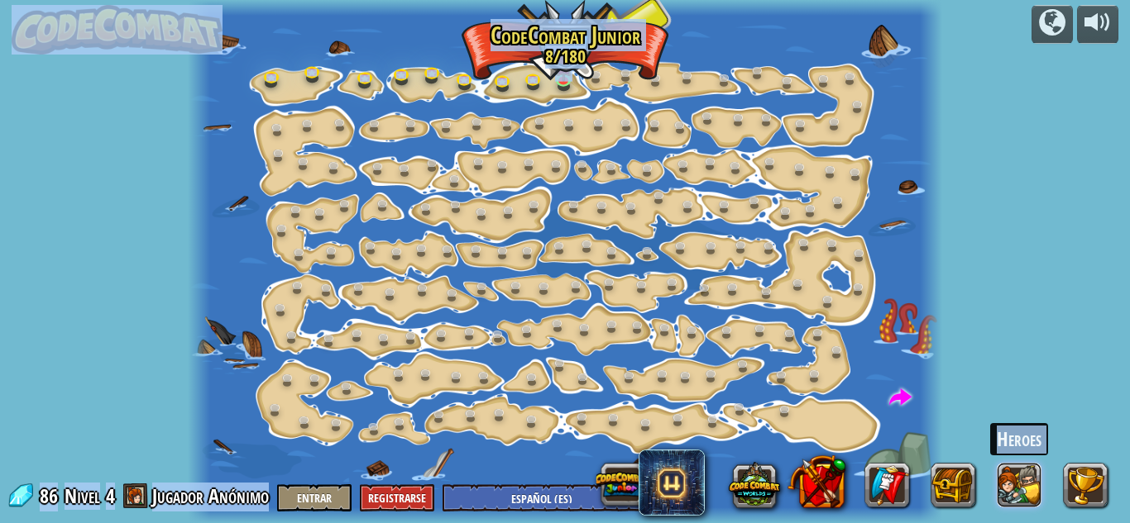
click at [1010, 484] on button at bounding box center [1019, 485] width 45 height 45
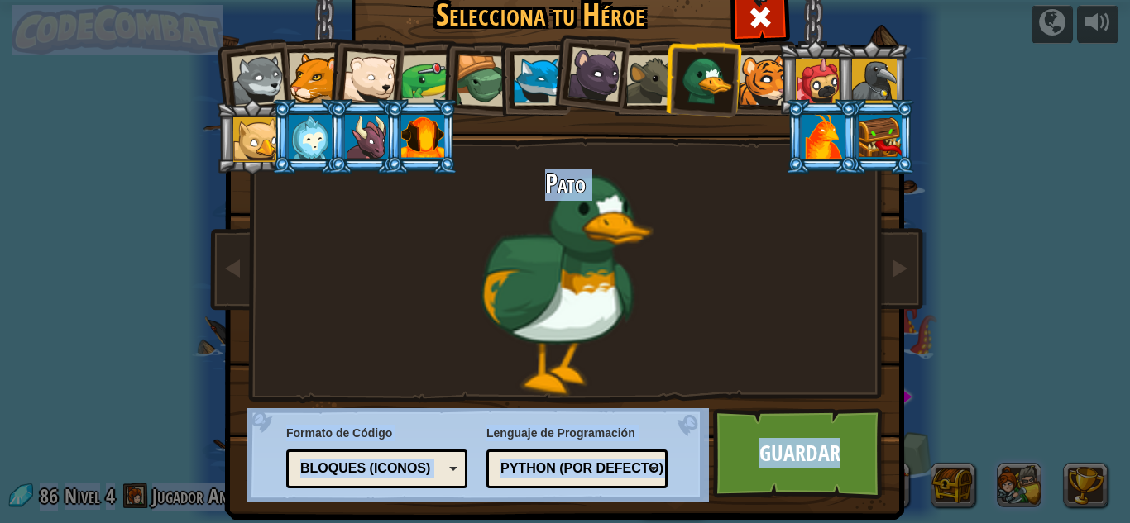
click at [1010, 484] on div "Selecciona tu Héroe 86 [PERSON_NAME] Pup Cougar Polar Bear Cub Frog Tortuga Blu…" at bounding box center [565, 261] width 1130 height 523
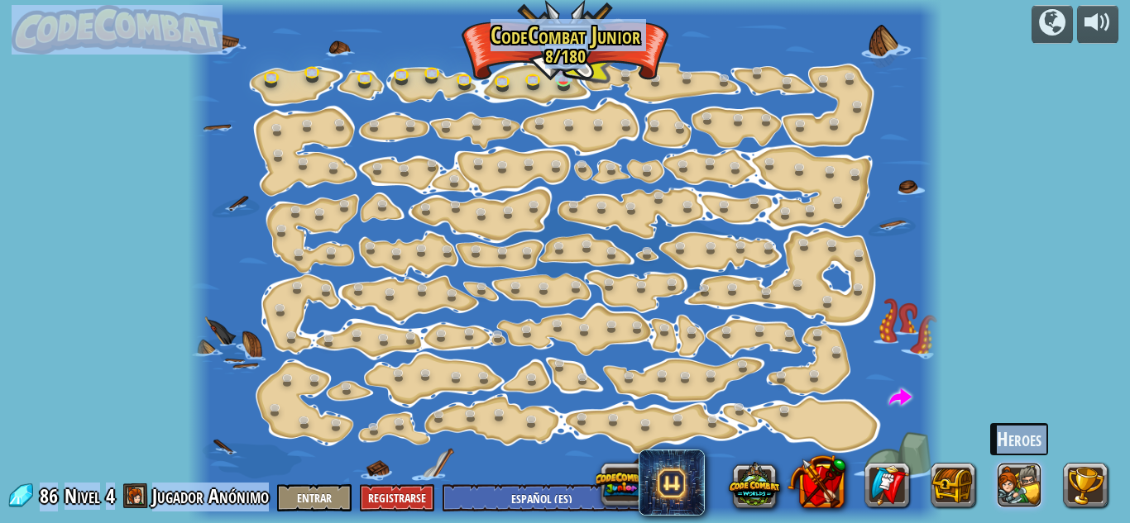
click at [1010, 484] on button at bounding box center [1019, 485] width 45 height 45
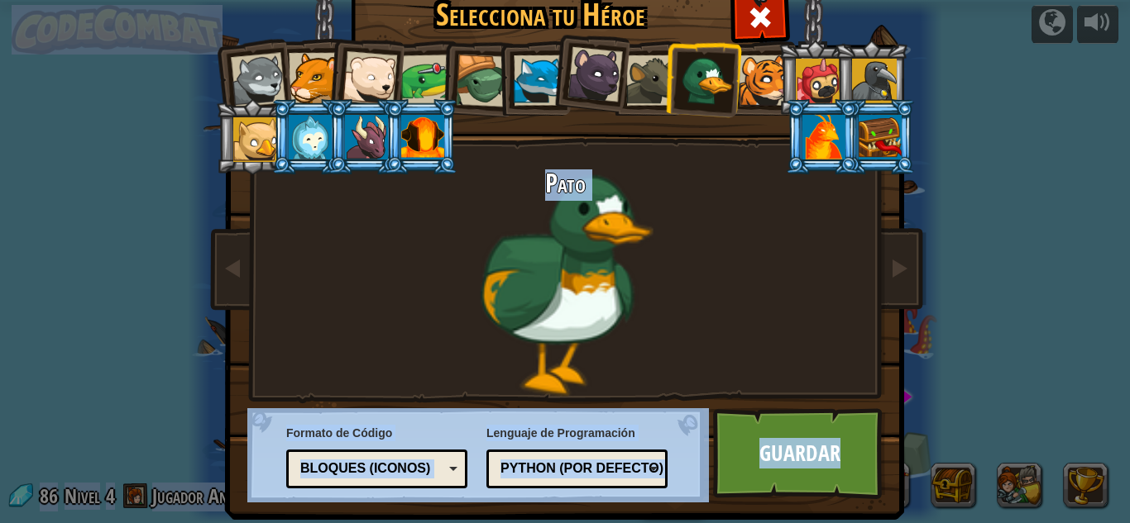
click at [396, 468] on div "Bloques (iconos)" at bounding box center [371, 469] width 143 height 19
click at [763, 443] on link "Guardar" at bounding box center [799, 453] width 173 height 91
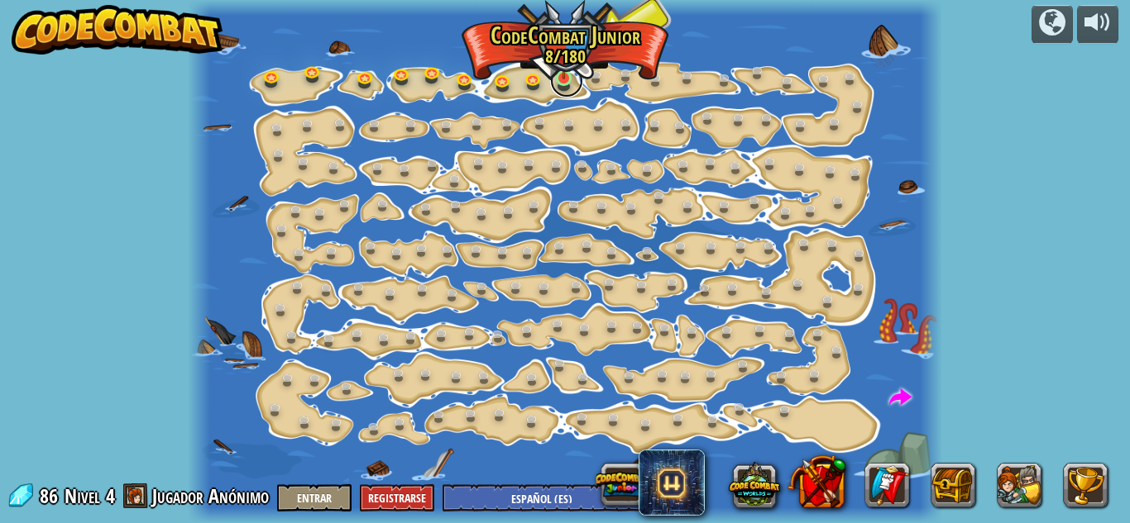
click at [576, 82] on link at bounding box center [566, 80] width 33 height 33
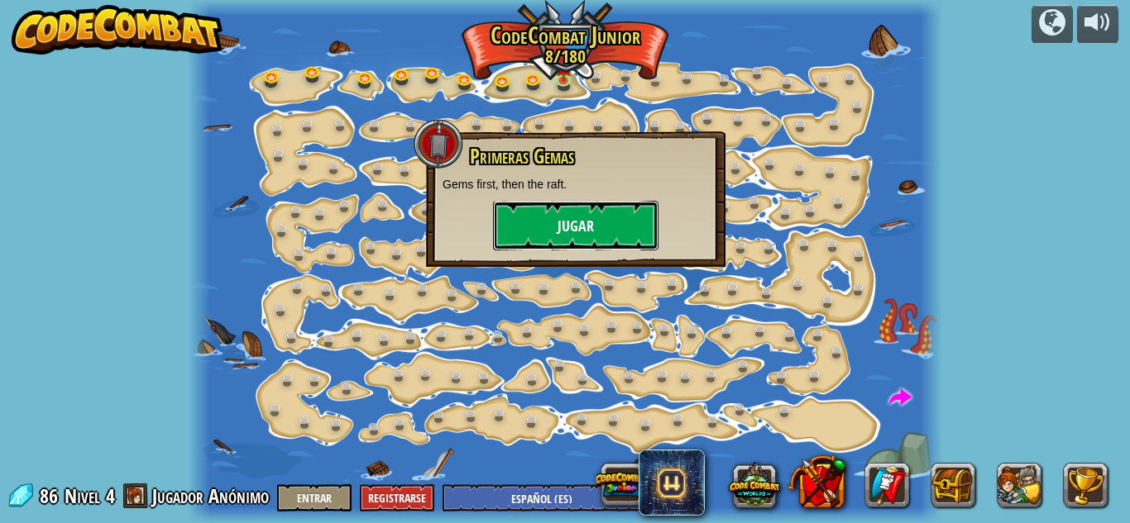
click at [576, 229] on button "Jugar" at bounding box center [575, 226] width 165 height 50
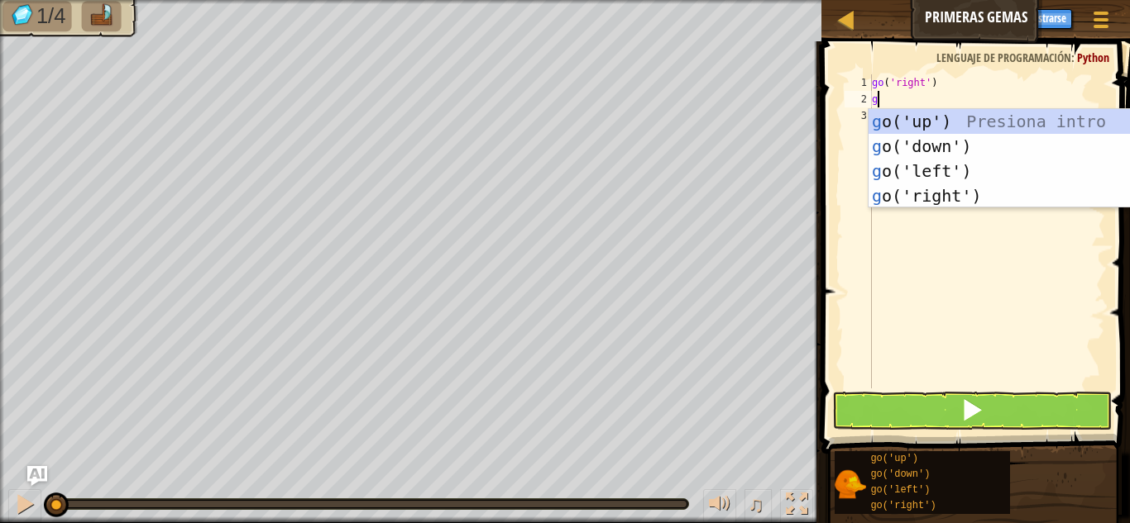
scroll to position [7, 0]
type textarea "go"
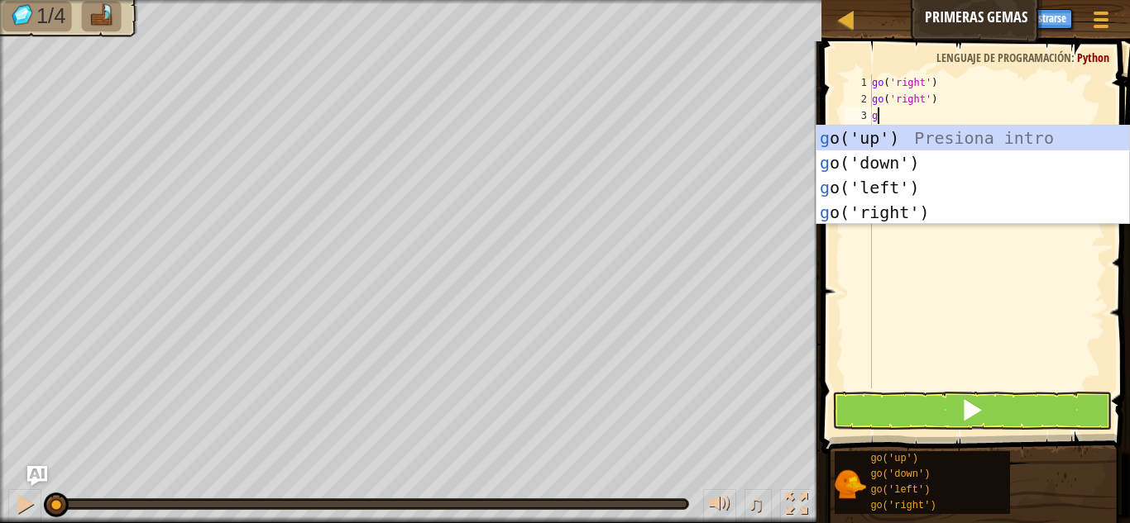
type textarea "go"
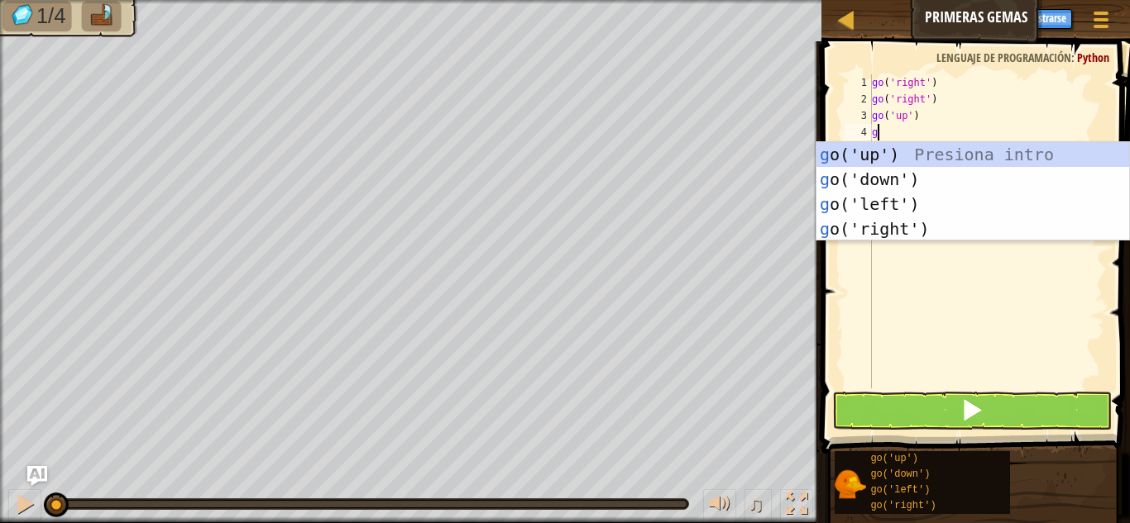
type textarea "go"
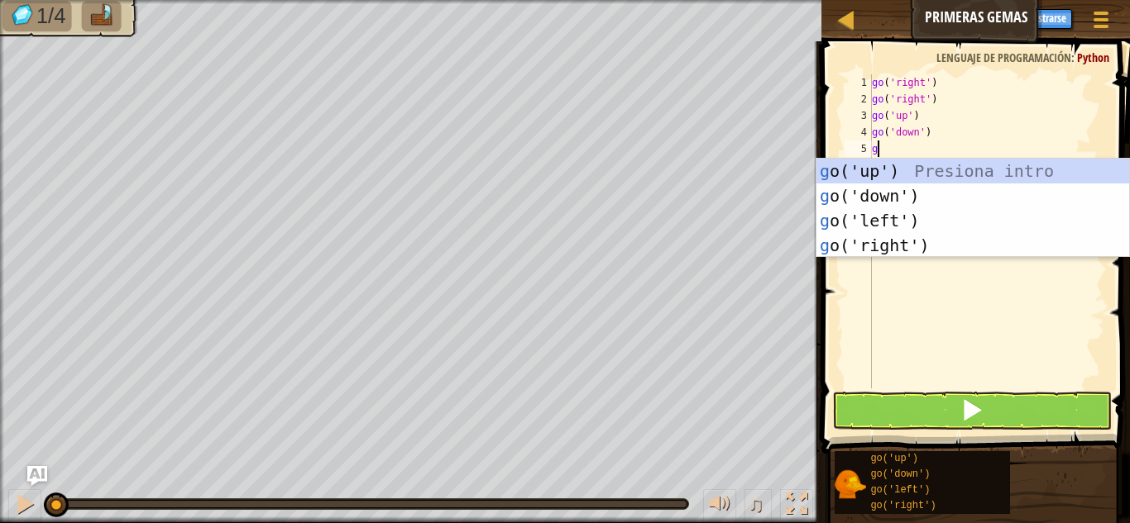
type textarea "go"
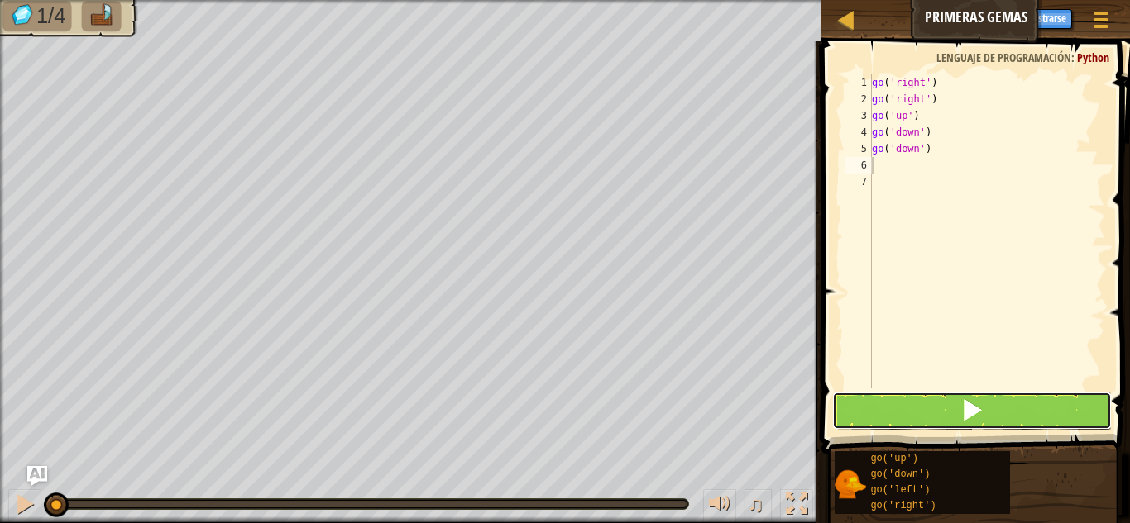
click at [957, 399] on button at bounding box center [971, 411] width 279 height 38
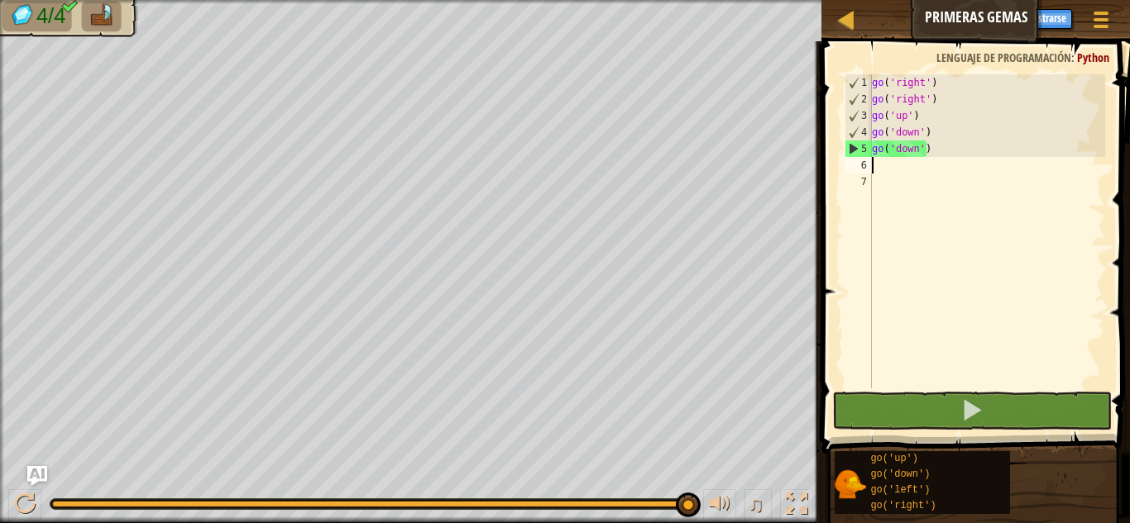
click at [895, 163] on div "go ( 'right' ) go ( 'right' ) go ( 'up' ) go ( 'down' ) go ( 'down' )" at bounding box center [986, 247] width 236 height 347
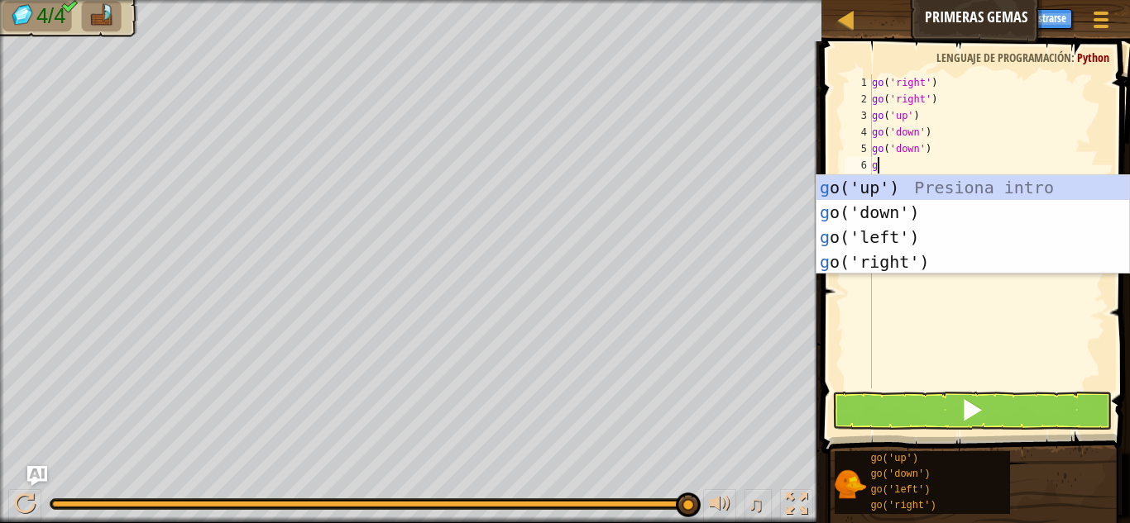
type textarea "go"
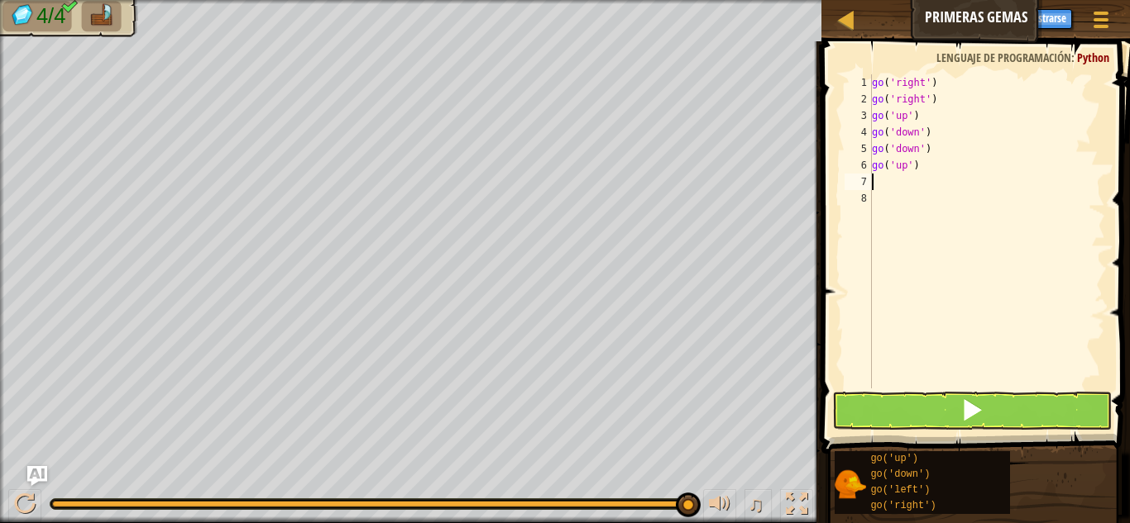
type textarea "h"
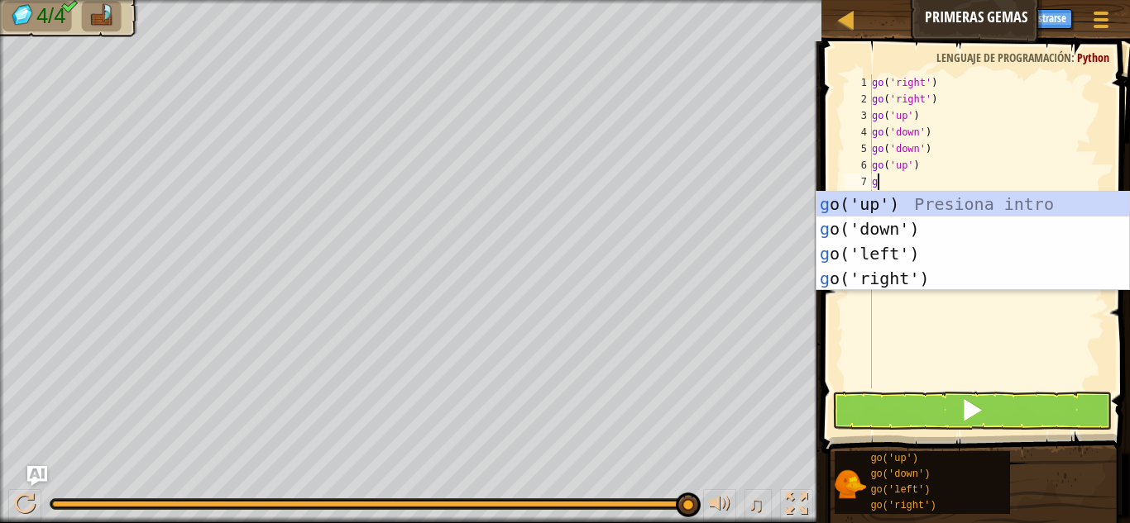
type textarea "go"
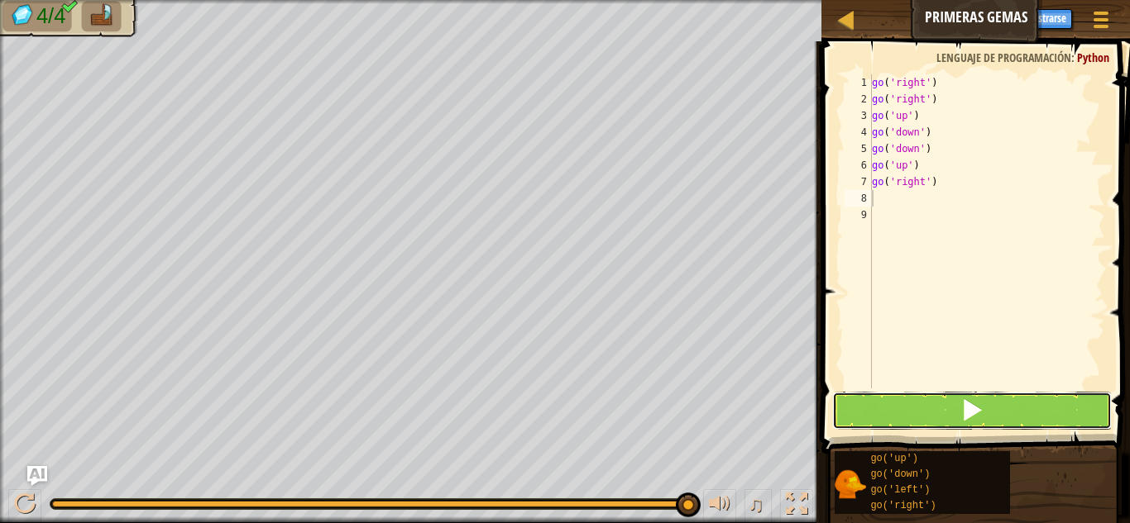
click at [949, 393] on button at bounding box center [971, 411] width 279 height 38
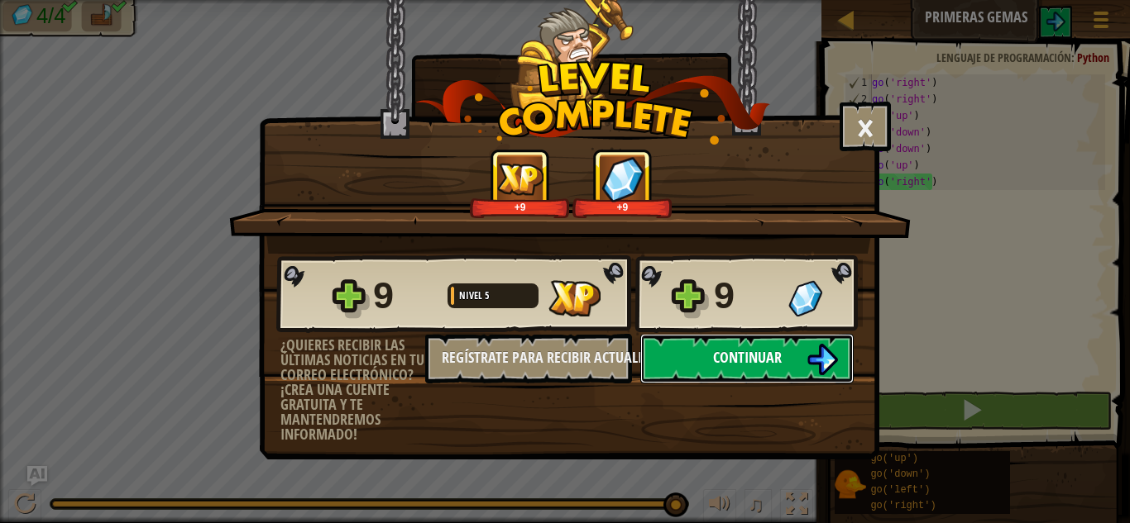
click at [782, 342] on button "Continuar" at bounding box center [746, 359] width 213 height 50
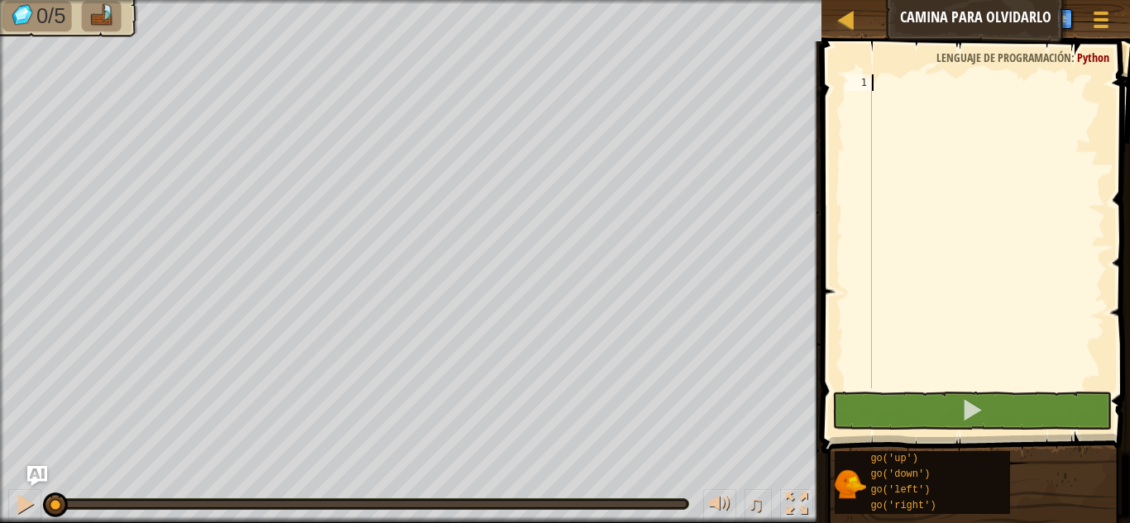
scroll to position [7, 0]
type textarea "go"
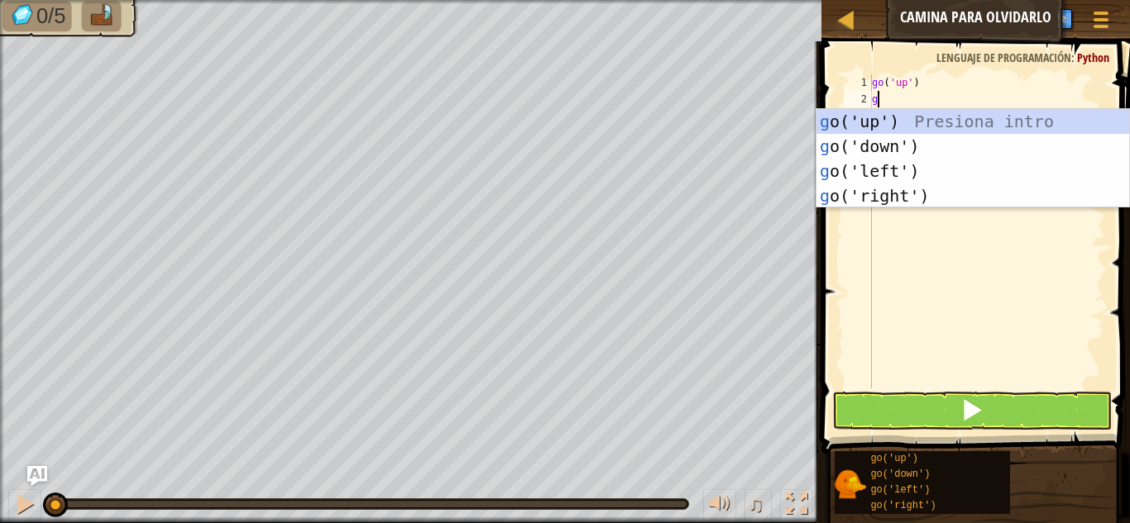
type textarea "go"
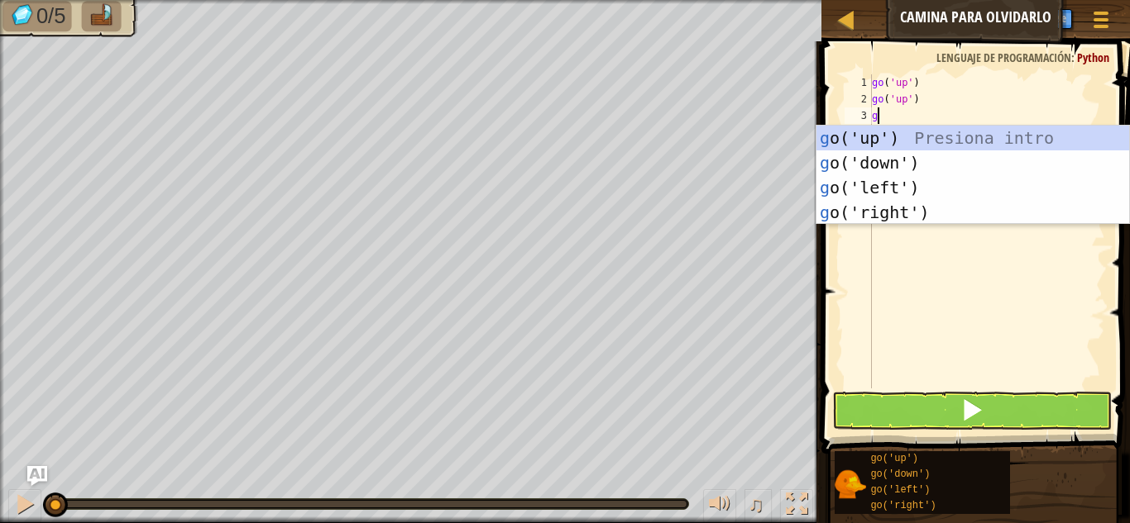
type textarea "go"
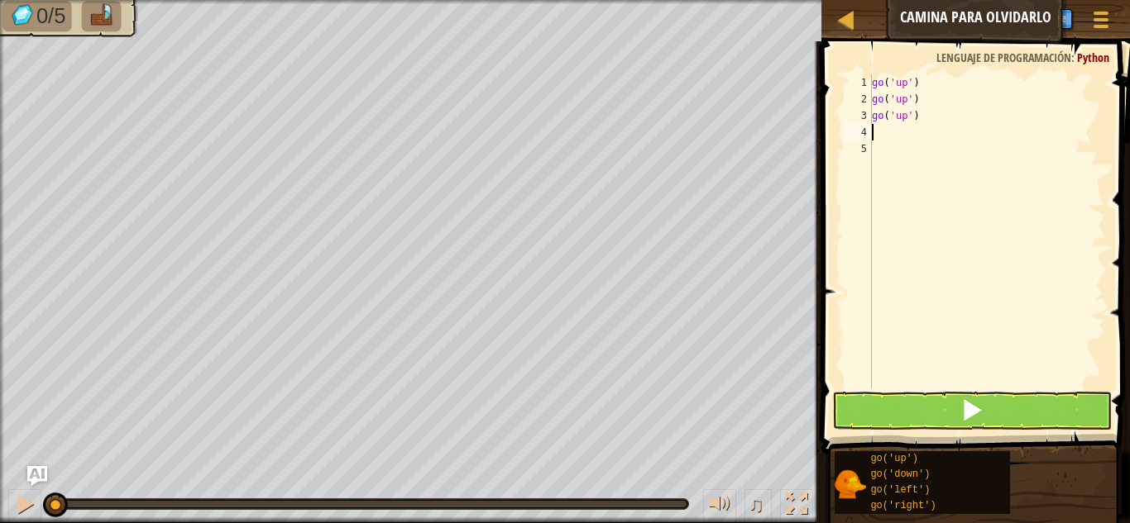
type textarea "g"
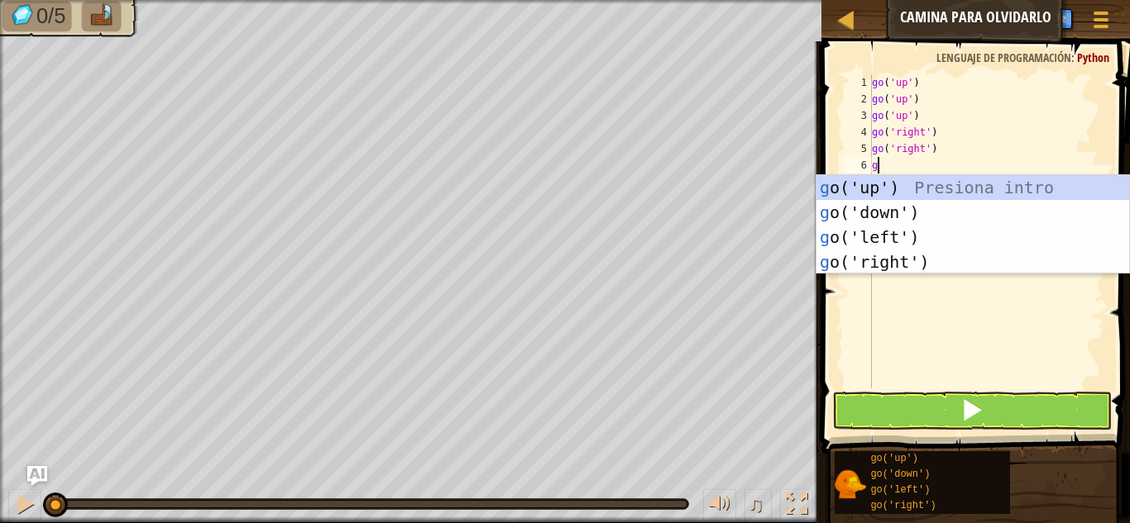
type textarea "go"
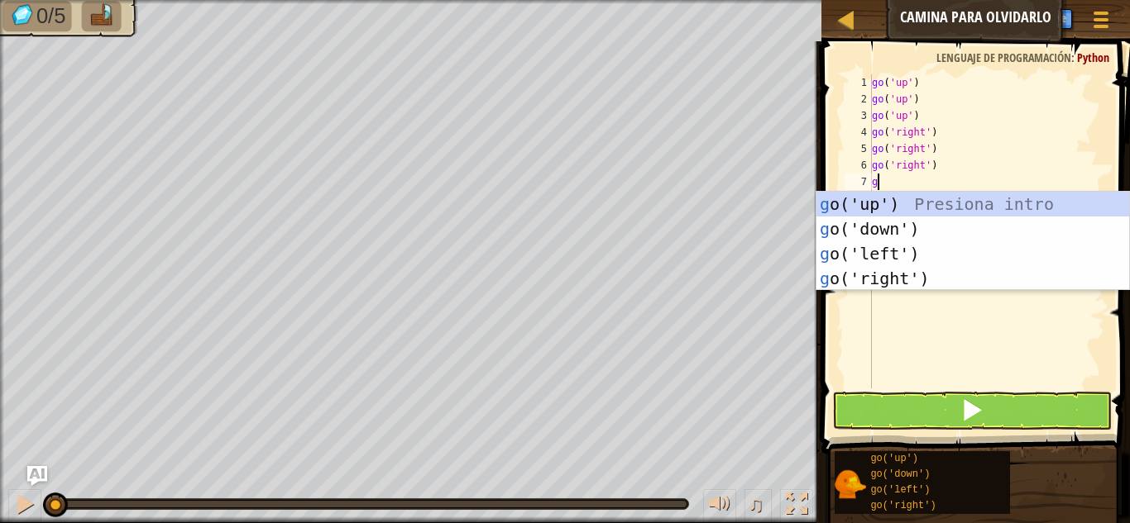
type textarea "gi"
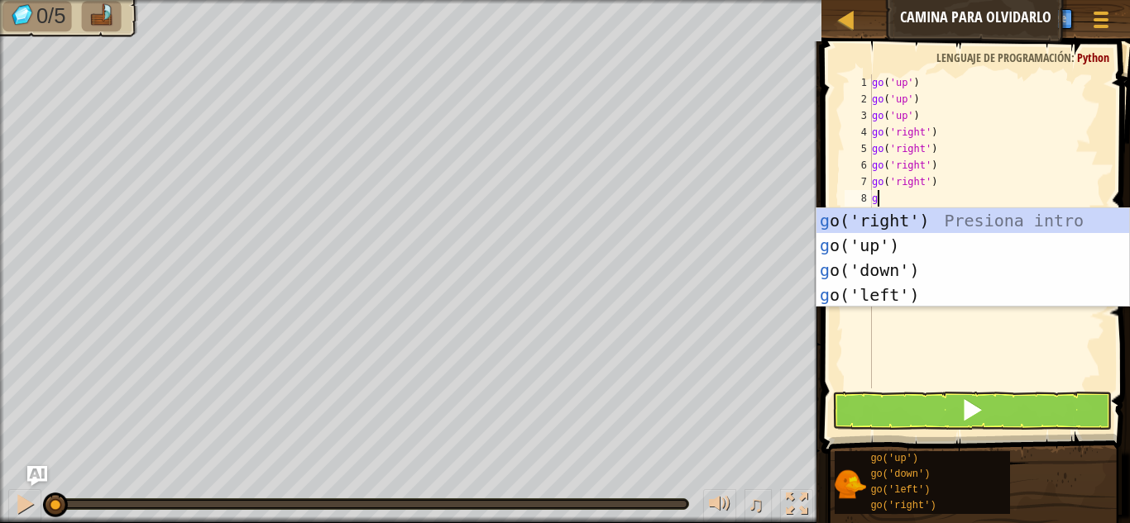
type textarea "go"
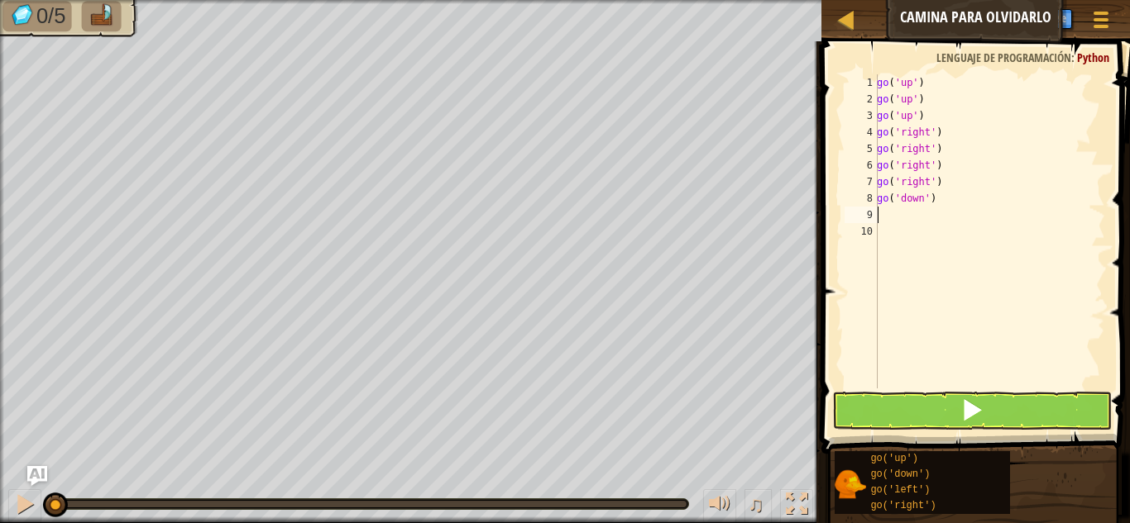
type textarea "go"
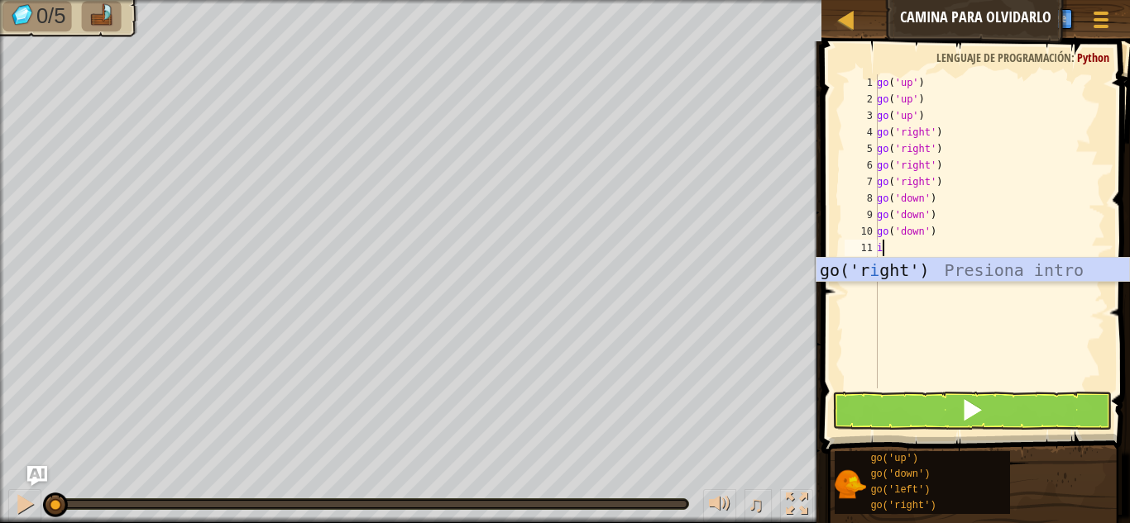
type textarea "i"
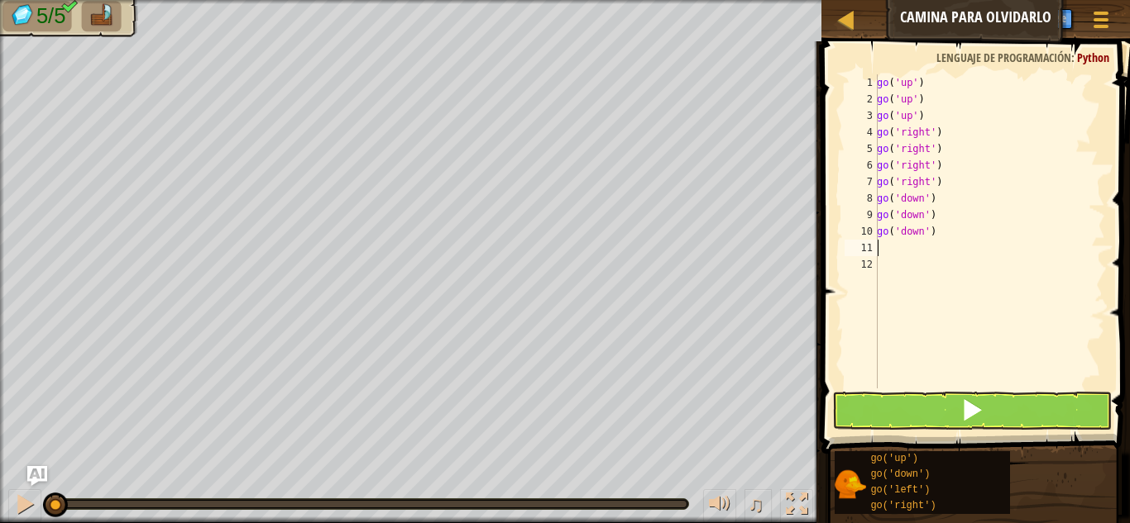
type textarea "g"
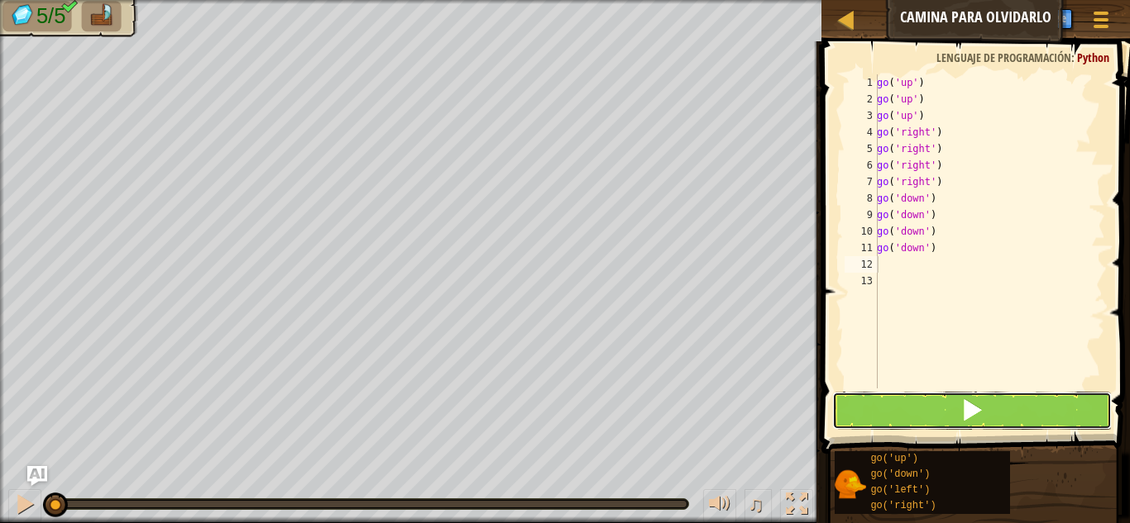
click at [965, 399] on span at bounding box center [971, 410] width 23 height 23
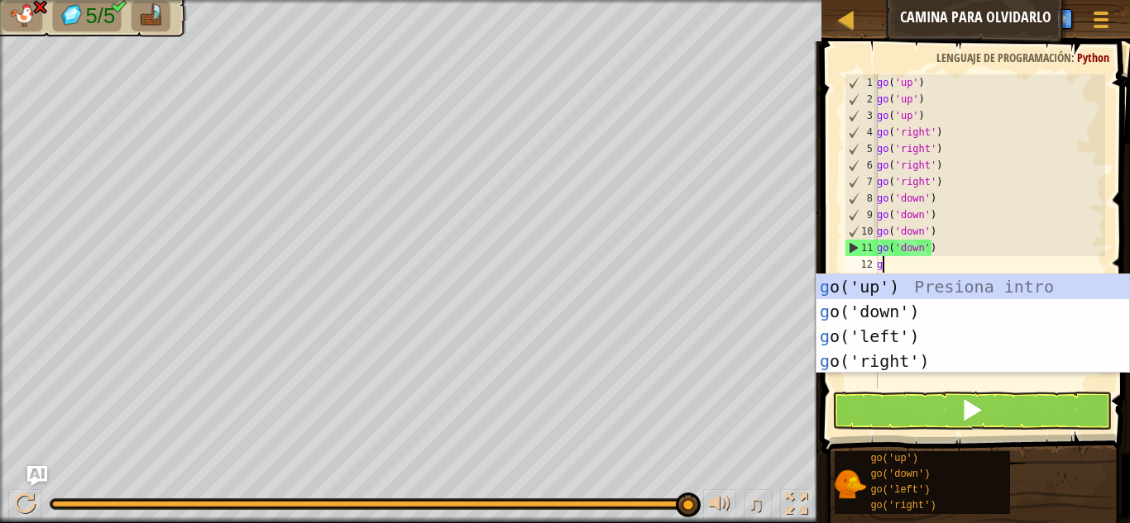
type textarea "go"
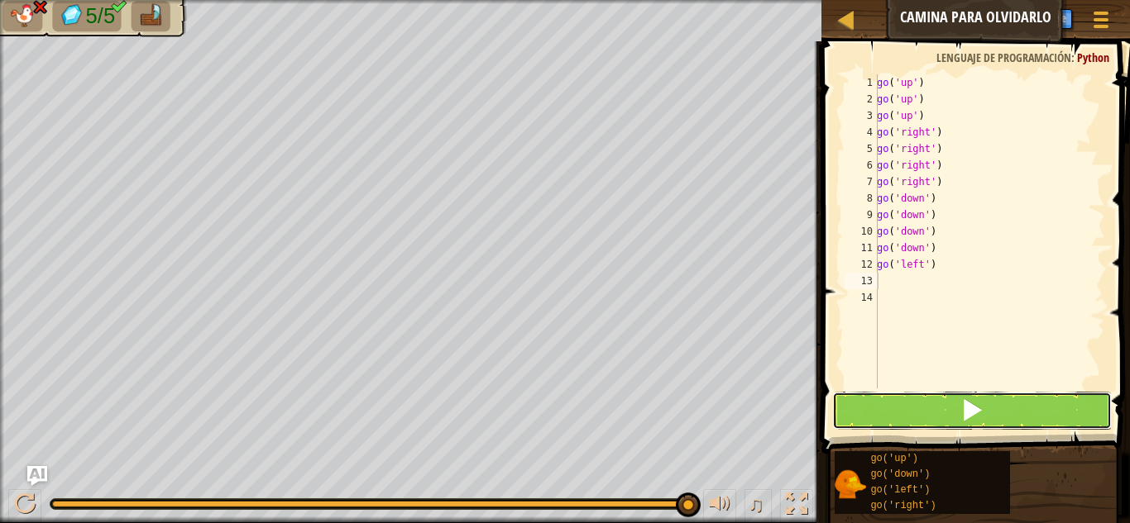
click at [989, 400] on button at bounding box center [971, 411] width 279 height 38
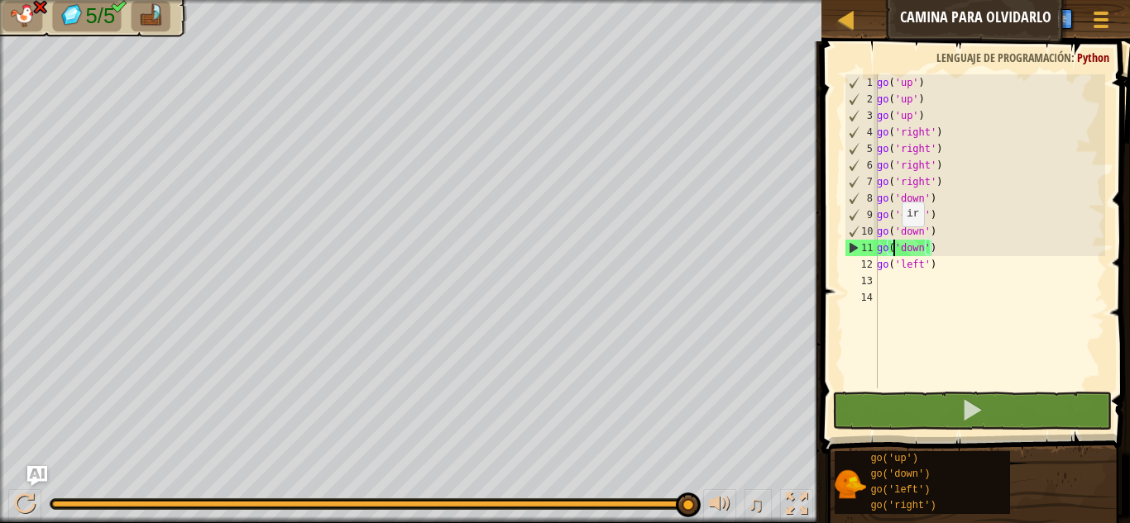
click at [892, 243] on div "go ( 'up' ) go ( 'up' ) go ( 'up' ) go ( 'right' ) go ( 'right' ) go ( 'right' …" at bounding box center [989, 247] width 232 height 347
drag, startPoint x: 937, startPoint y: 248, endPoint x: 874, endPoint y: 231, distance: 65.2
click at [874, 231] on div "go('down') 1 2 3 4 5 6 7 8 9 10 11 12 13 14 go ( 'up' ) go ( 'up' ) go ( 'up' )…" at bounding box center [973, 231] width 264 height 314
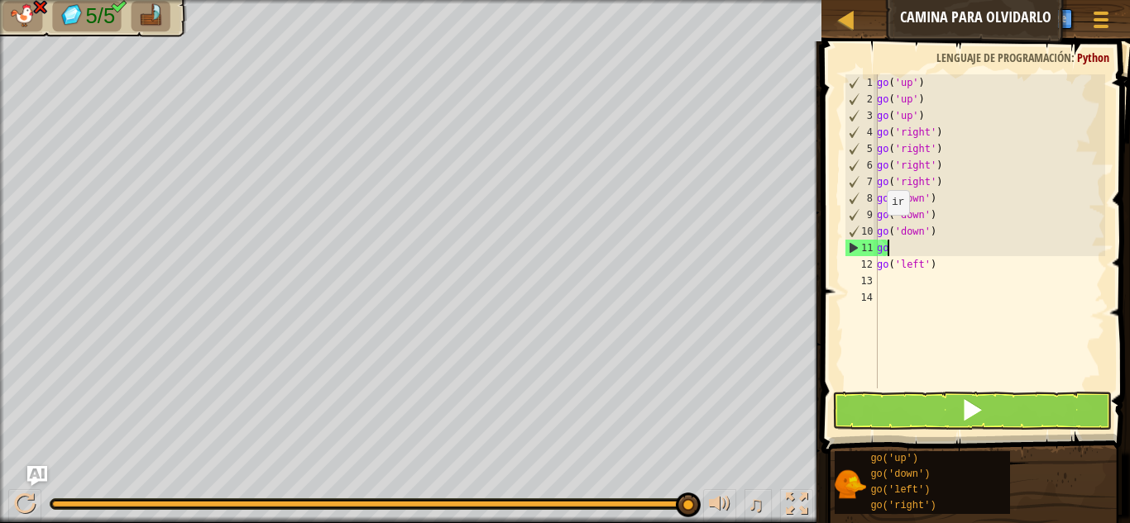
type textarea "g"
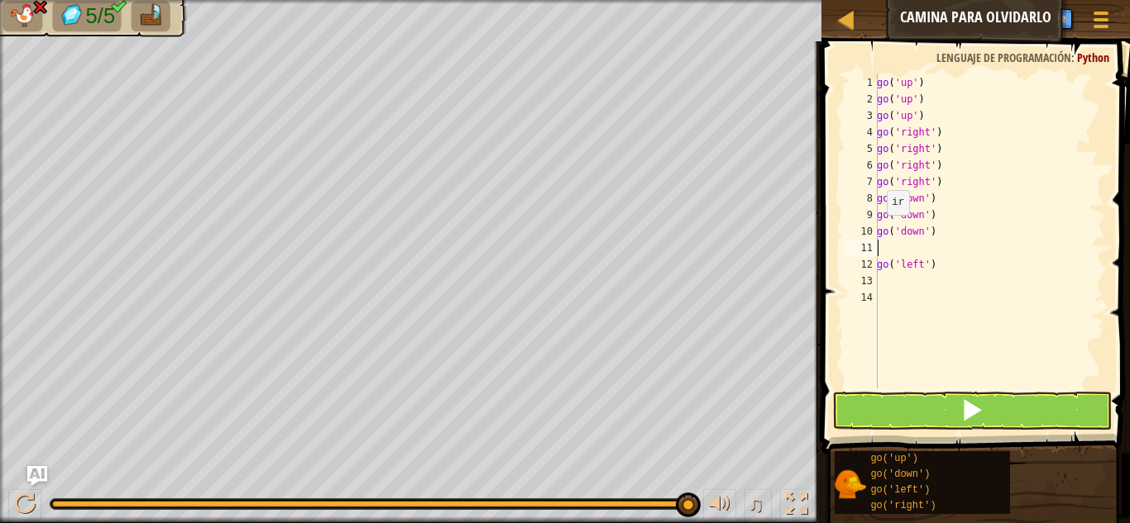
type textarea "go('down')"
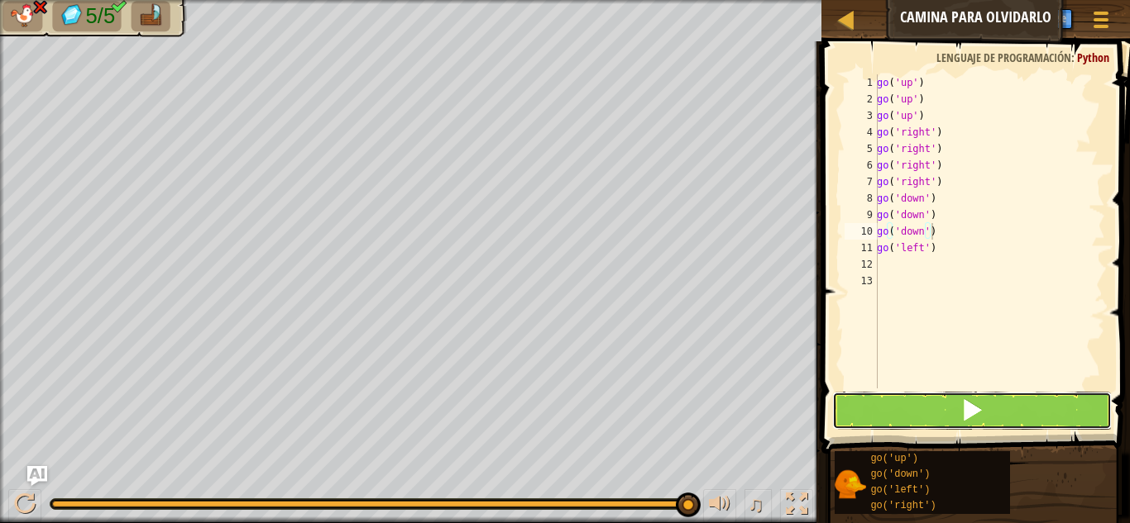
click at [987, 421] on button at bounding box center [971, 411] width 279 height 38
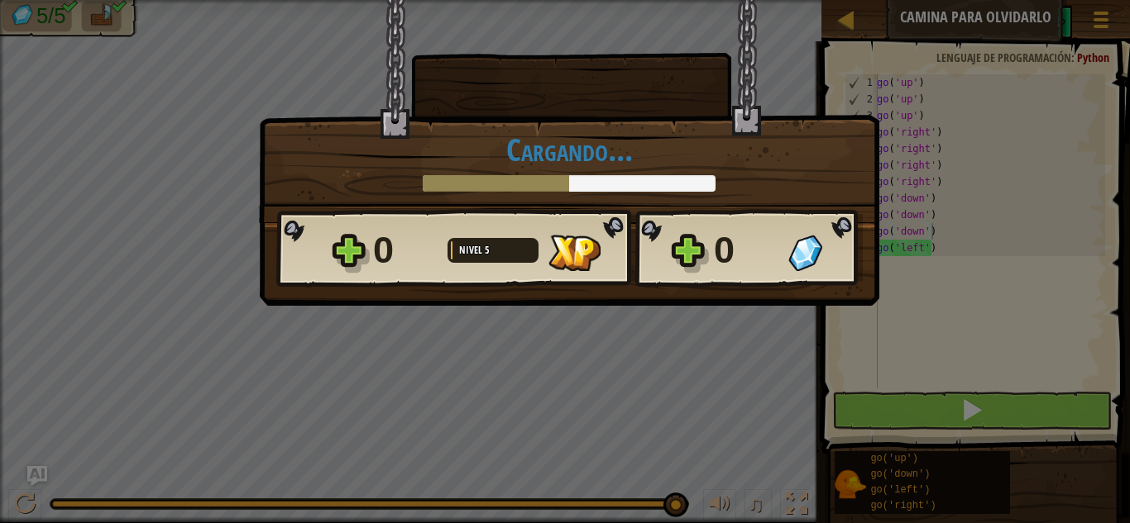
scroll to position [7, 4]
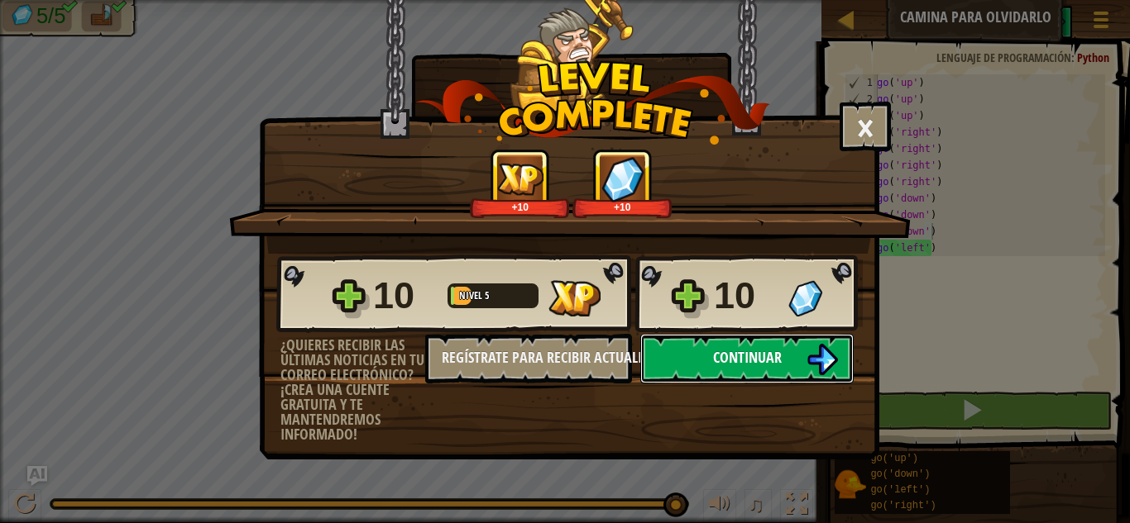
click at [777, 343] on button "Continuar" at bounding box center [746, 359] width 213 height 50
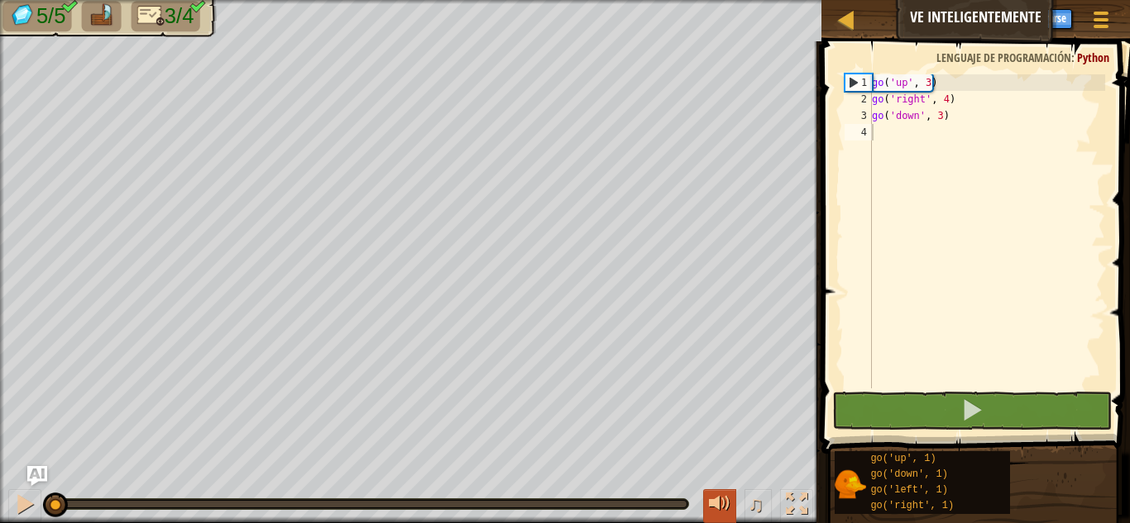
click at [717, 490] on button at bounding box center [719, 507] width 33 height 34
